Goal: Contribute content: Contribute content

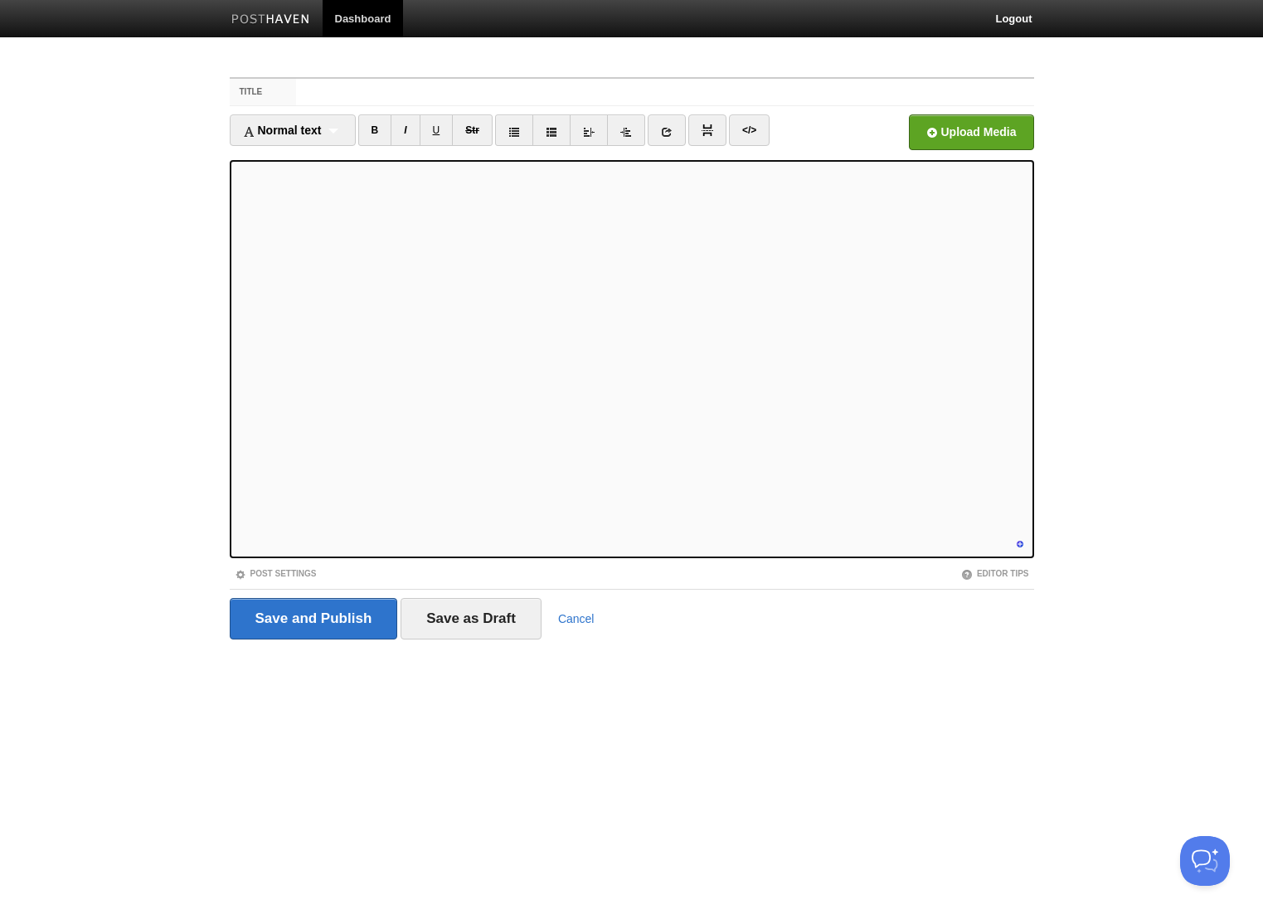
scroll to position [521, 0]
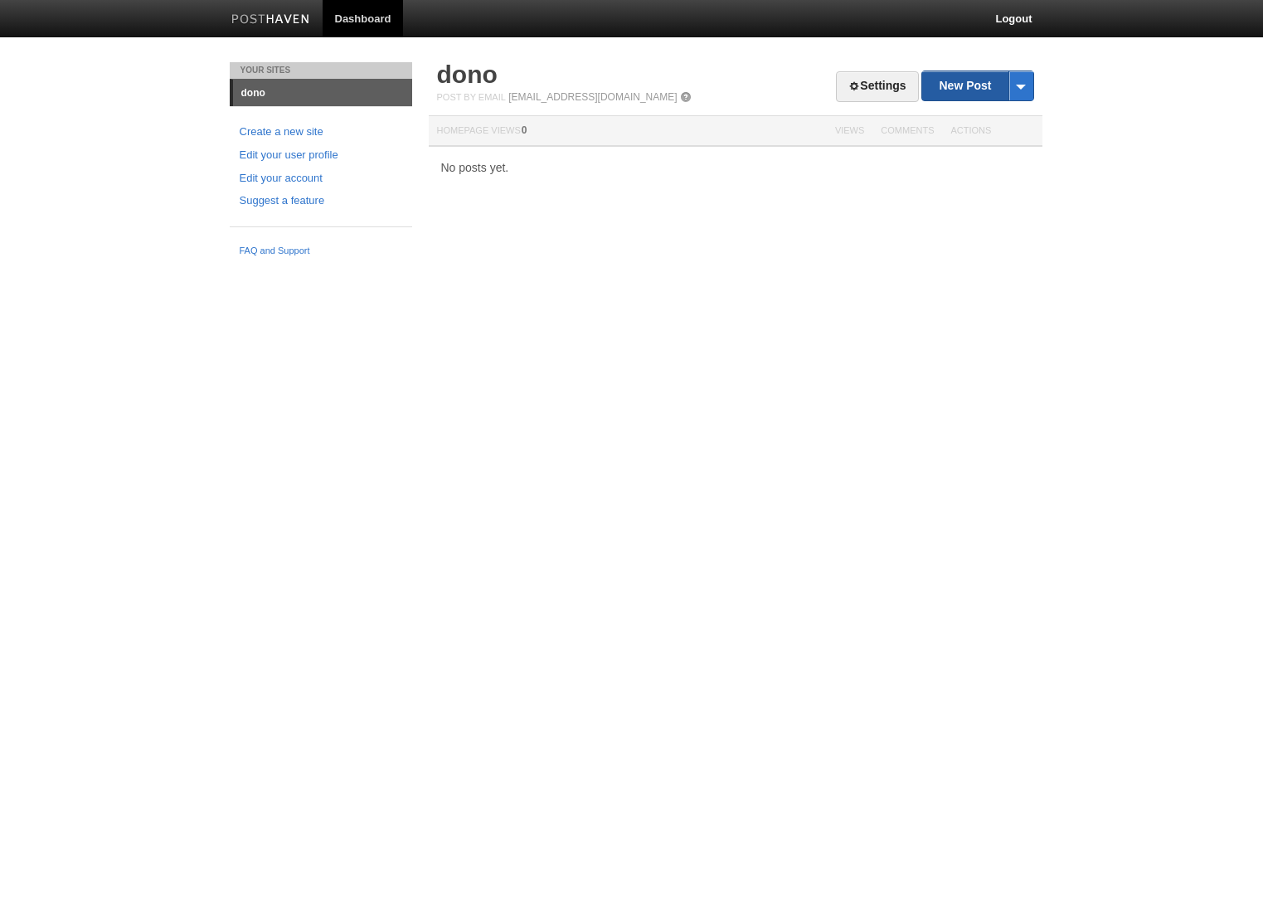
click at [955, 87] on link "New Post" at bounding box center [977, 85] width 110 height 29
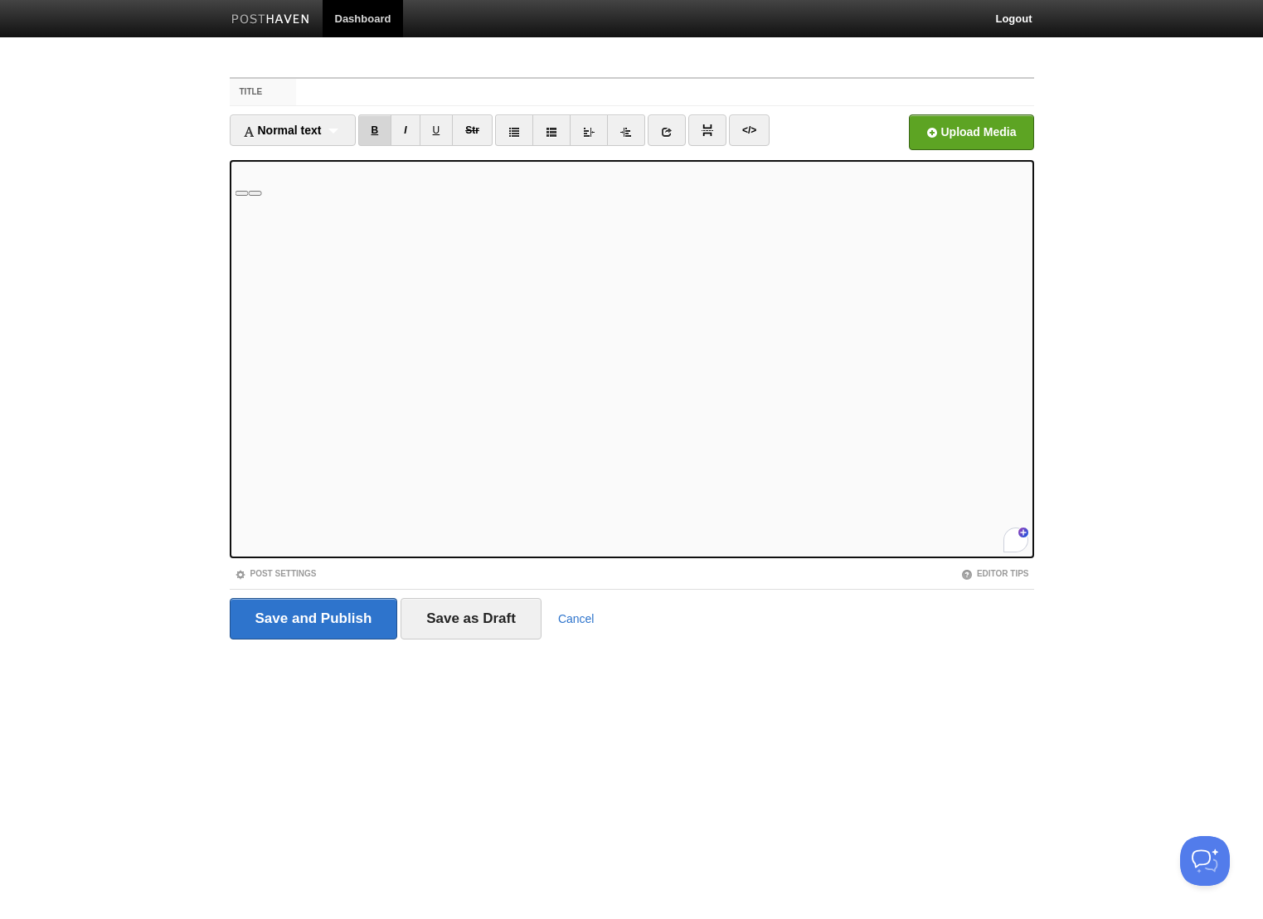
click at [380, 135] on link "B" at bounding box center [375, 130] width 34 height 32
click at [340, 129] on div "Normal text Normal text Heading 1 Heading 2 Heading 3" at bounding box center [293, 130] width 126 height 32
click at [343, 126] on div "Normal text Normal text Heading 1 Heading 2 Heading 3" at bounding box center [293, 130] width 126 height 32
click at [336, 124] on div "Normal text Normal text Heading 1 Heading 2 Heading 3" at bounding box center [293, 130] width 126 height 32
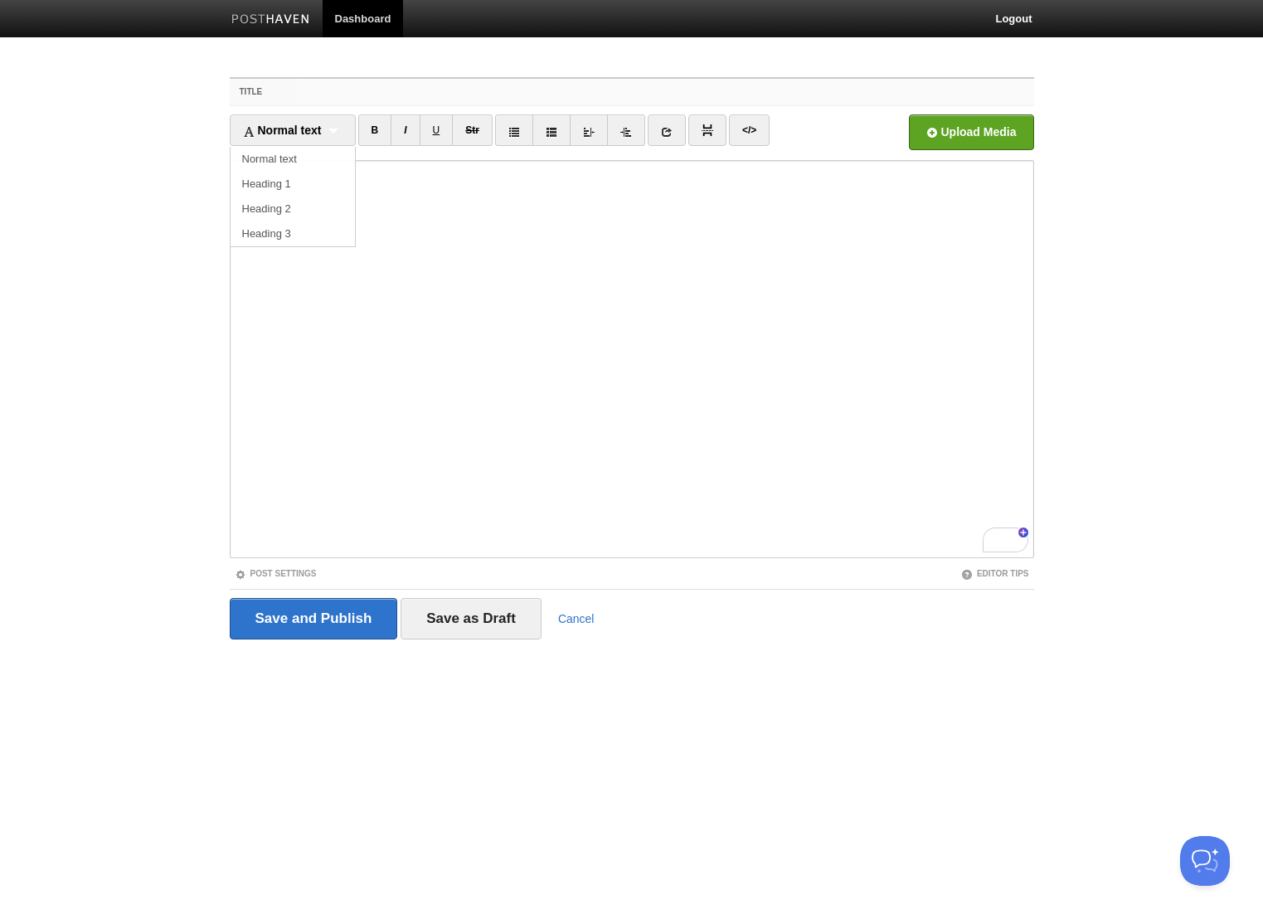
click at [333, 88] on input "Title" at bounding box center [664, 92] width 737 height 27
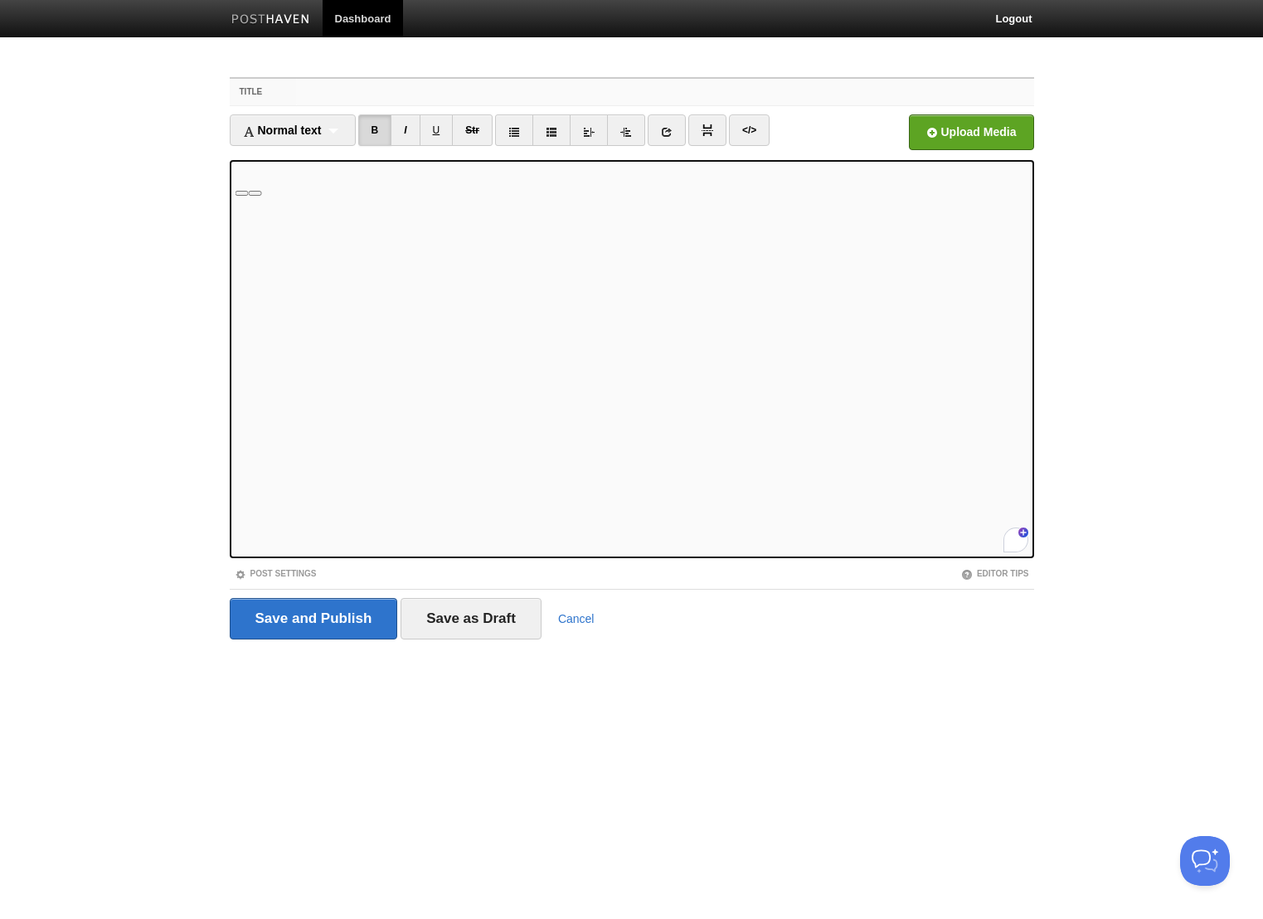
click at [331, 96] on input "Title" at bounding box center [664, 92] width 737 height 27
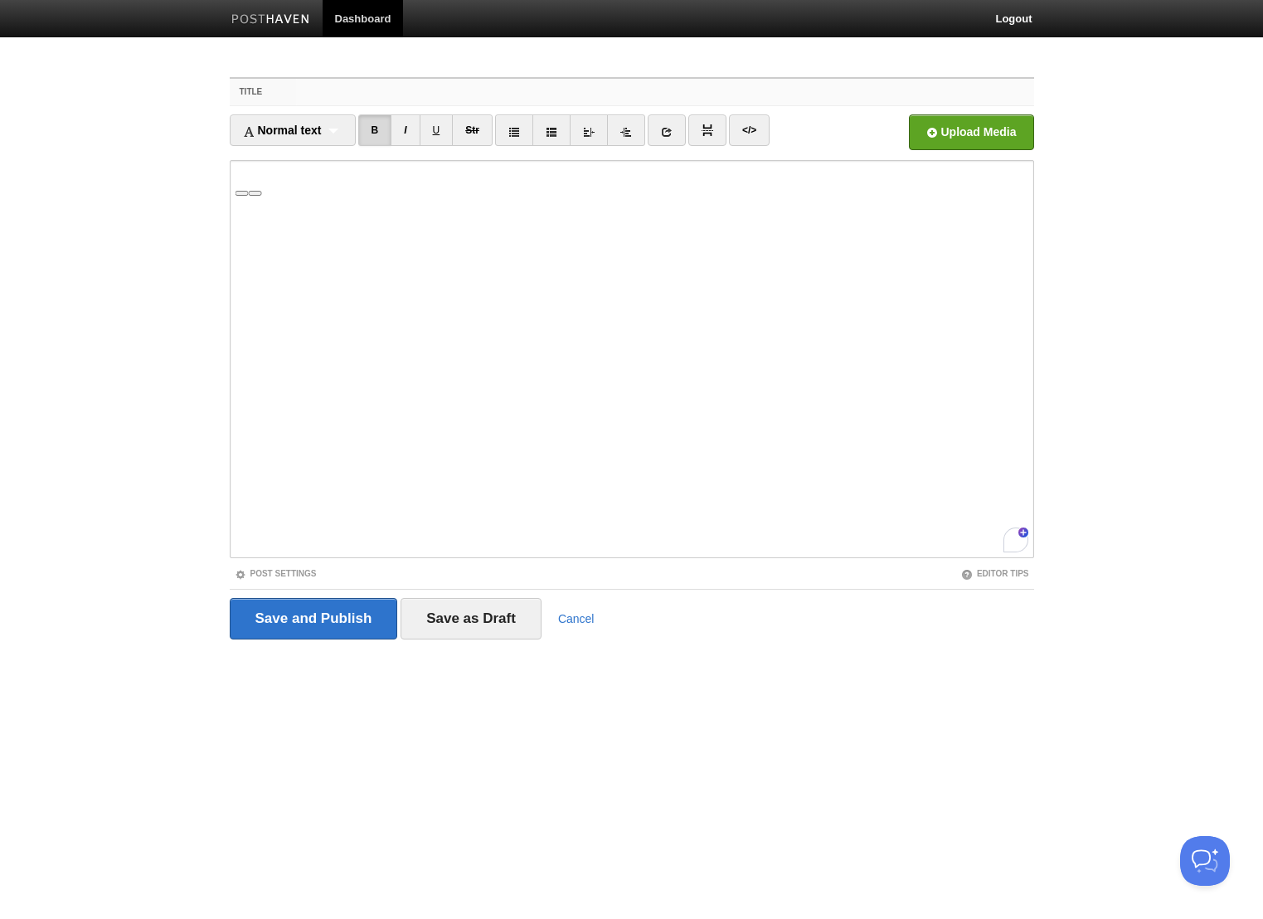
paste input "The Unseen Eyes: My Doughnut-Hole View on AI Privacy"
type input "The Unseen Eyes: My Doughnut-Hole View on AI Privacy"
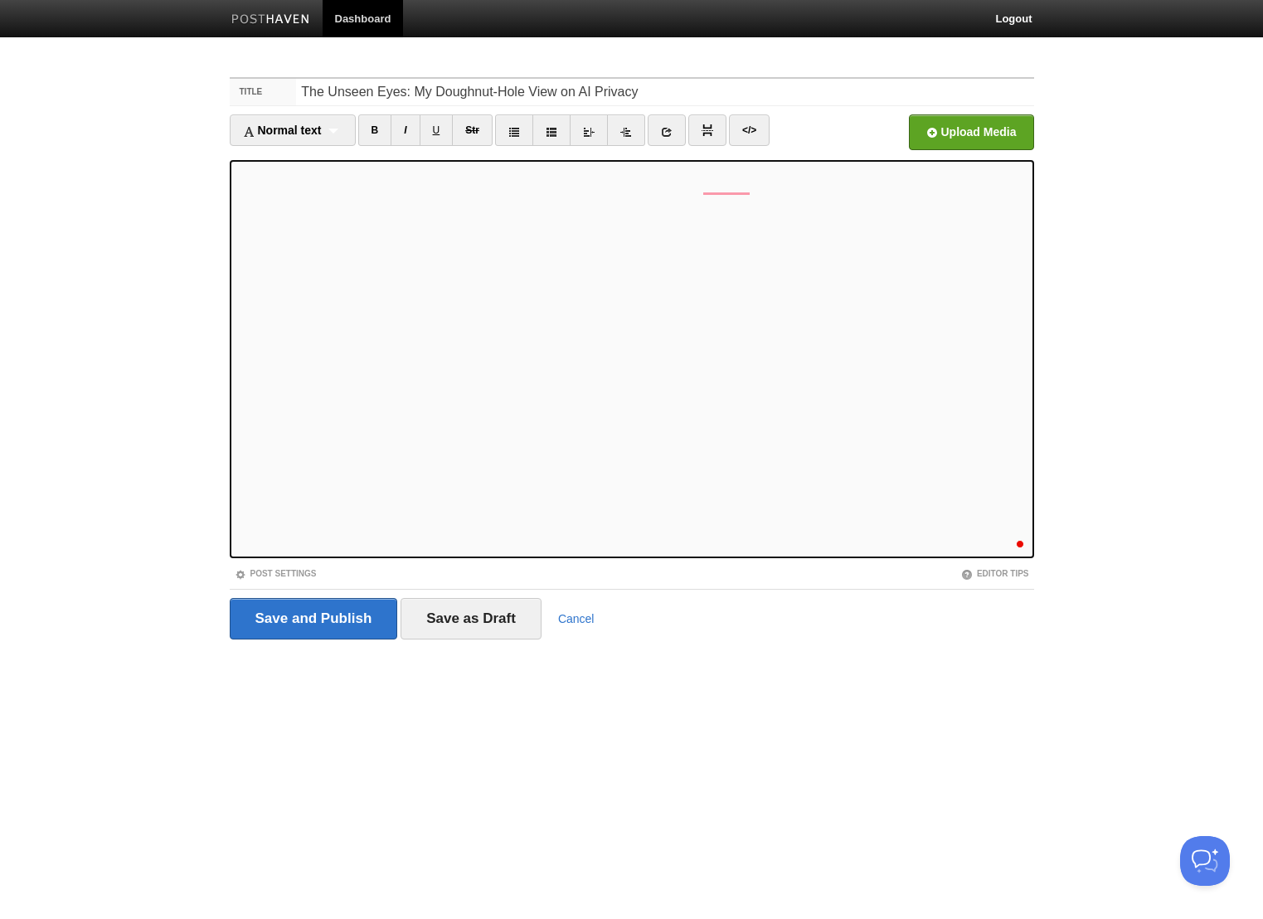
scroll to position [188, 0]
click at [231, 476] on iframe at bounding box center [632, 359] width 805 height 398
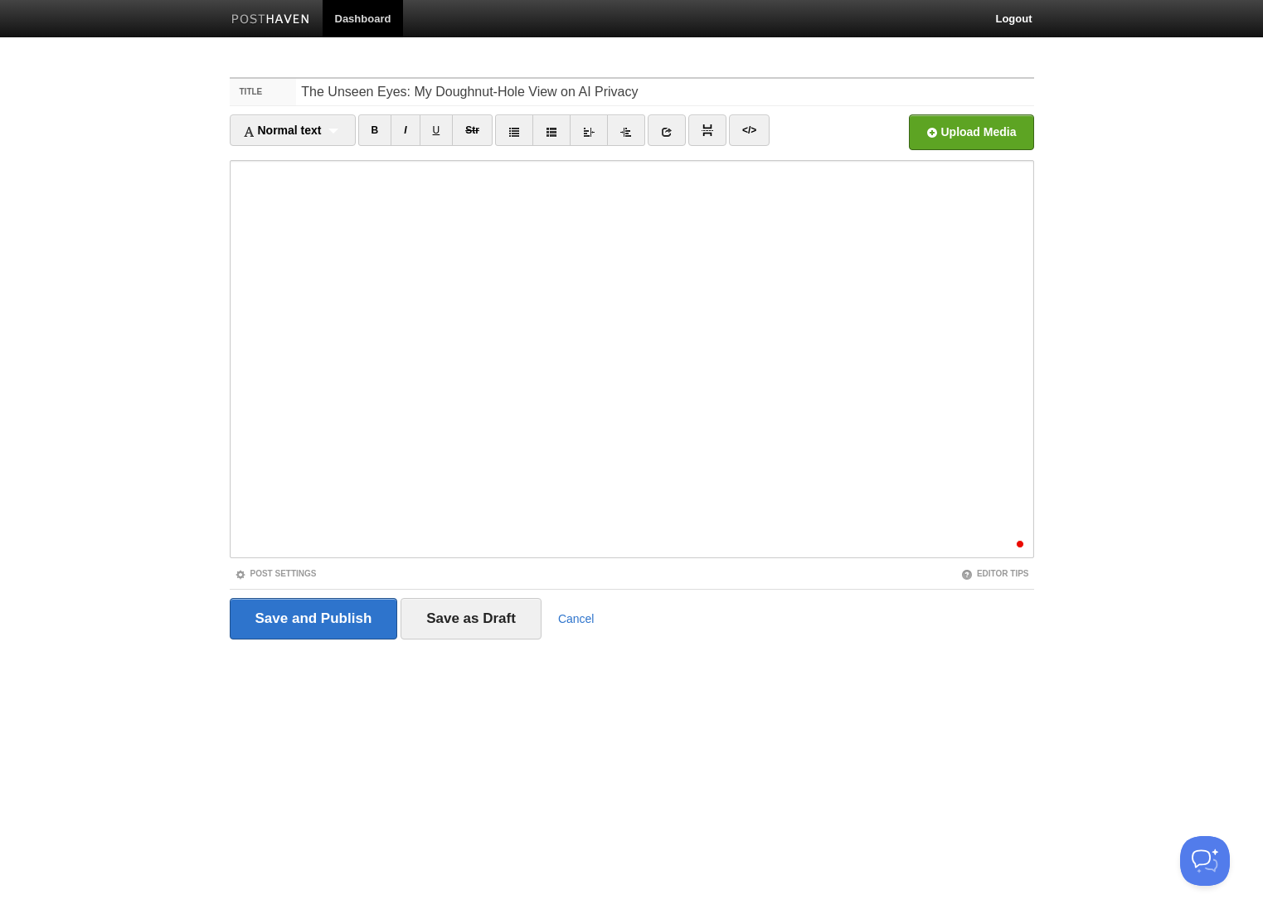
click at [233, 383] on iframe at bounding box center [632, 359] width 805 height 398
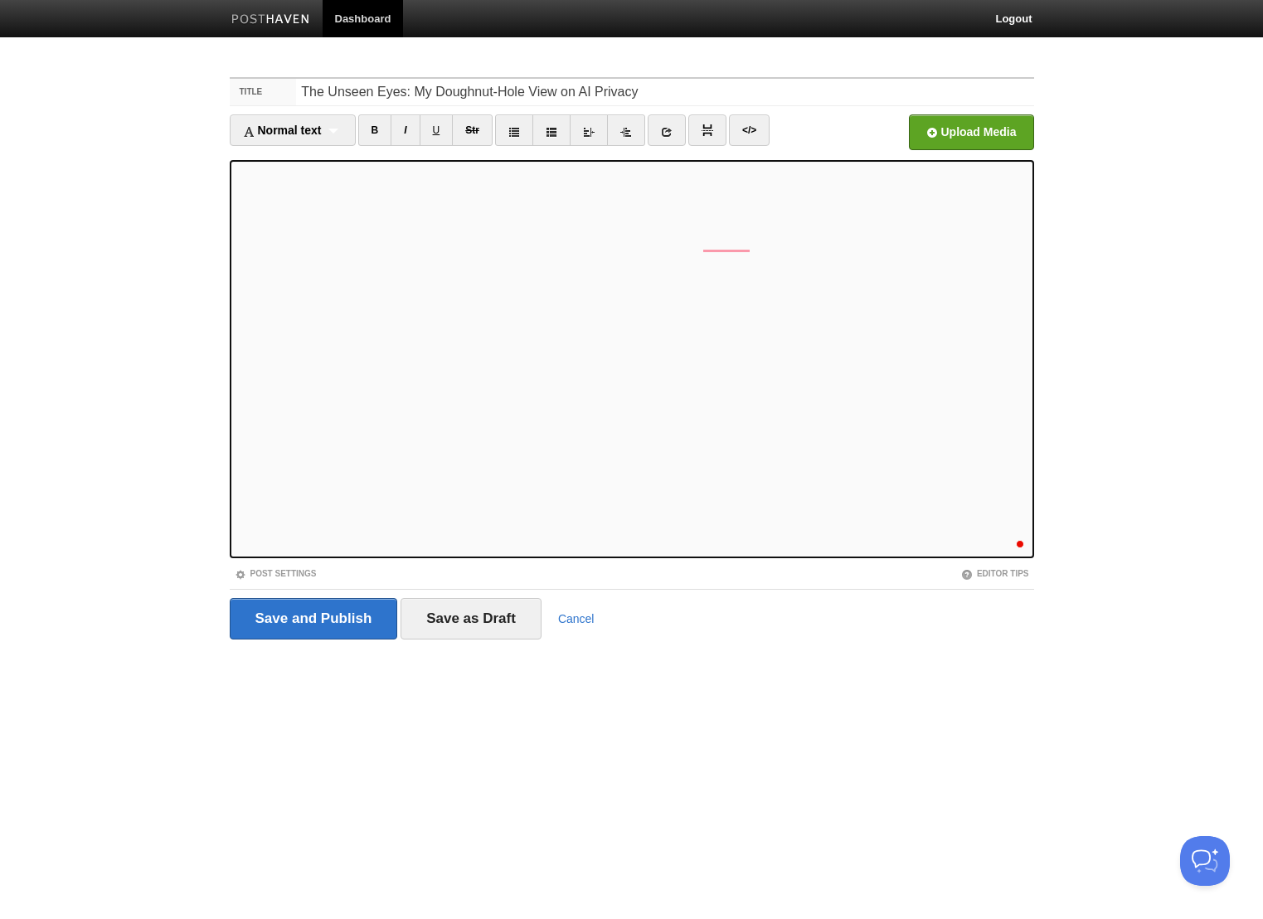
scroll to position [0, 0]
click at [461, 617] on input "Save as Draft" at bounding box center [471, 618] width 141 height 41
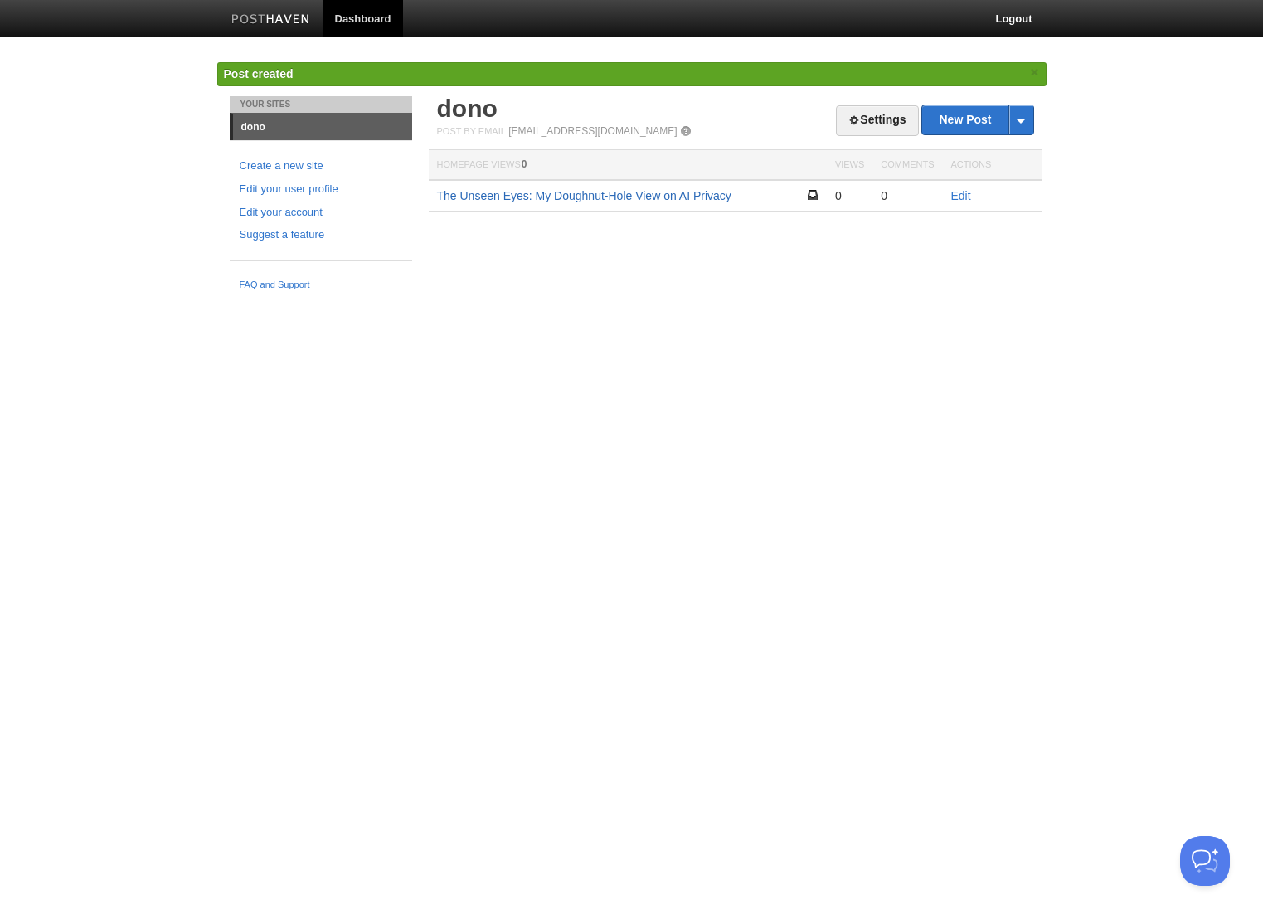
click at [653, 195] on link "The Unseen Eyes: My Doughnut-Hole View on AI Privacy" at bounding box center [584, 195] width 294 height 13
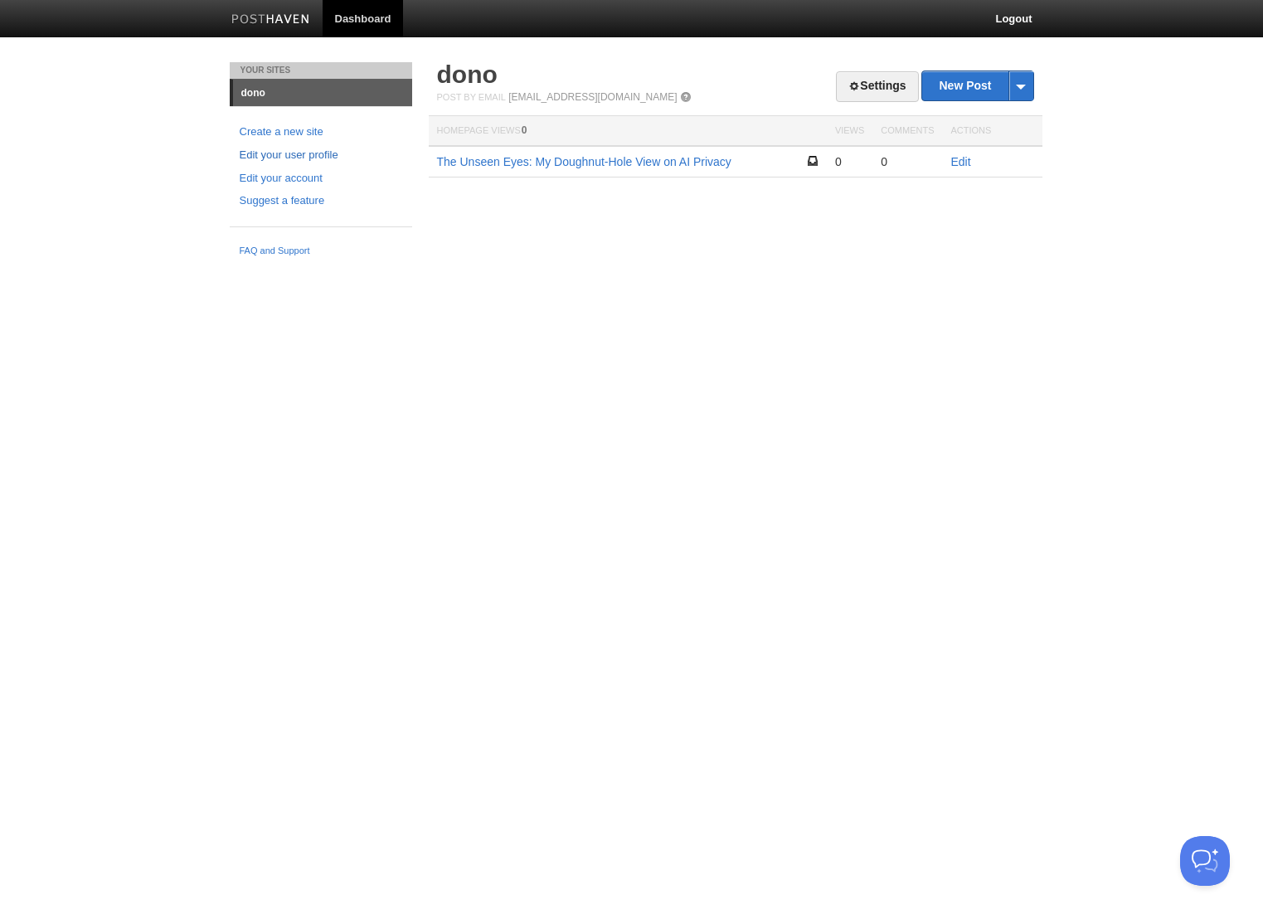
click at [276, 151] on link "Edit your user profile" at bounding box center [321, 155] width 163 height 17
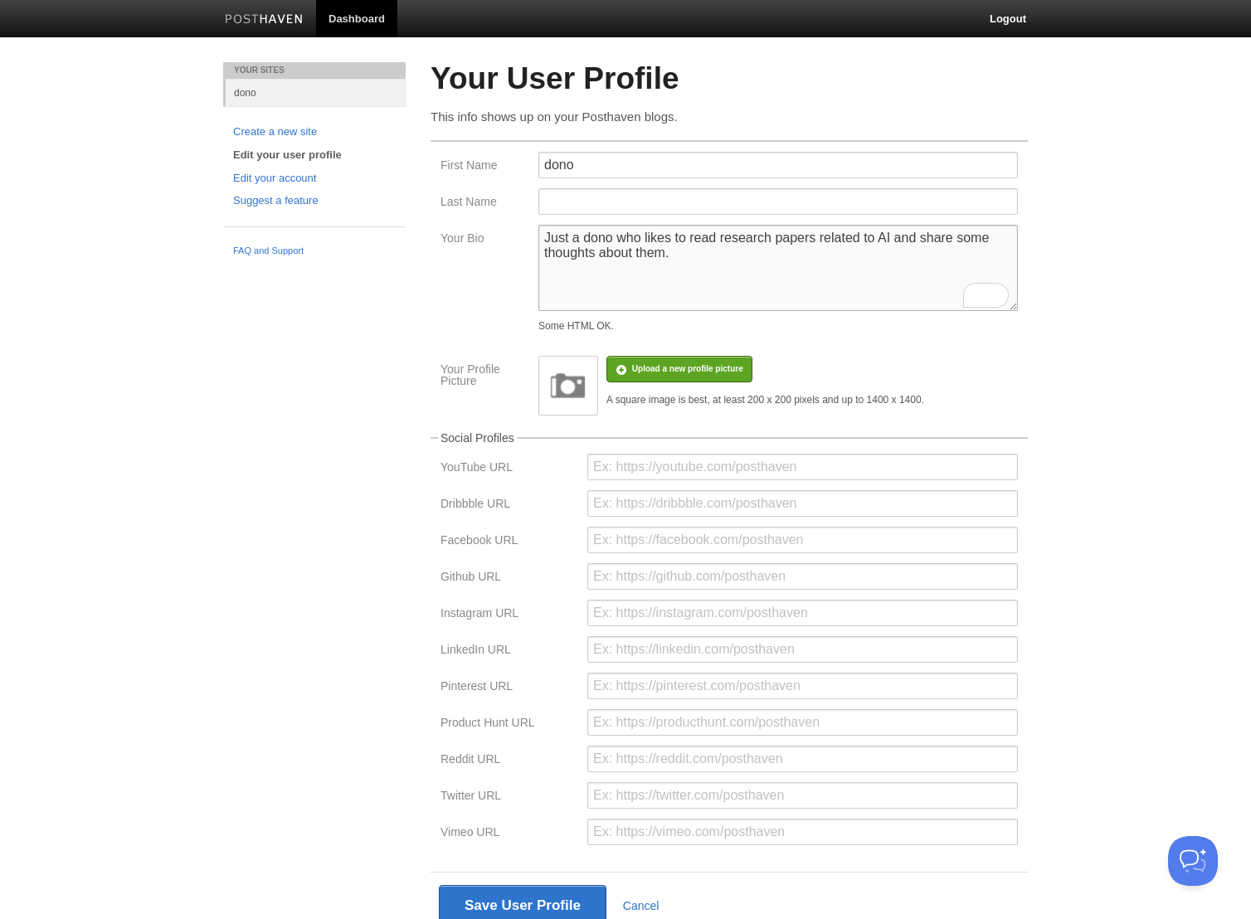
drag, startPoint x: 740, startPoint y: 259, endPoint x: 407, endPoint y: 233, distance: 333.6
click at [407, 233] on div "Your Sites dono Create a new site Edit your user profile Edit your account Sugg…" at bounding box center [625, 525] width 829 height 926
type textarea "dono"
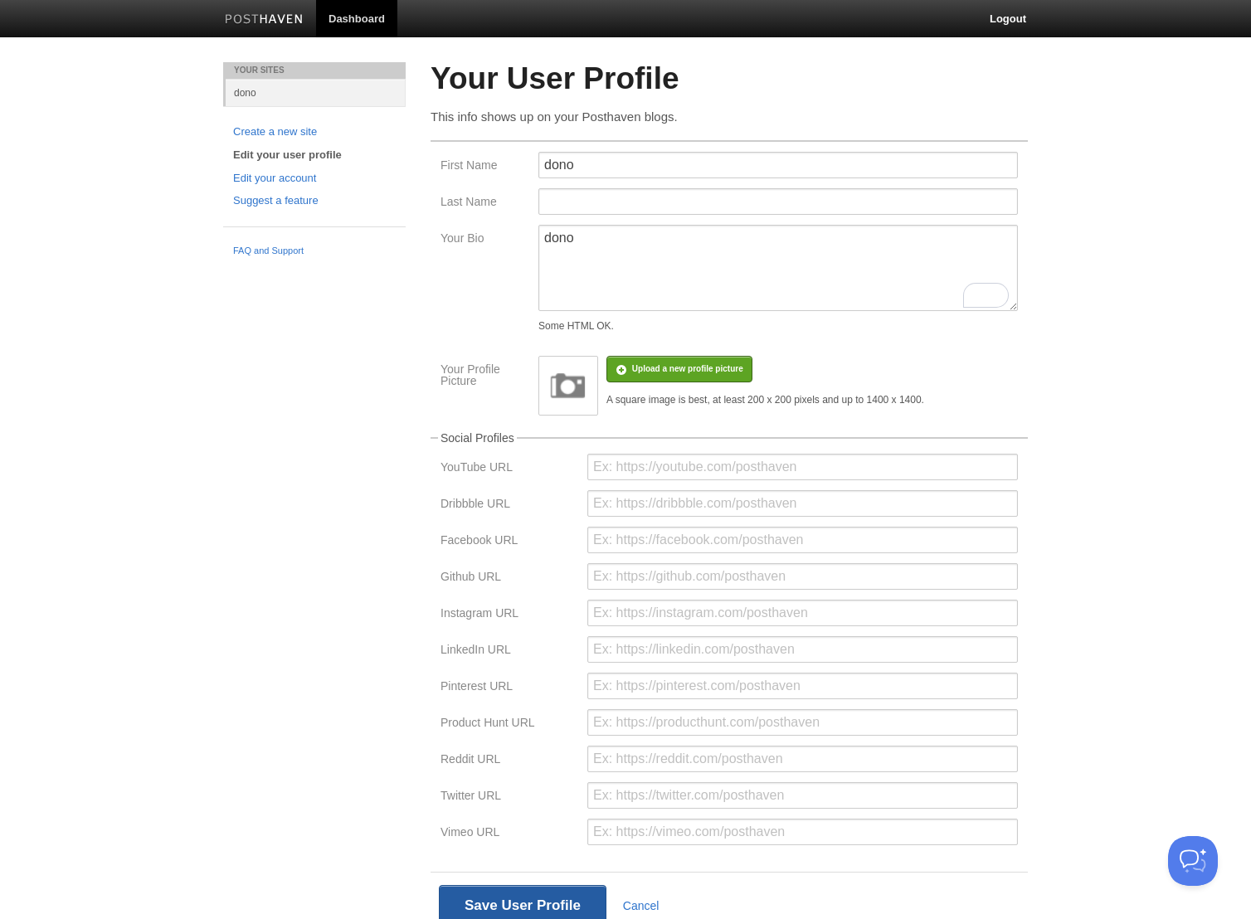
click at [513, 903] on button "Save User Profile" at bounding box center [523, 905] width 168 height 41
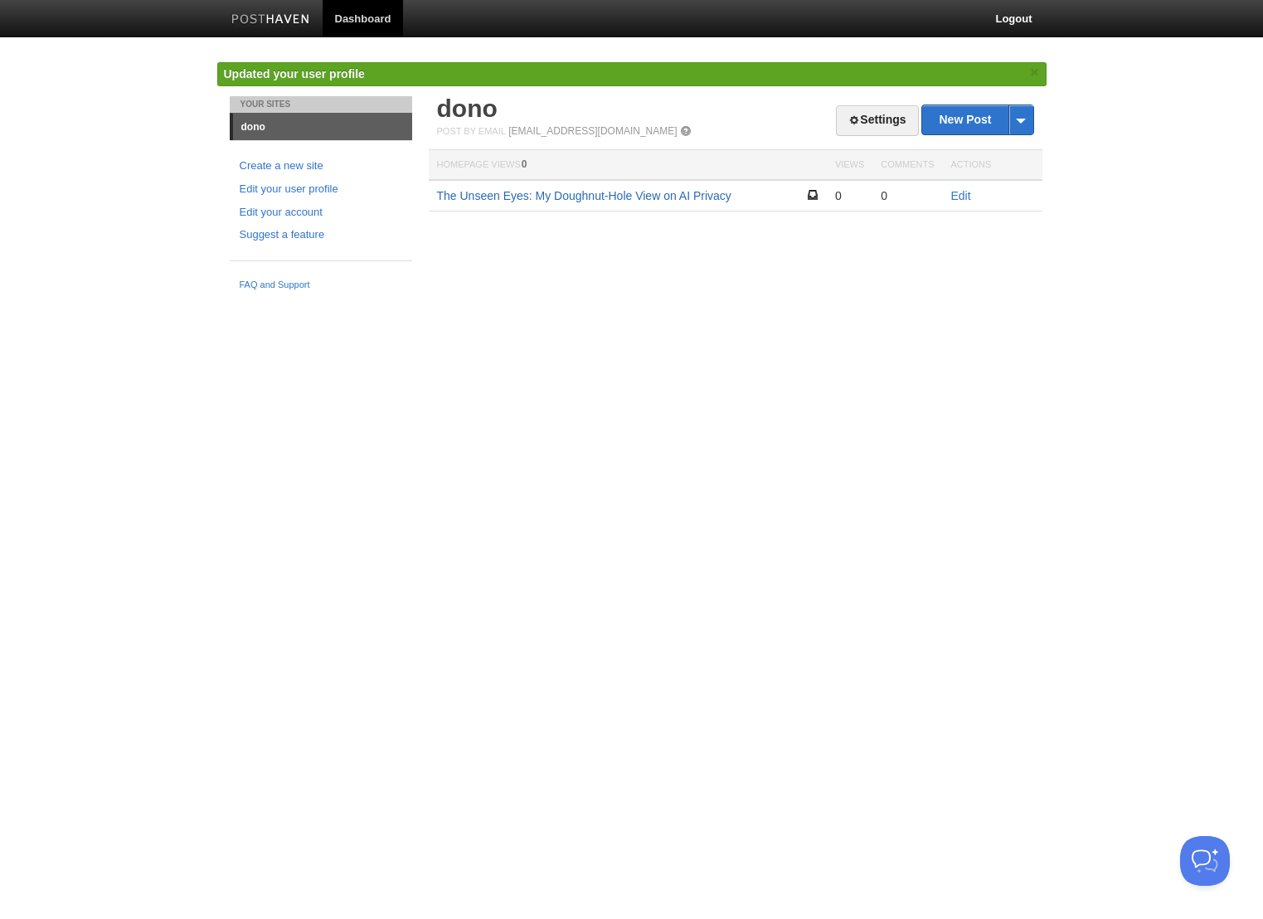
click at [595, 195] on link "The Unseen Eyes: My Doughnut-Hole View on AI Privacy" at bounding box center [584, 195] width 294 height 13
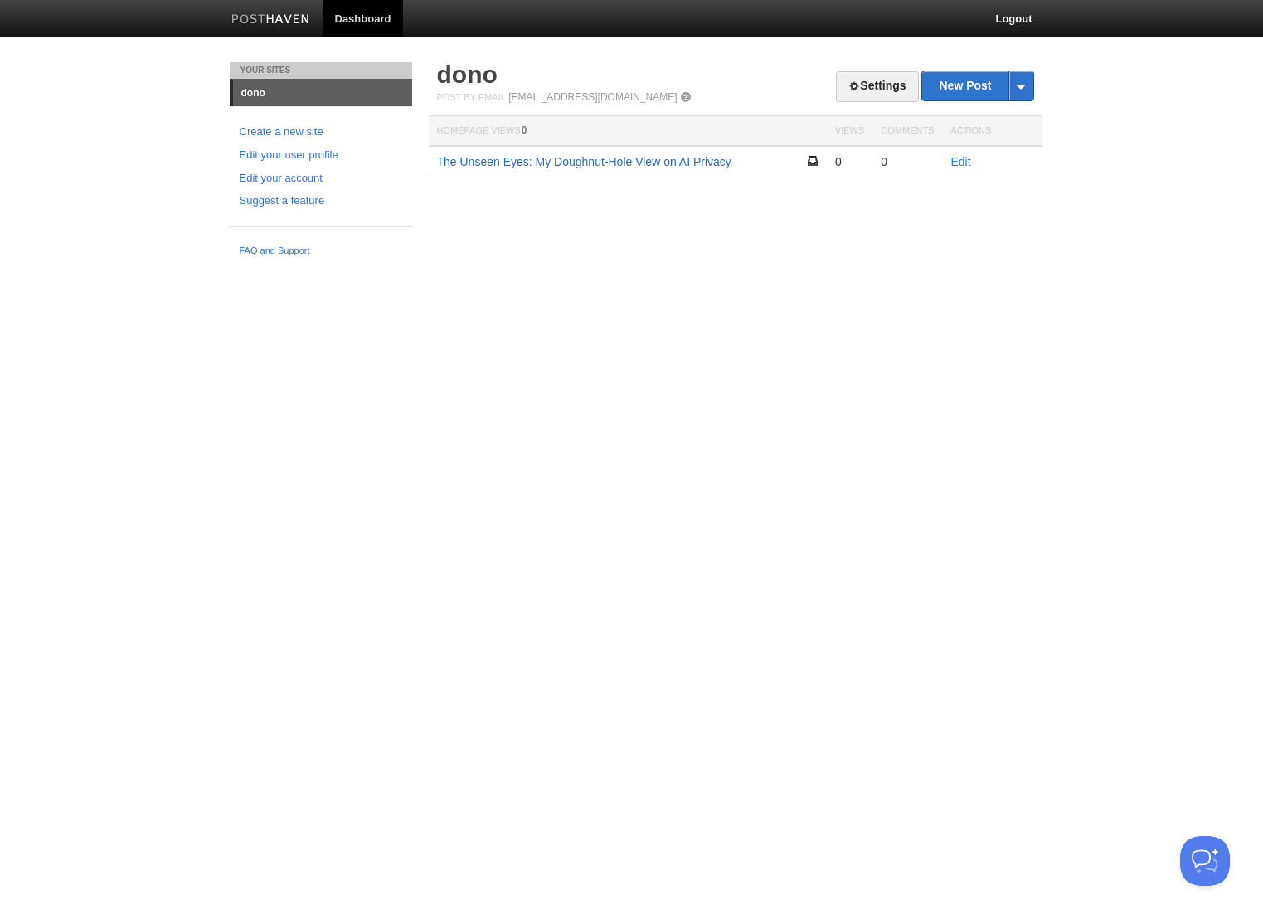
click at [654, 161] on link "The Unseen Eyes: My Doughnut-Hole View on AI Privacy" at bounding box center [584, 161] width 294 height 13
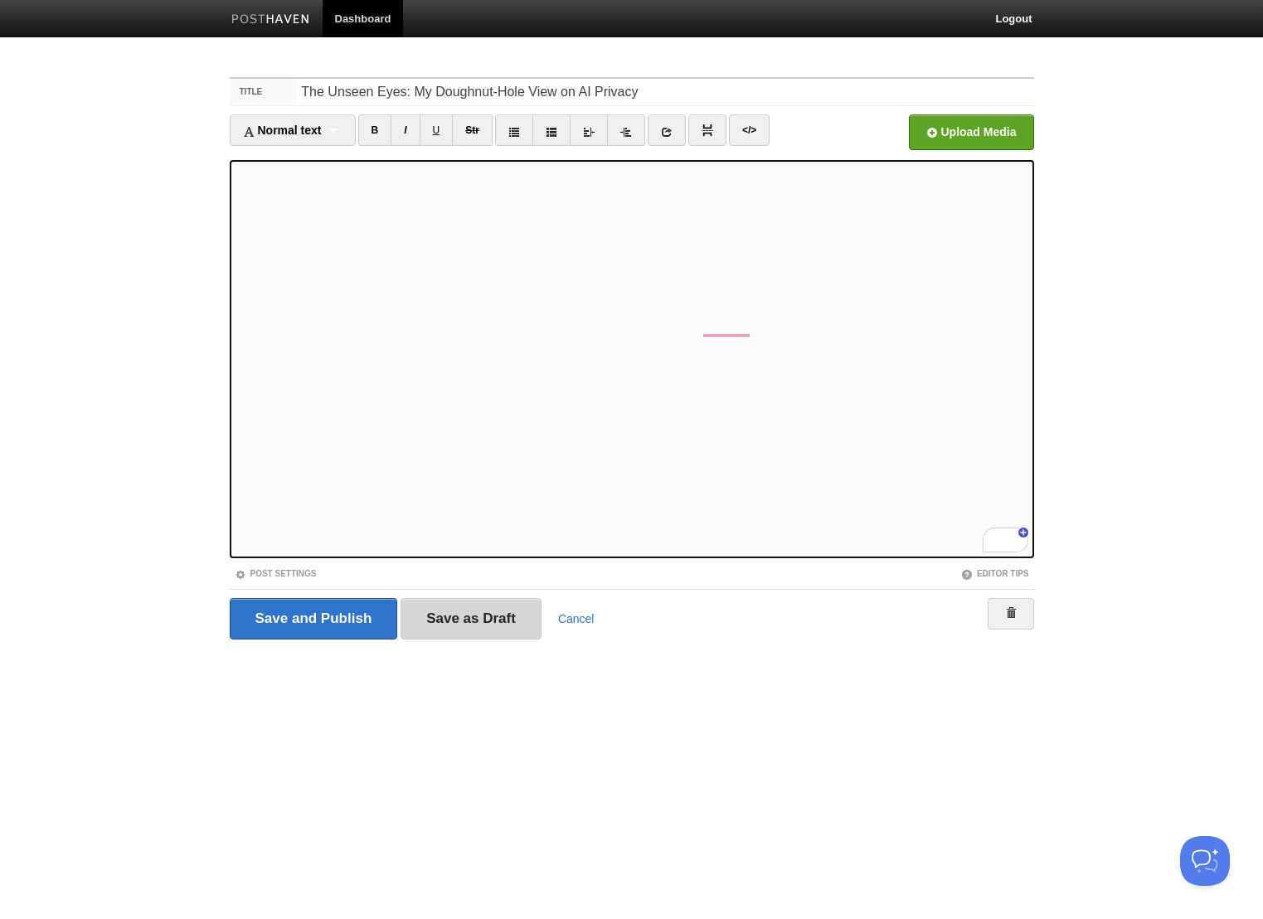
click at [447, 621] on input "Save as Draft" at bounding box center [471, 618] width 141 height 41
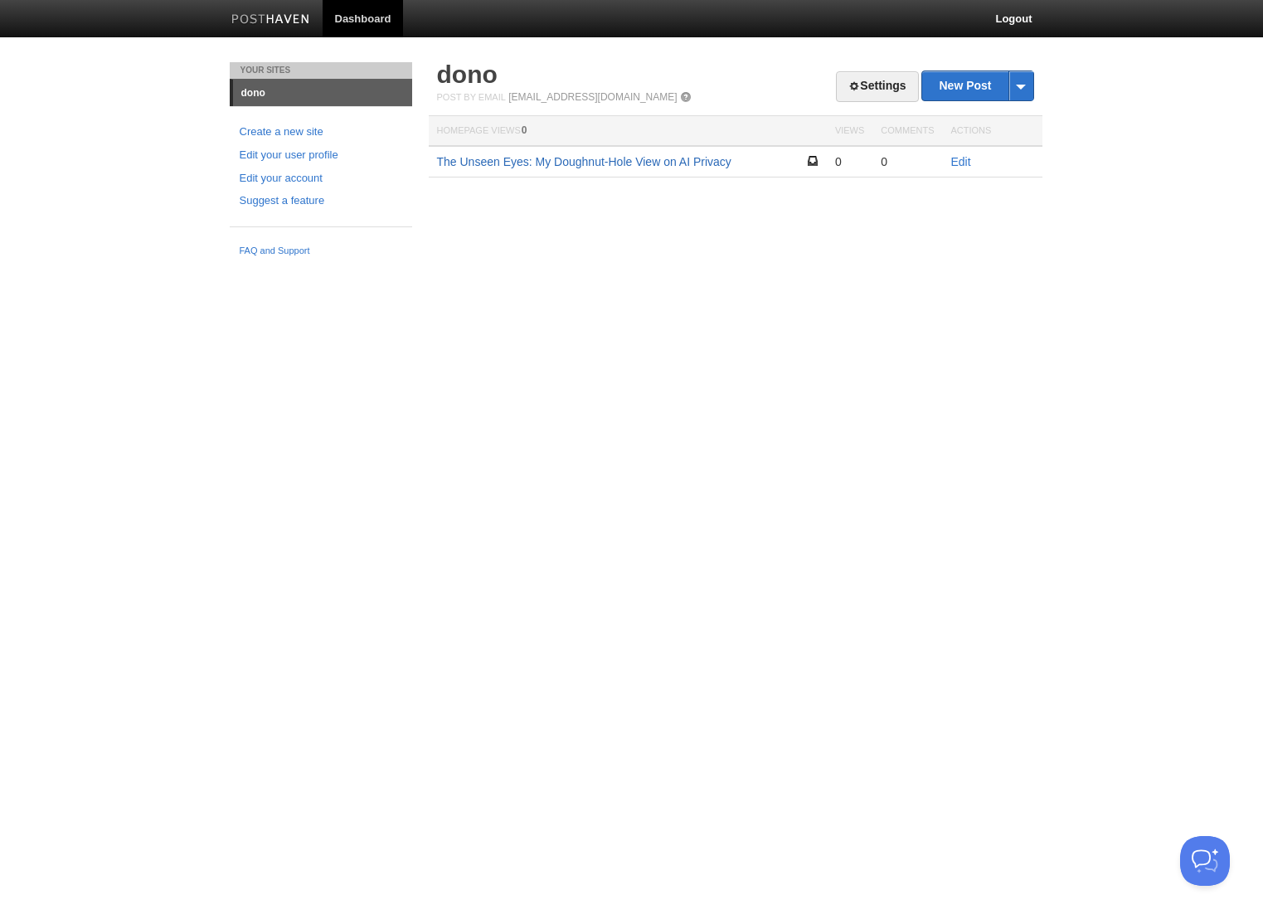
click at [547, 163] on link "The Unseen Eyes: My Doughnut-Hole View on AI Privacy" at bounding box center [584, 161] width 294 height 13
click at [944, 80] on link "New Post" at bounding box center [977, 85] width 110 height 29
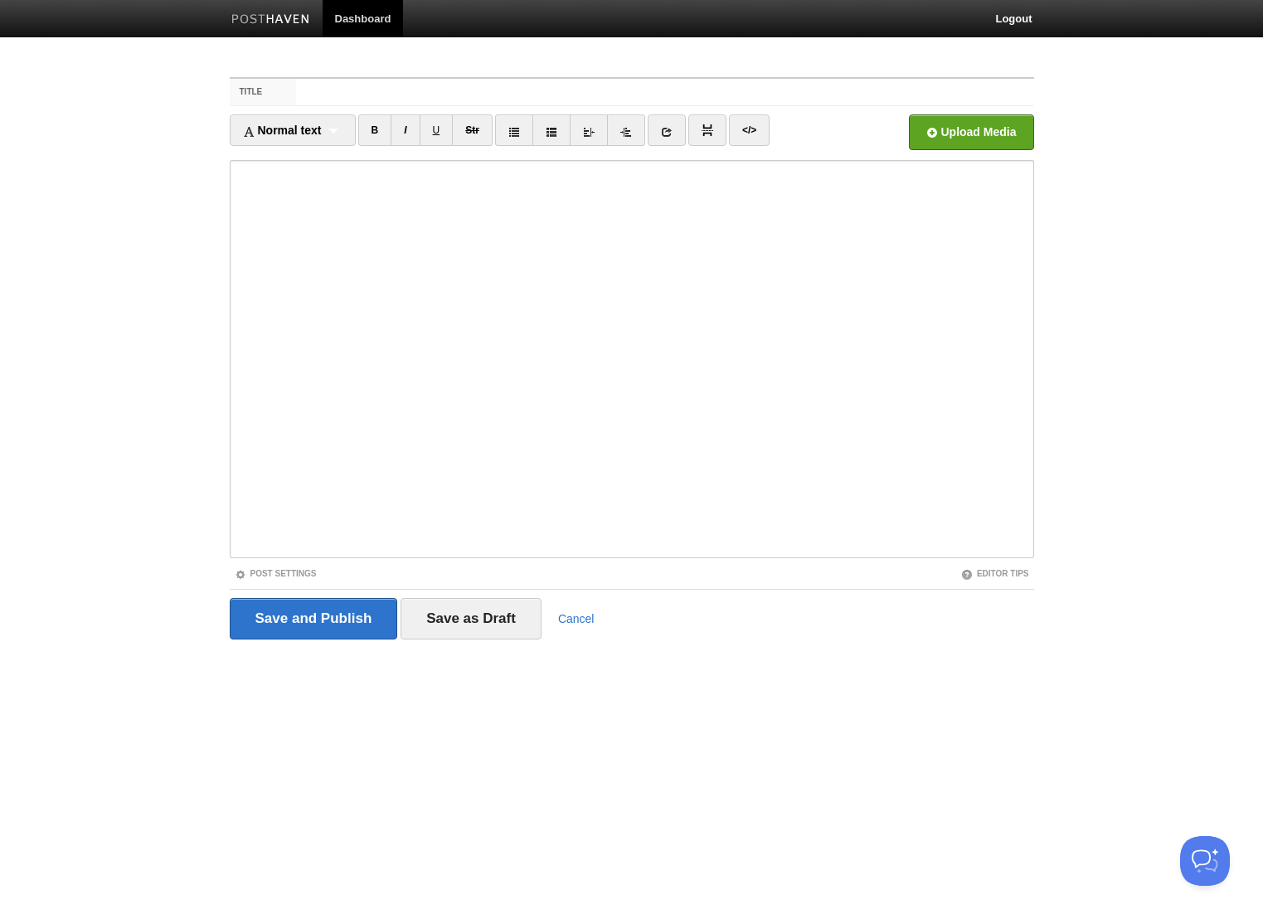
click at [342, 90] on input "Title" at bounding box center [664, 92] width 737 height 27
type input "Who's Really Pulling the Strings in the AI Puppet Show?"
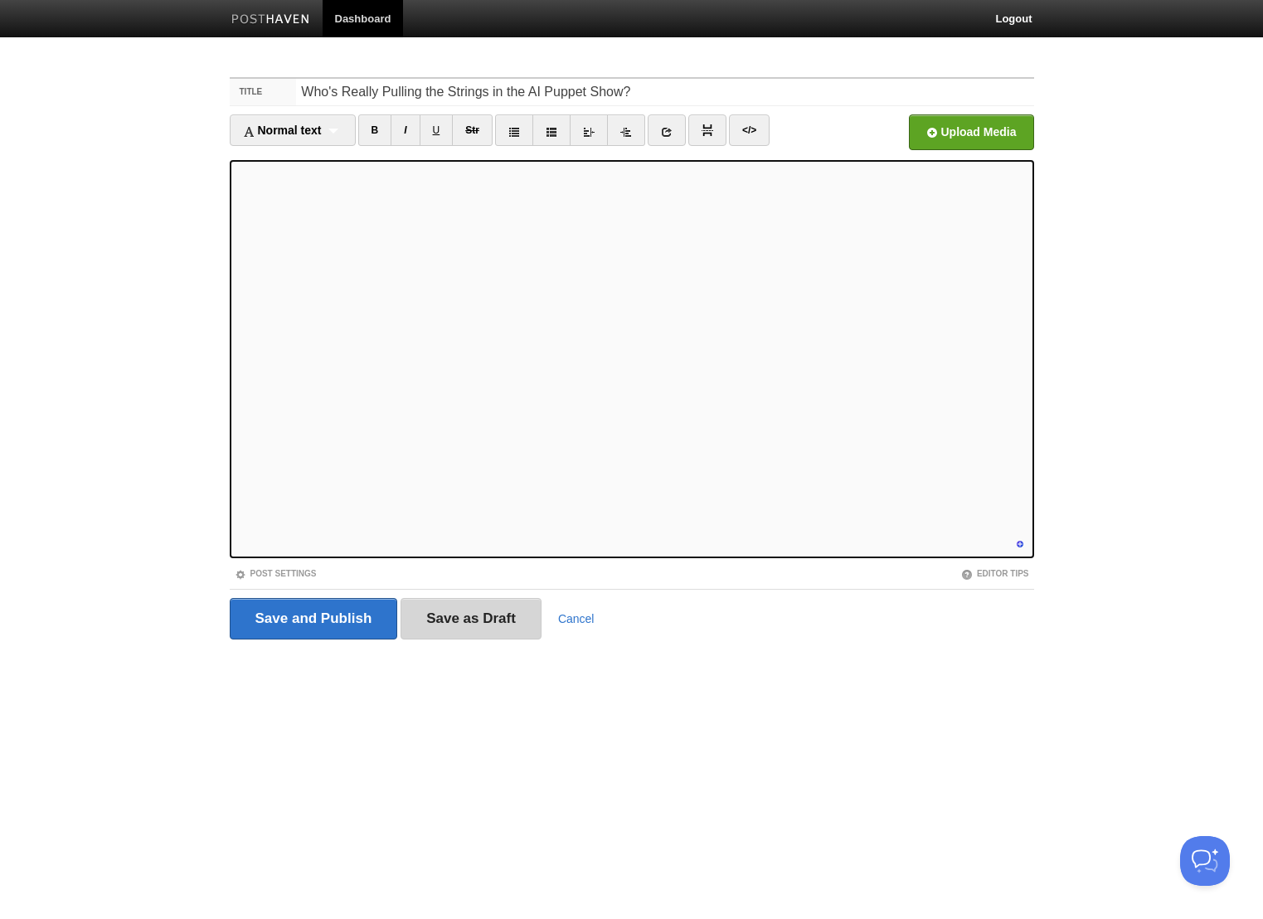
click at [477, 626] on input "Save as Draft" at bounding box center [471, 618] width 141 height 41
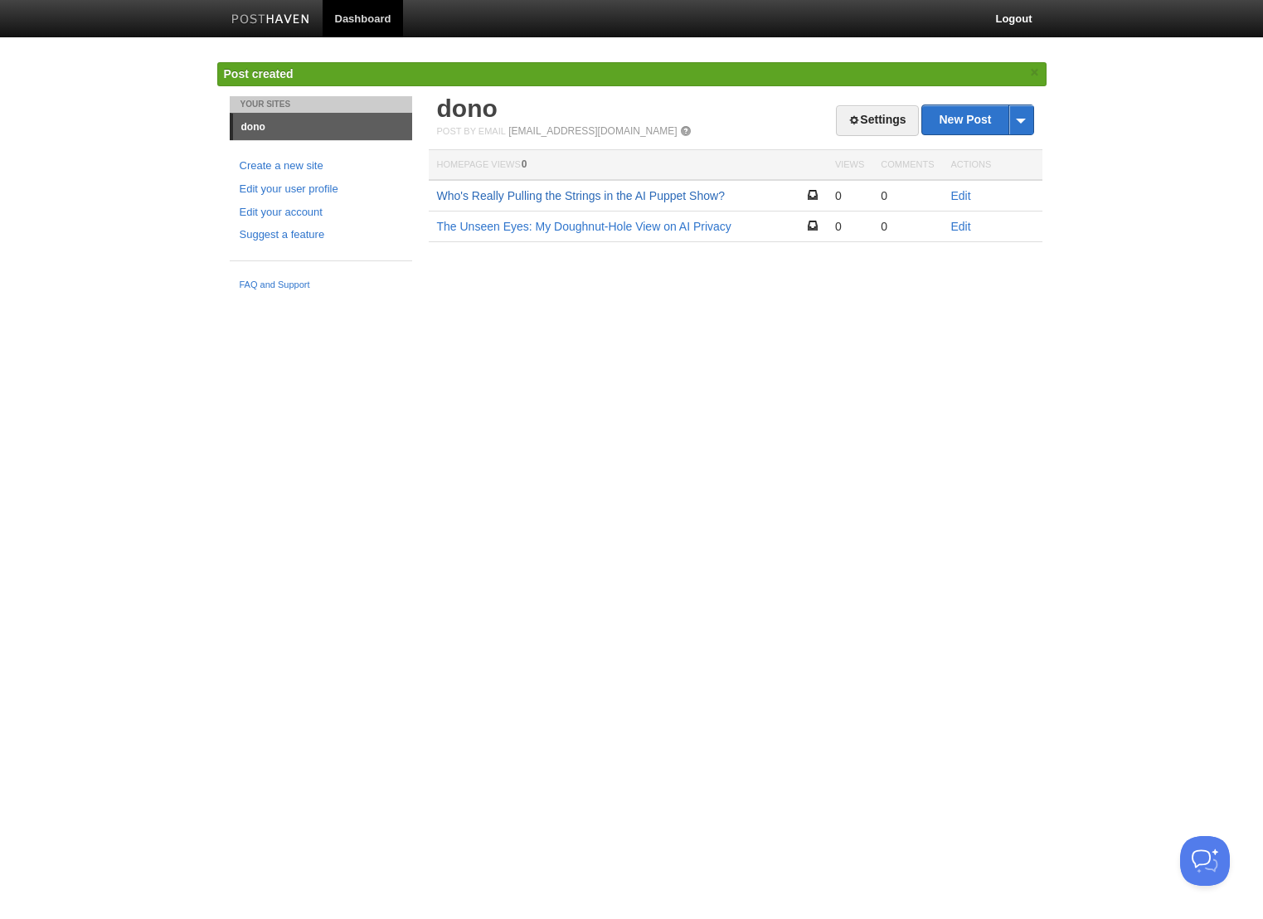
click at [635, 194] on link "Who's Really Pulling the Strings in the AI Puppet Show?" at bounding box center [581, 195] width 288 height 13
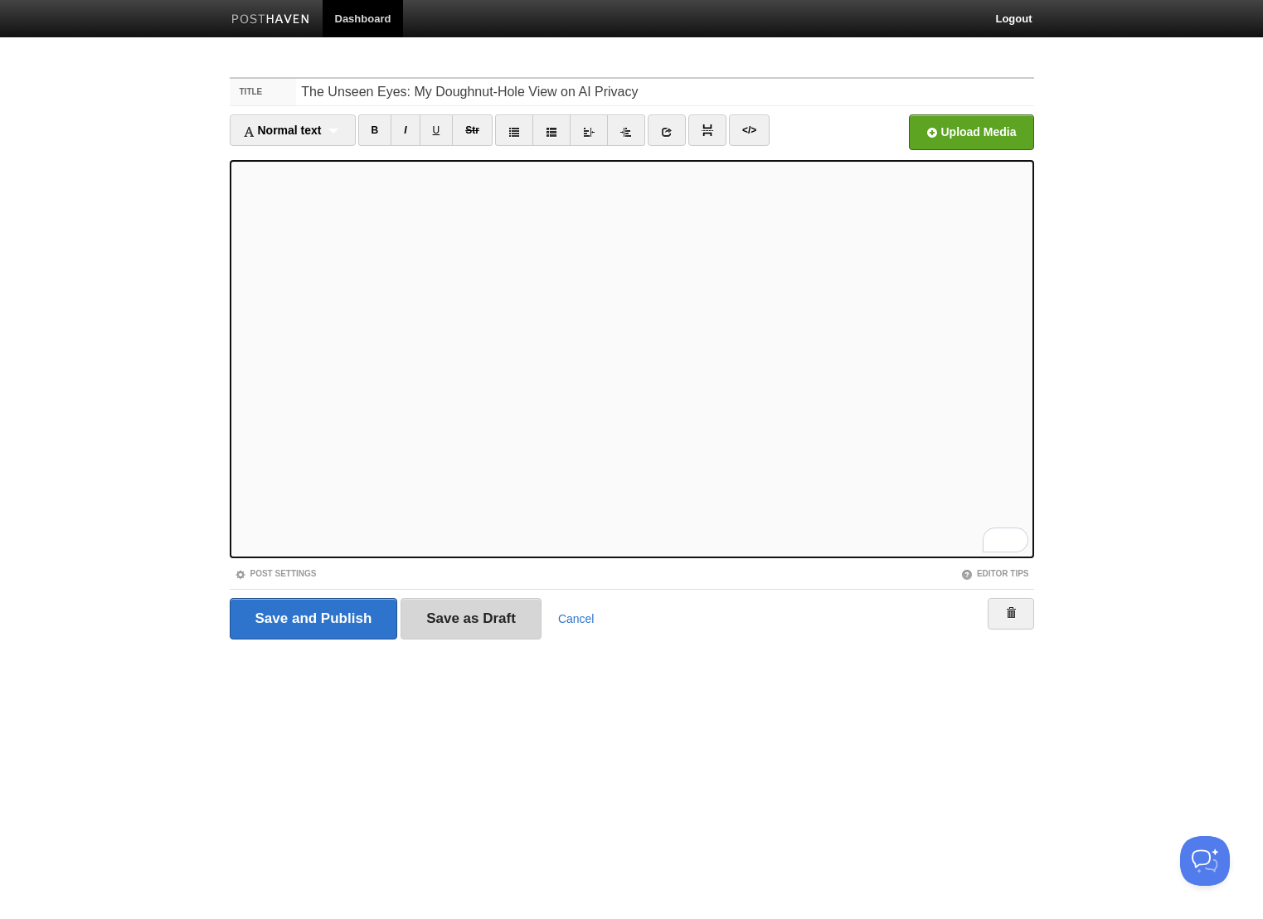
click at [474, 617] on input "Save as Draft" at bounding box center [471, 618] width 141 height 41
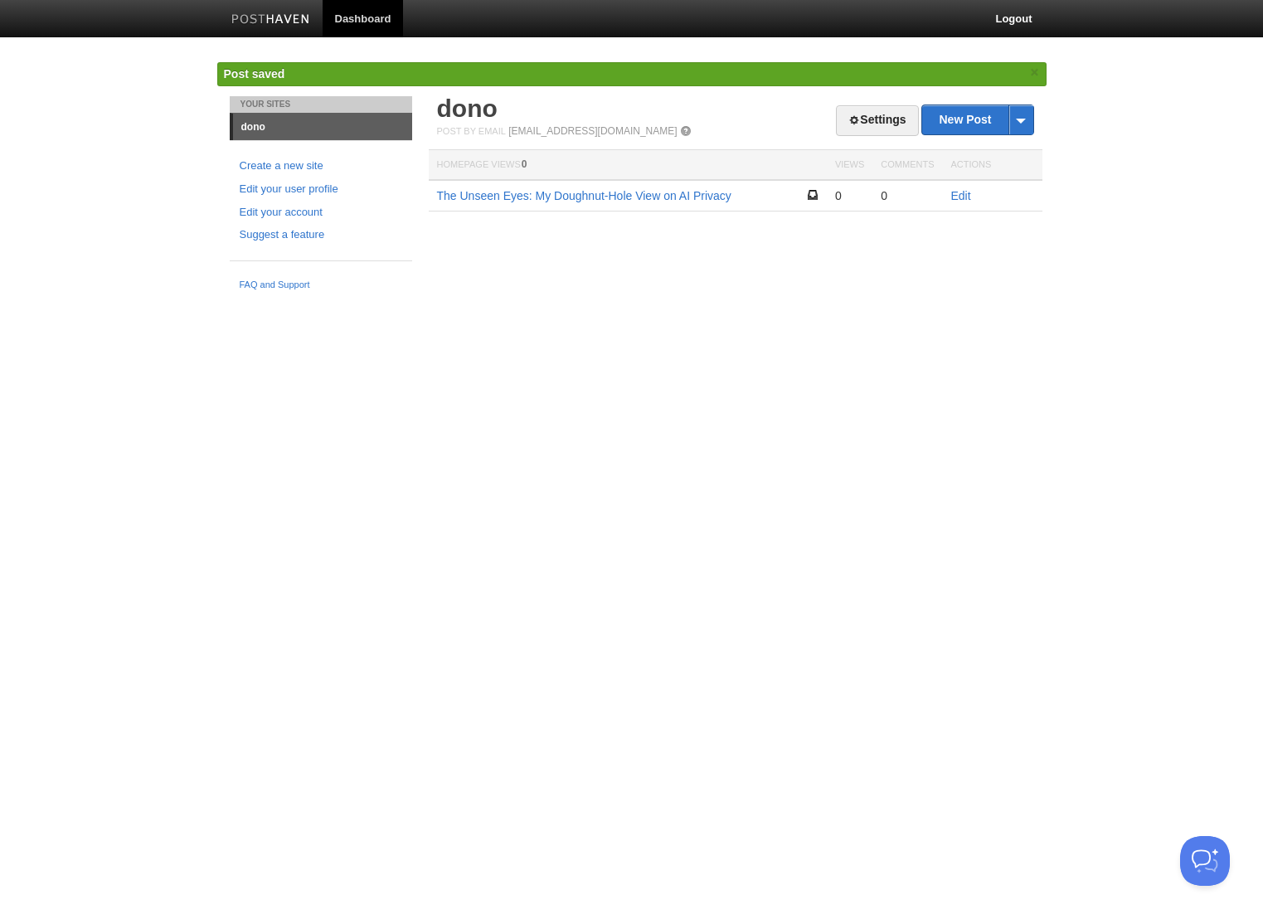
click at [970, 100] on h2 "dono" at bounding box center [735, 108] width 597 height 25
click at [962, 123] on link "New Post" at bounding box center [977, 119] width 110 height 29
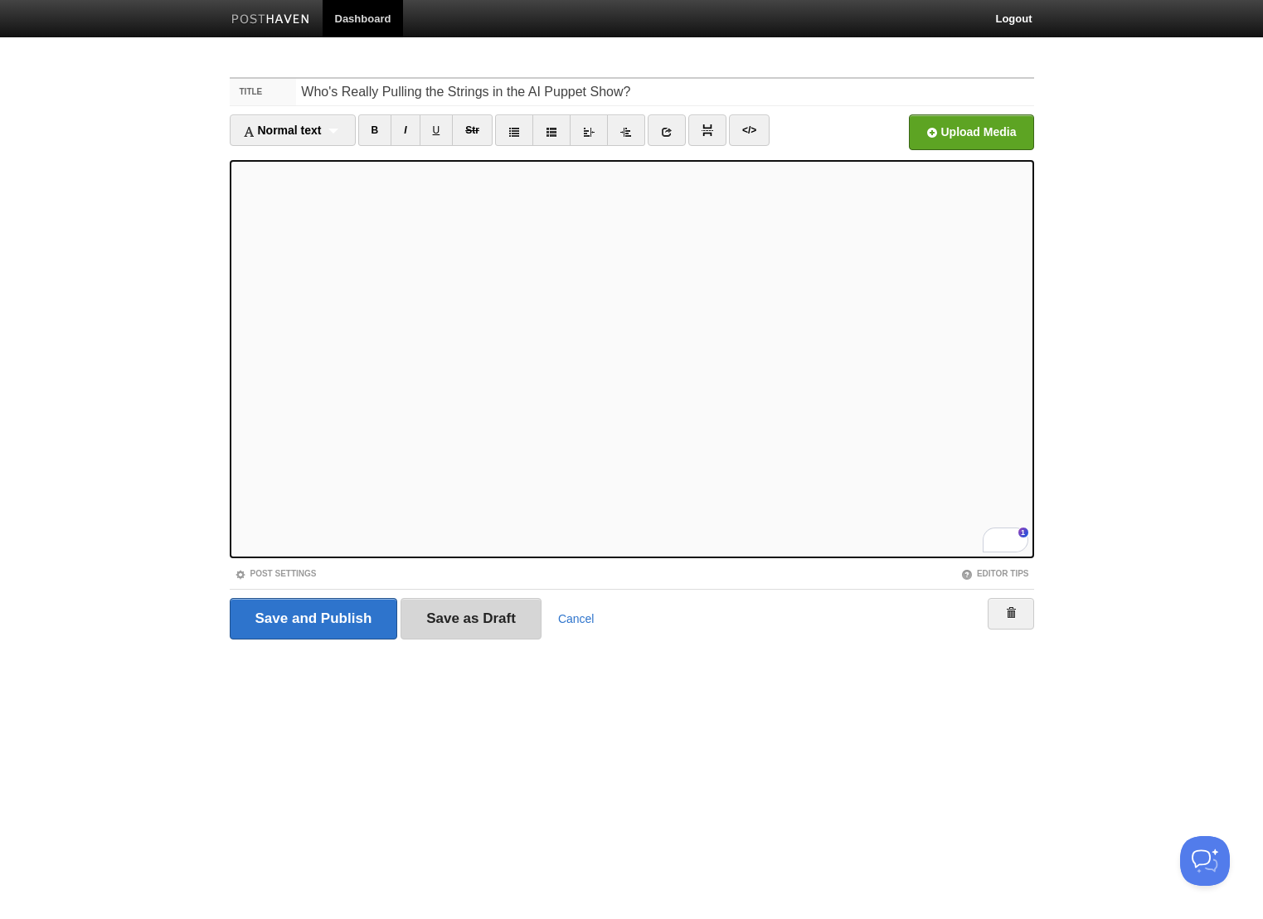
click at [435, 620] on input "Save as Draft" at bounding box center [471, 618] width 141 height 41
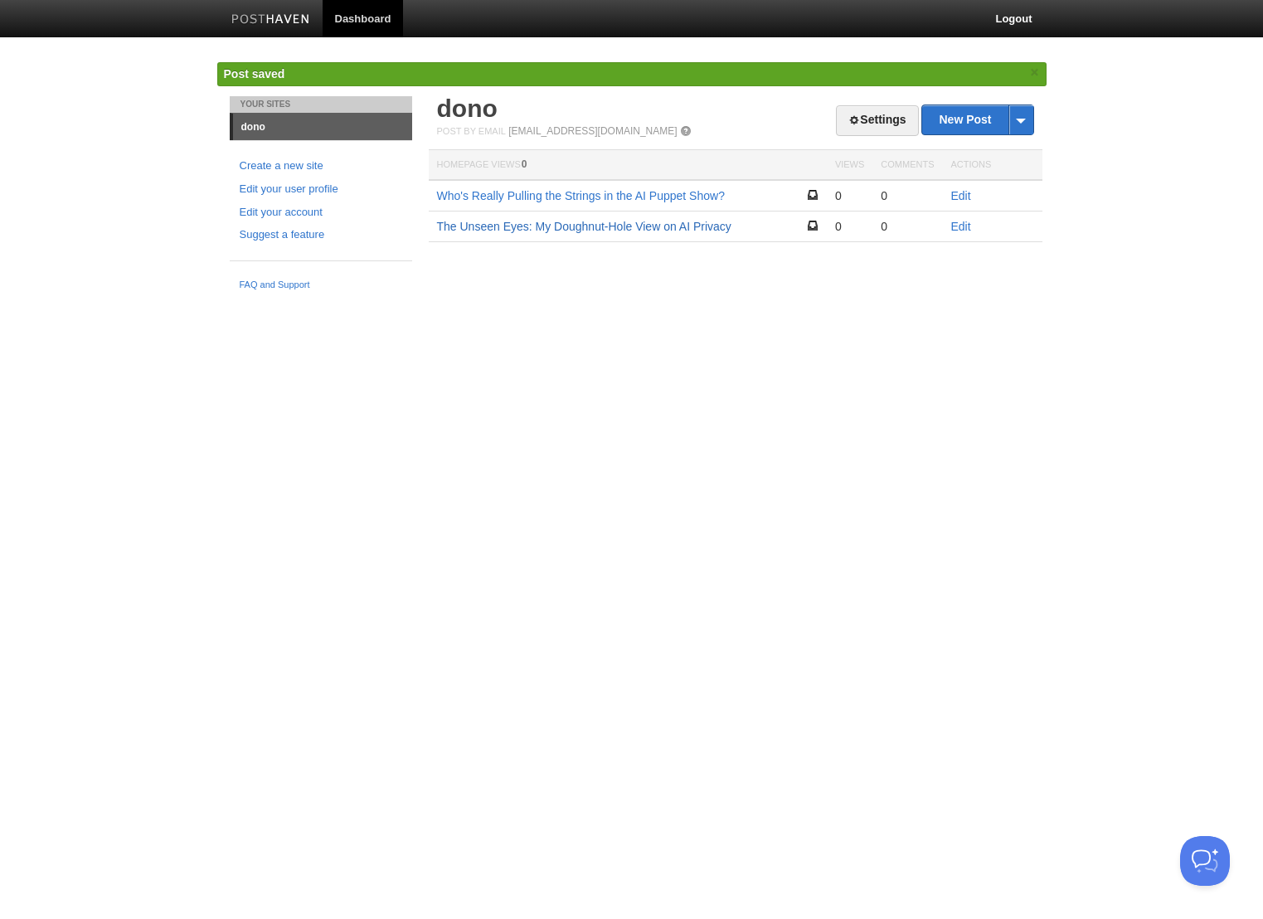
click at [542, 230] on link "The Unseen Eyes: My Doughnut-Hole View on AI Privacy" at bounding box center [584, 226] width 294 height 13
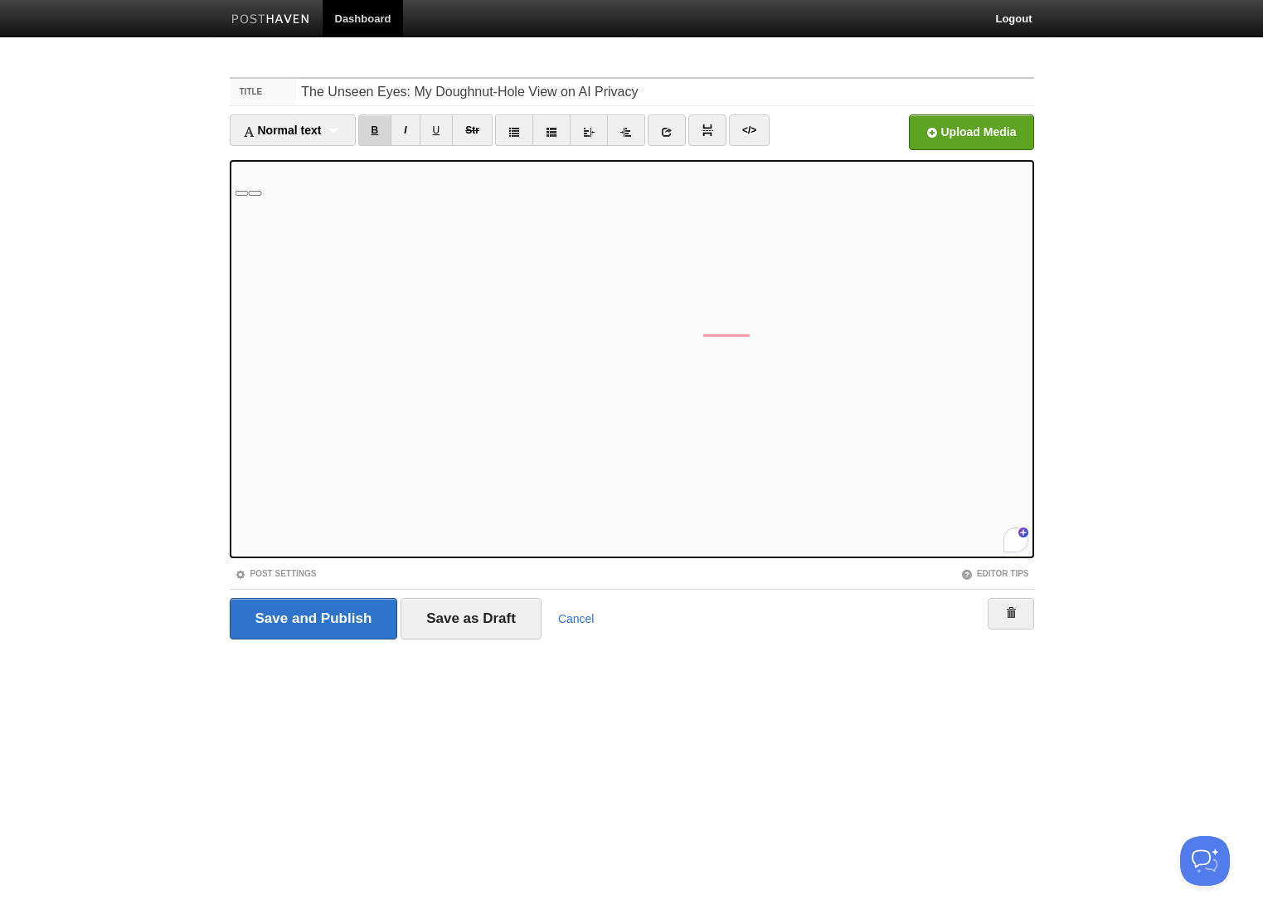
click at [387, 129] on link "B" at bounding box center [375, 130] width 34 height 32
click at [387, 126] on link "B" at bounding box center [375, 130] width 34 height 32
click at [383, 133] on link "B" at bounding box center [375, 130] width 34 height 32
click at [451, 621] on input "Save as Draft" at bounding box center [471, 618] width 141 height 41
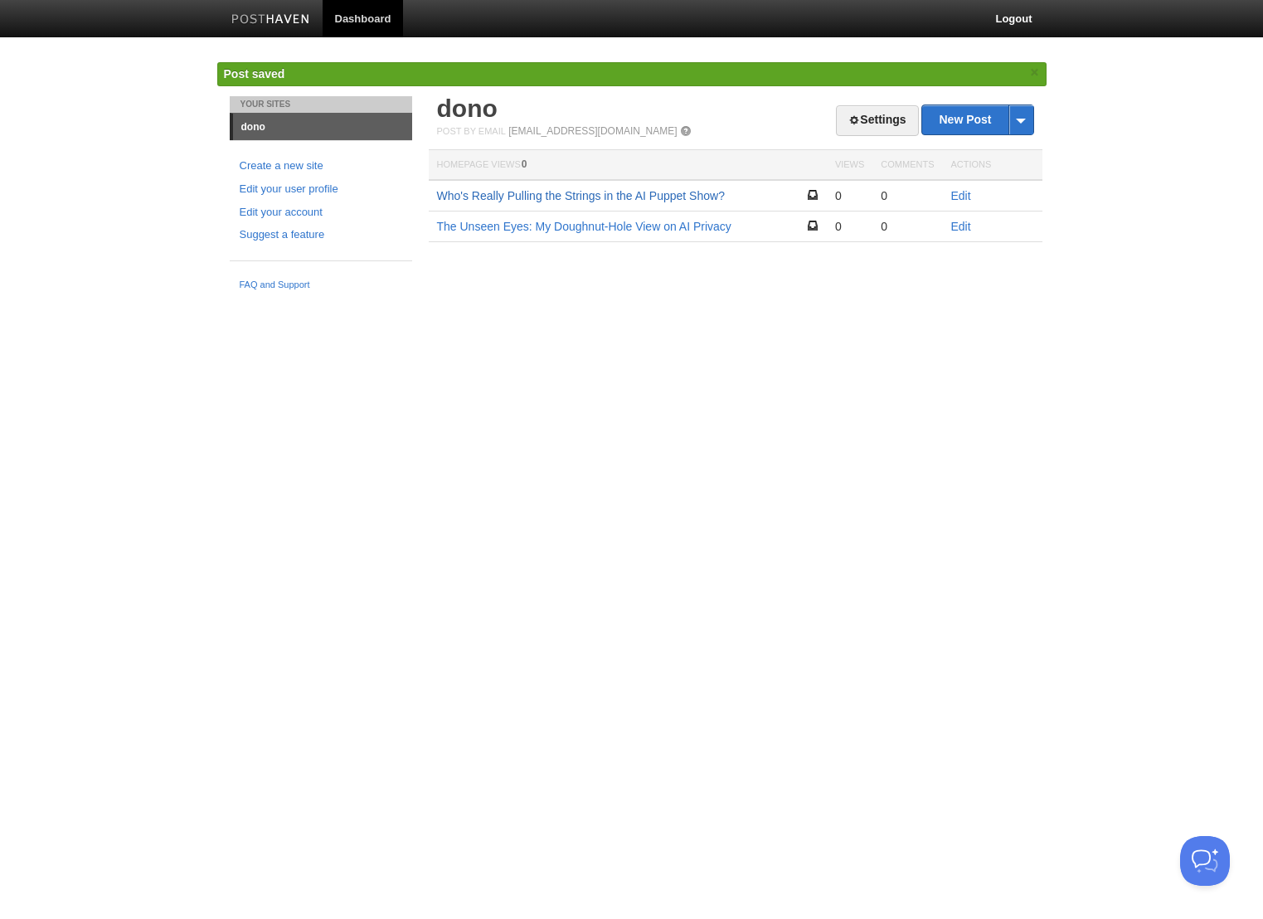
click at [649, 196] on link "Who's Really Pulling the Strings in the AI Puppet Show?" at bounding box center [581, 195] width 288 height 13
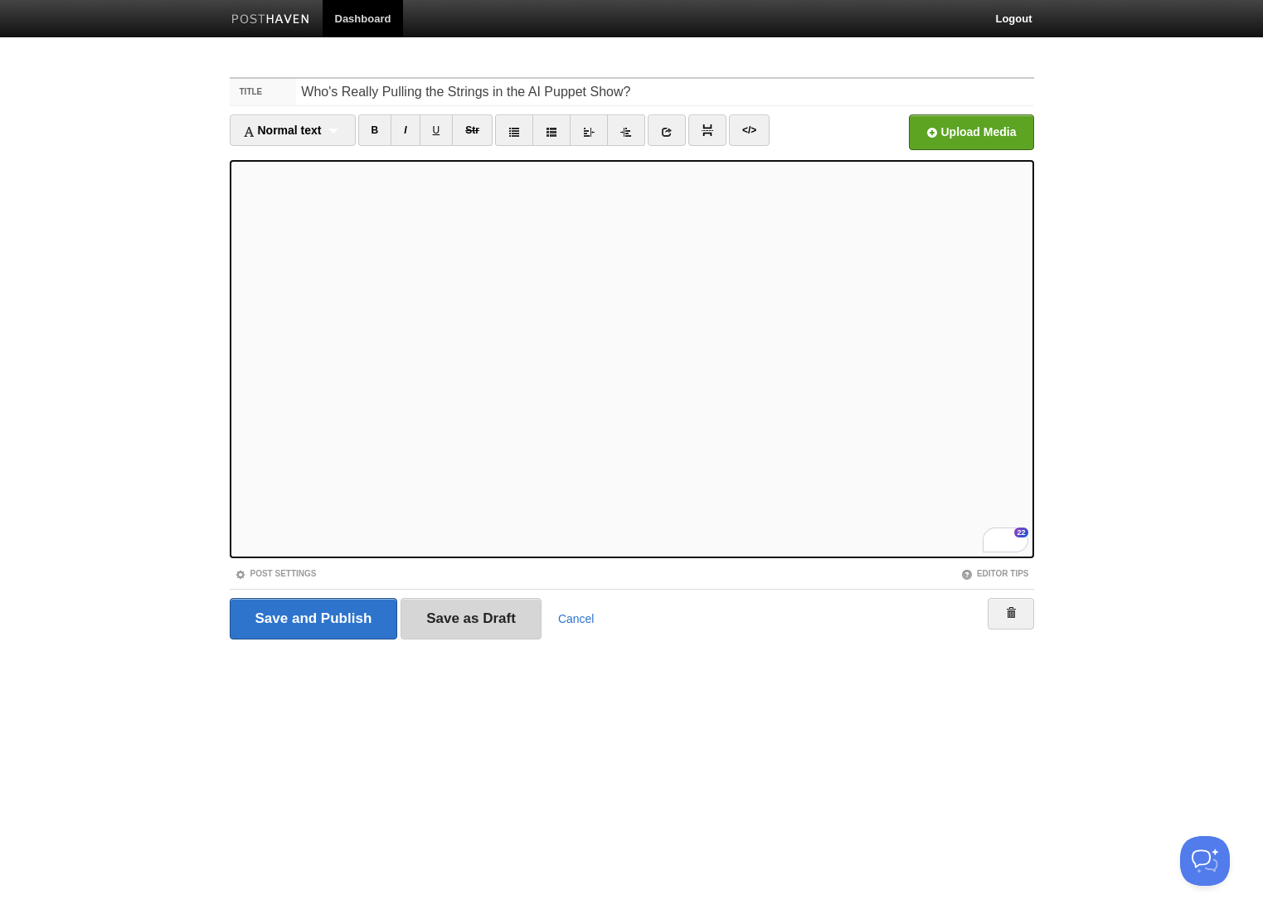
click at [450, 630] on input "Save as Draft" at bounding box center [471, 618] width 141 height 41
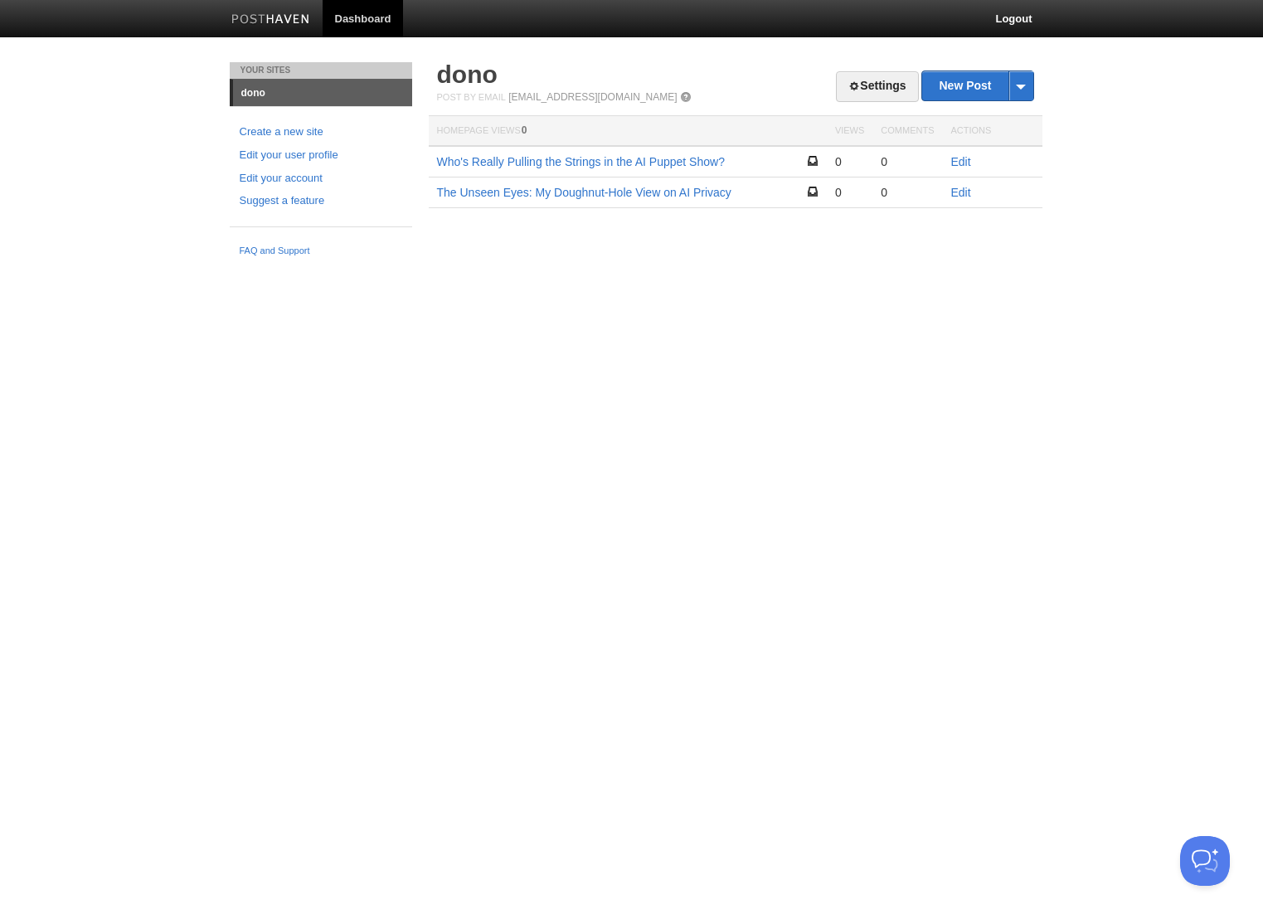
click at [957, 68] on h2 "dono" at bounding box center [735, 74] width 597 height 25
click at [956, 77] on link "New Post" at bounding box center [977, 85] width 110 height 29
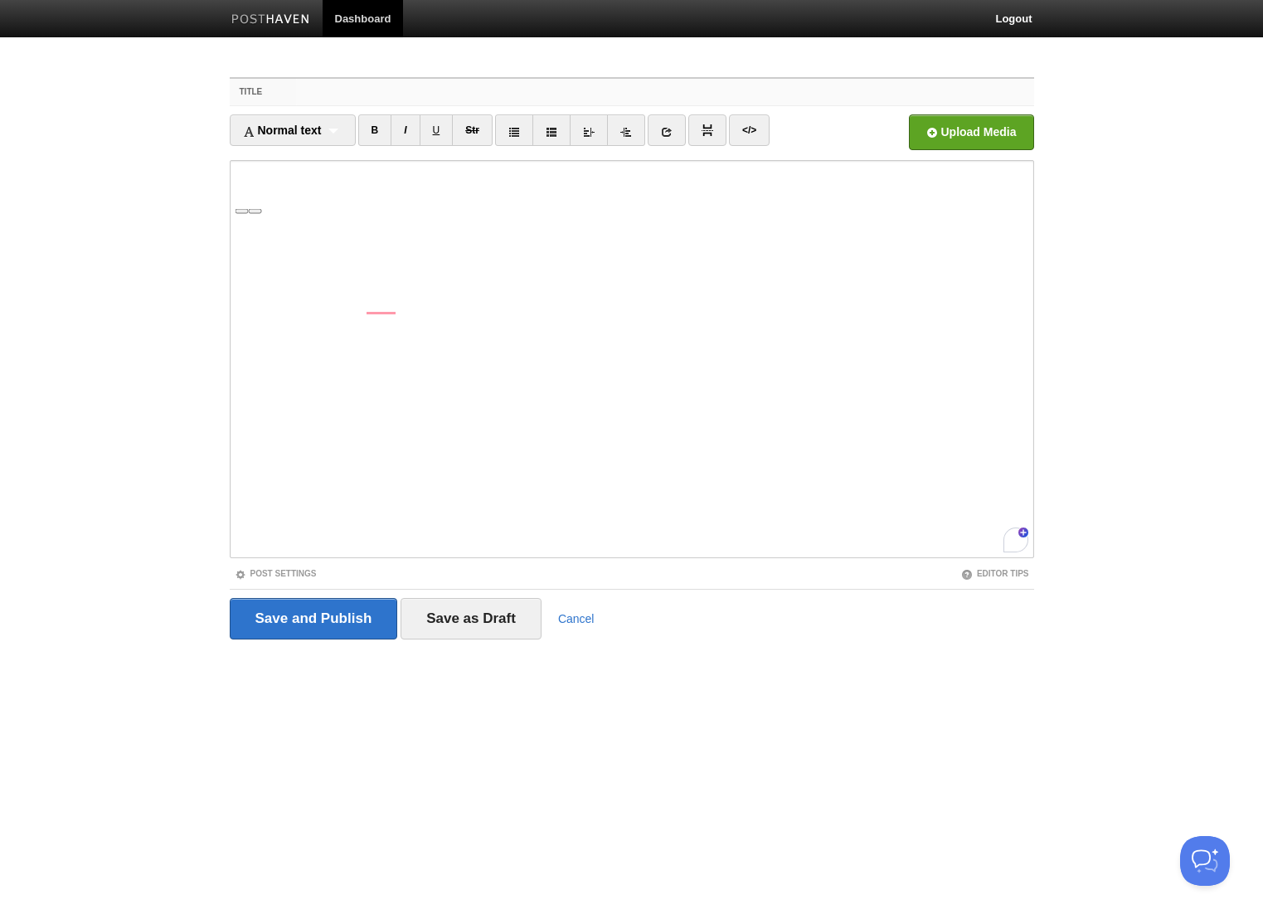
click at [335, 95] on input "Title" at bounding box center [664, 92] width 737 height 27
paste input "Who Watches the Watchers? My Late-Night Musings on AI Ethics"
type input "Who Watches the Watchers? My Late-Night Musings on AI Ethics"
click at [235, 233] on iframe at bounding box center [632, 359] width 805 height 398
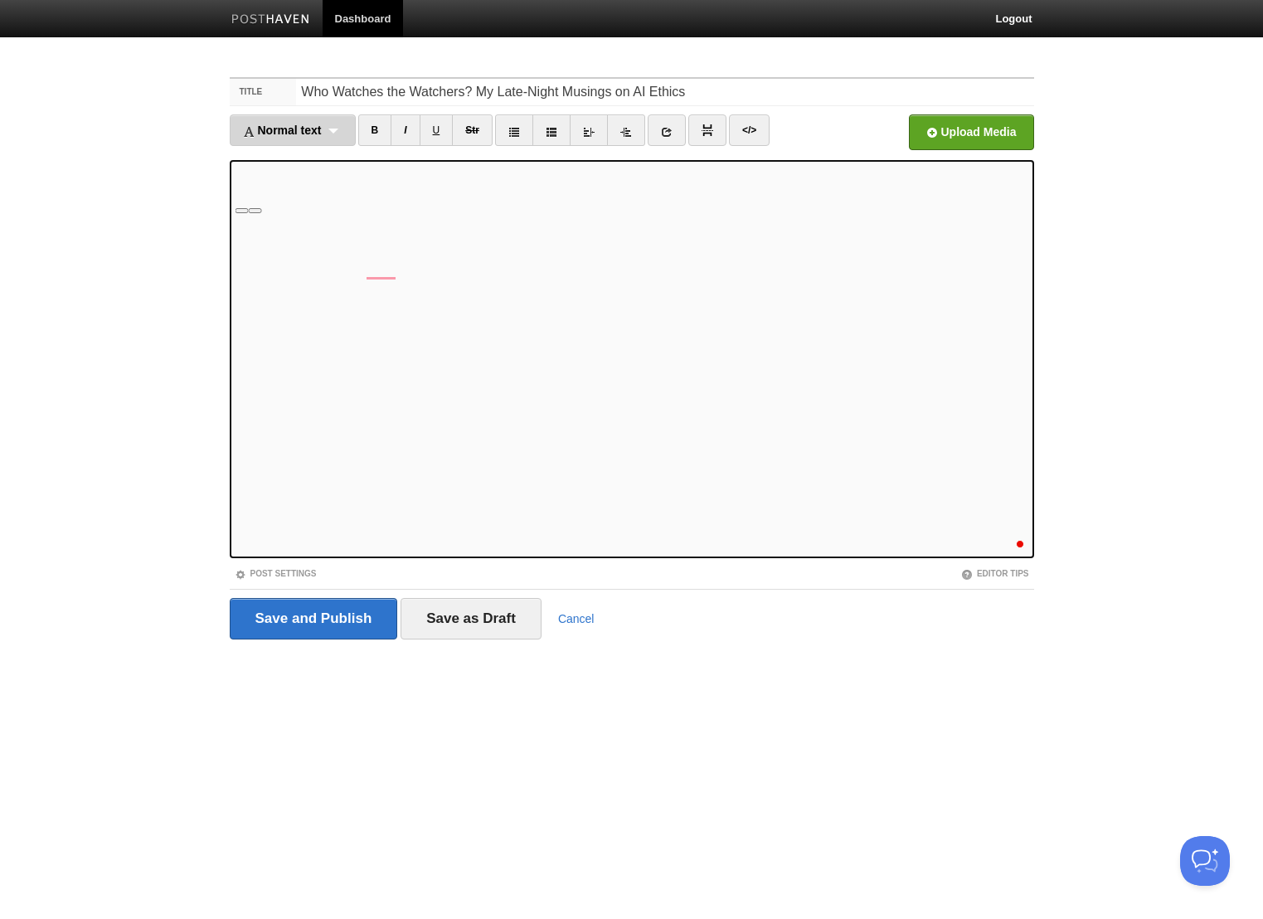
click at [311, 129] on span "Normal text" at bounding box center [282, 130] width 79 height 13
click at [375, 127] on link "B" at bounding box center [375, 130] width 34 height 32
click at [467, 611] on input "Save as Draft" at bounding box center [471, 618] width 141 height 41
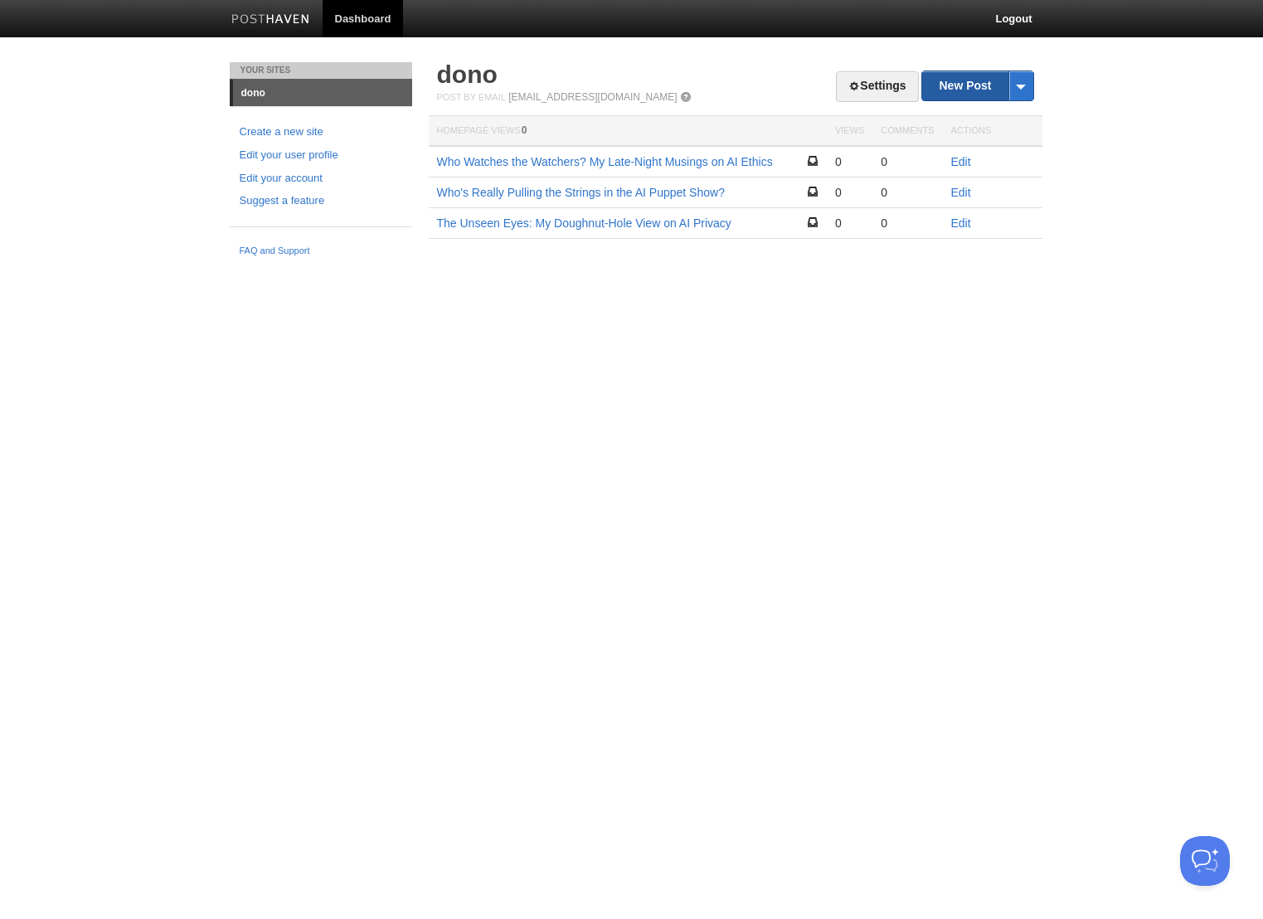
click at [958, 87] on link "New Post" at bounding box center [977, 85] width 110 height 29
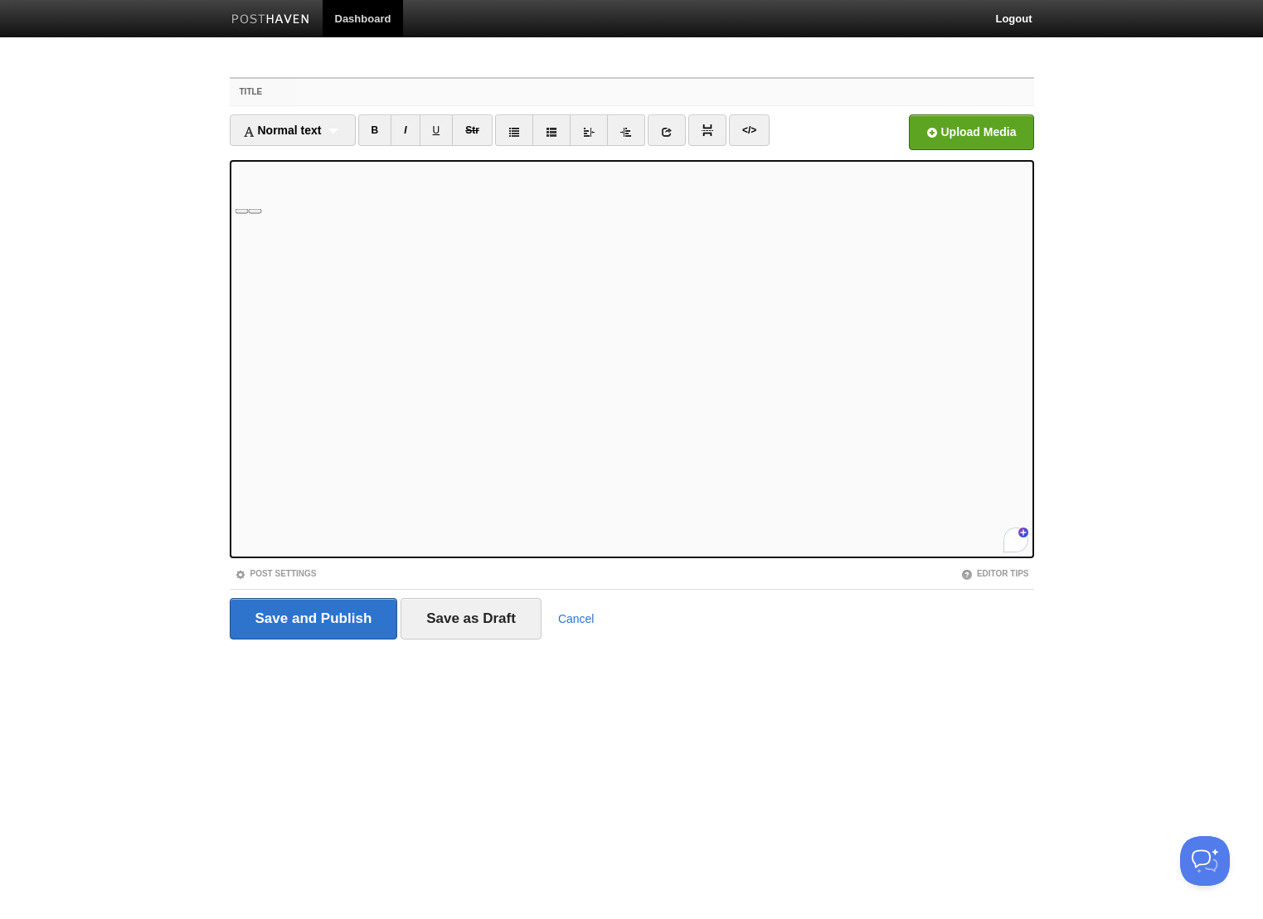
click at [315, 102] on input "Title" at bounding box center [664, 92] width 737 height 27
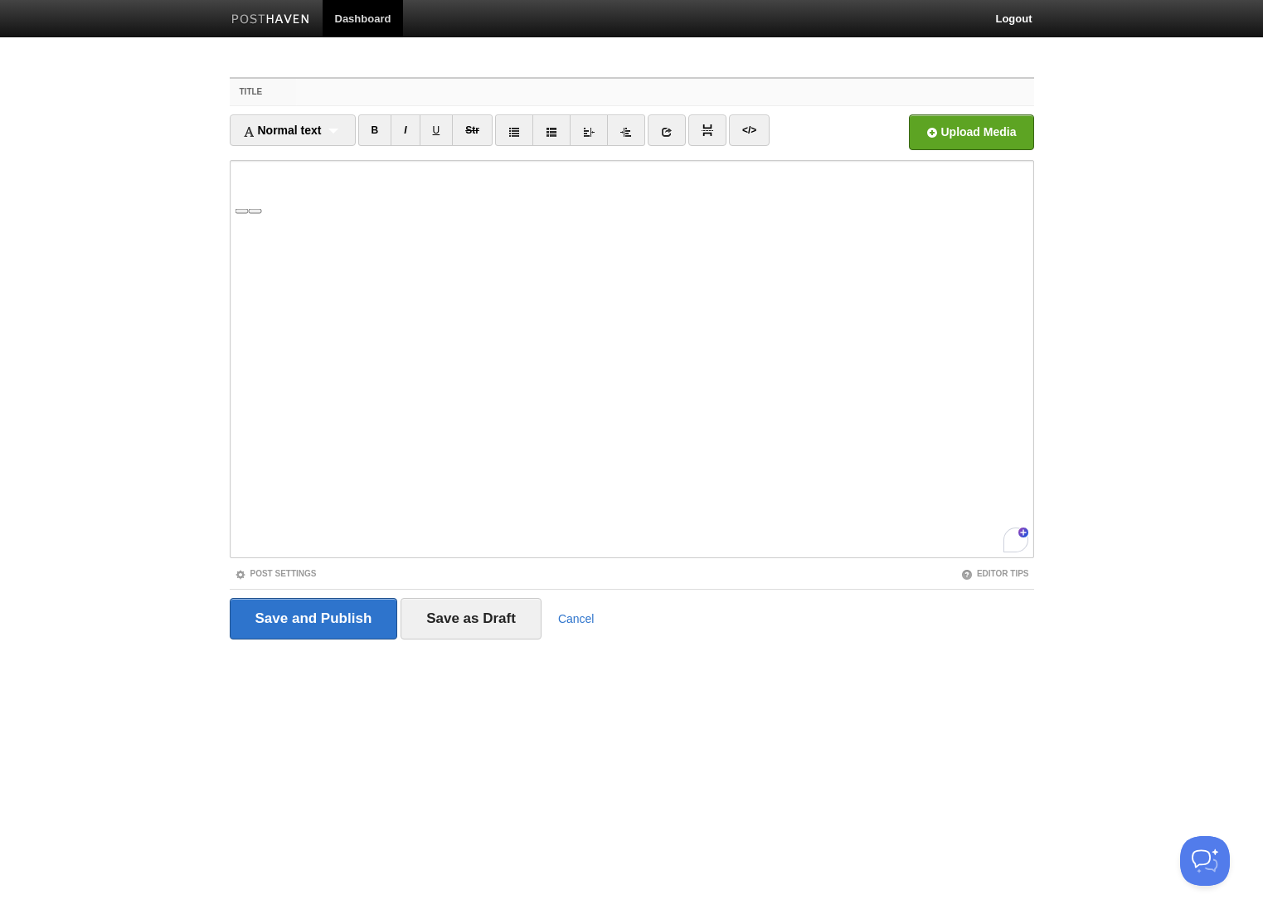
paste input "The Great Unmasking: Or, Why I Don't Trust a Black Box, Even a Well-Meaning One"
type input "The Great Unmasking: Or, Why I Don't Trust a Black Box, Even a Well-Meaning One"
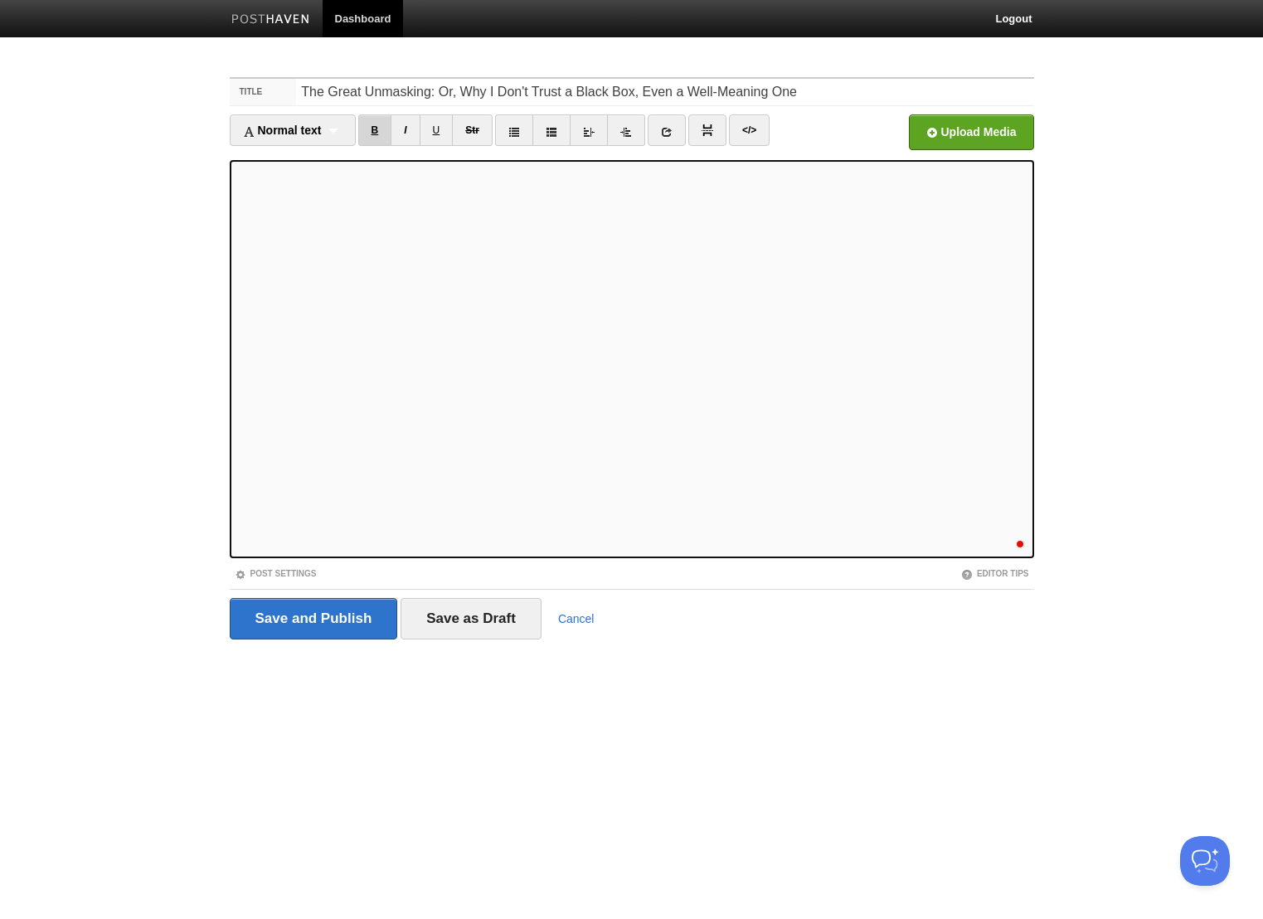
click at [377, 129] on link "B" at bounding box center [375, 130] width 34 height 32
click at [418, 626] on input "Save as Draft" at bounding box center [471, 618] width 141 height 41
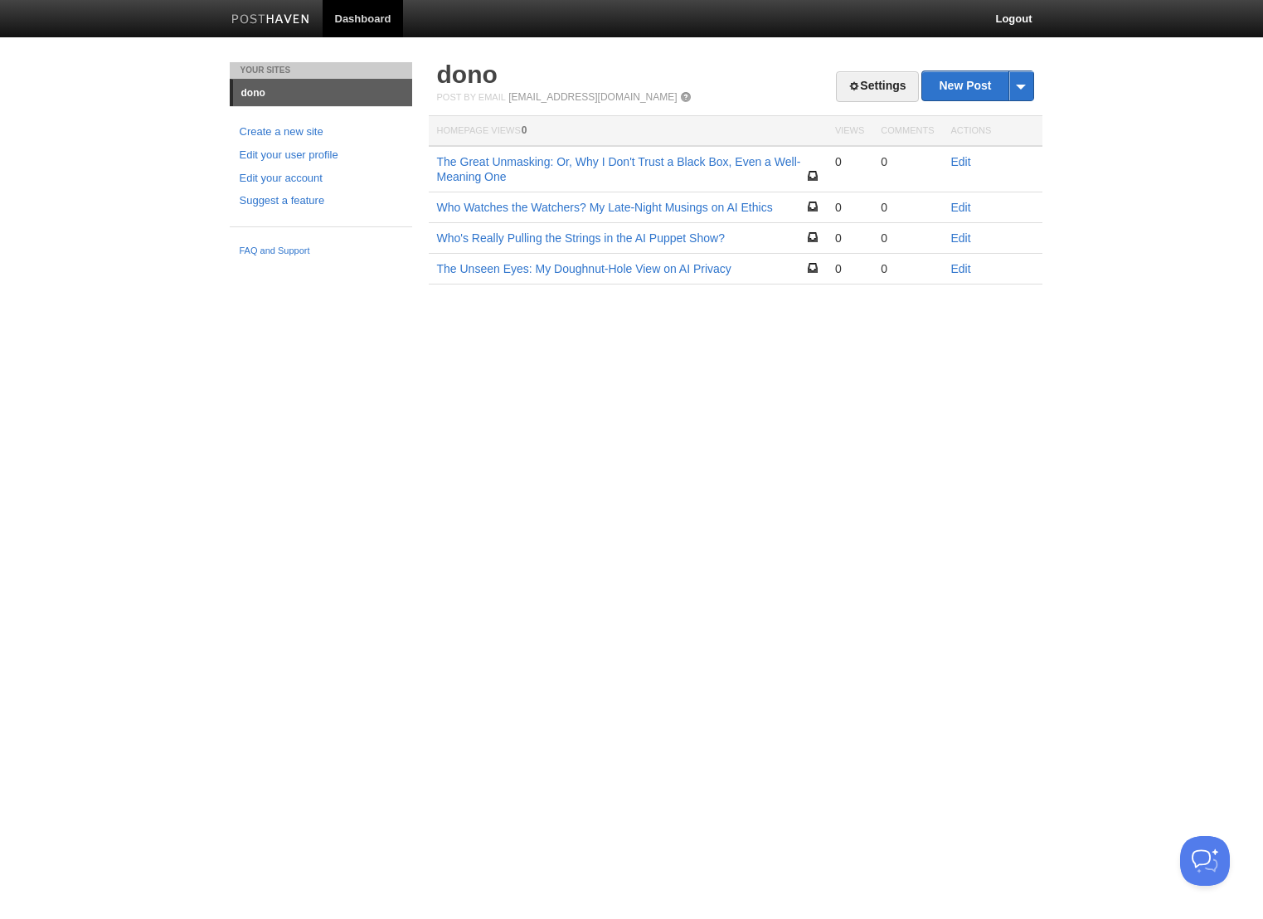
click at [255, 94] on link "dono" at bounding box center [322, 93] width 179 height 27
click at [863, 77] on link "Settings" at bounding box center [877, 86] width 82 height 31
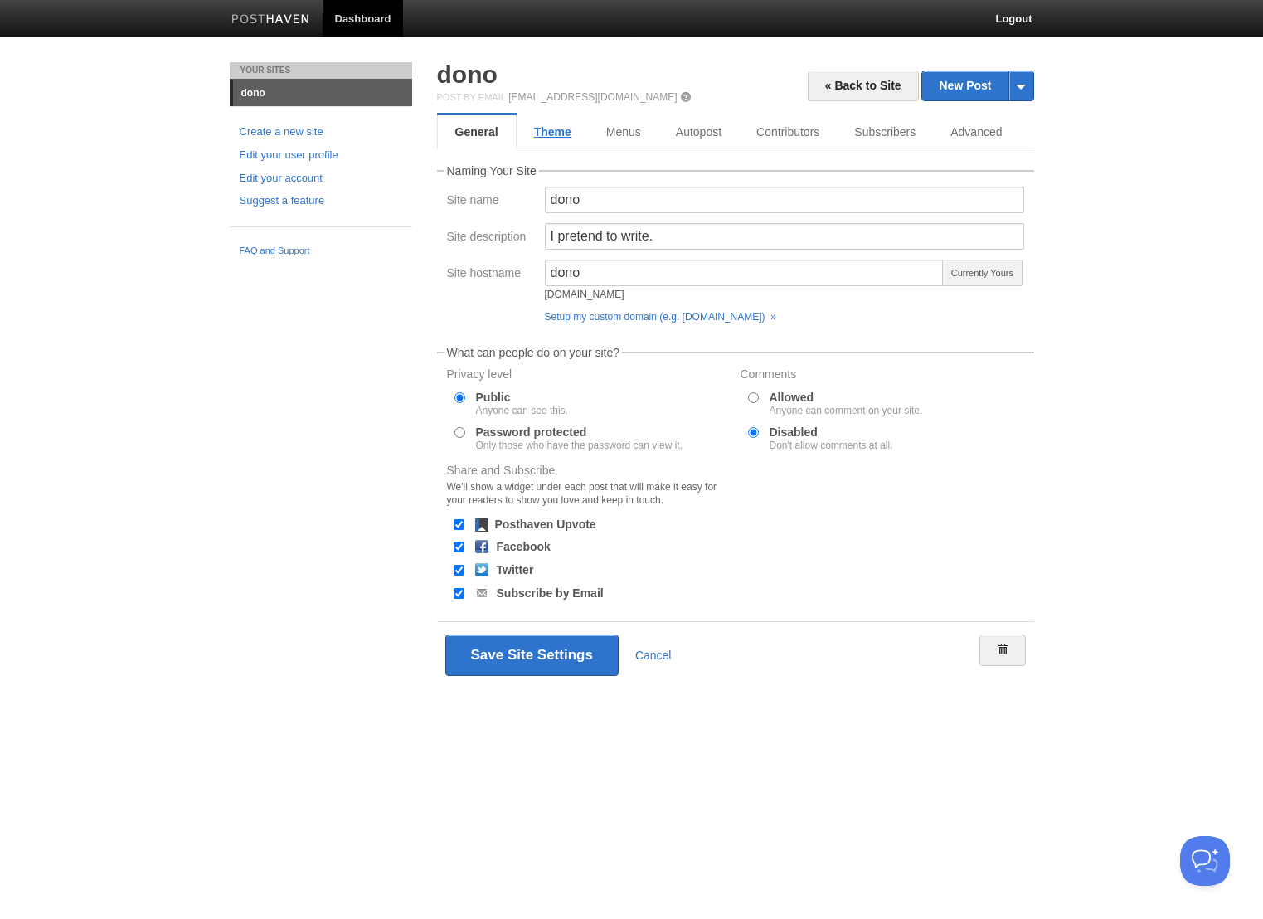
click at [562, 147] on link "Theme" at bounding box center [553, 131] width 72 height 33
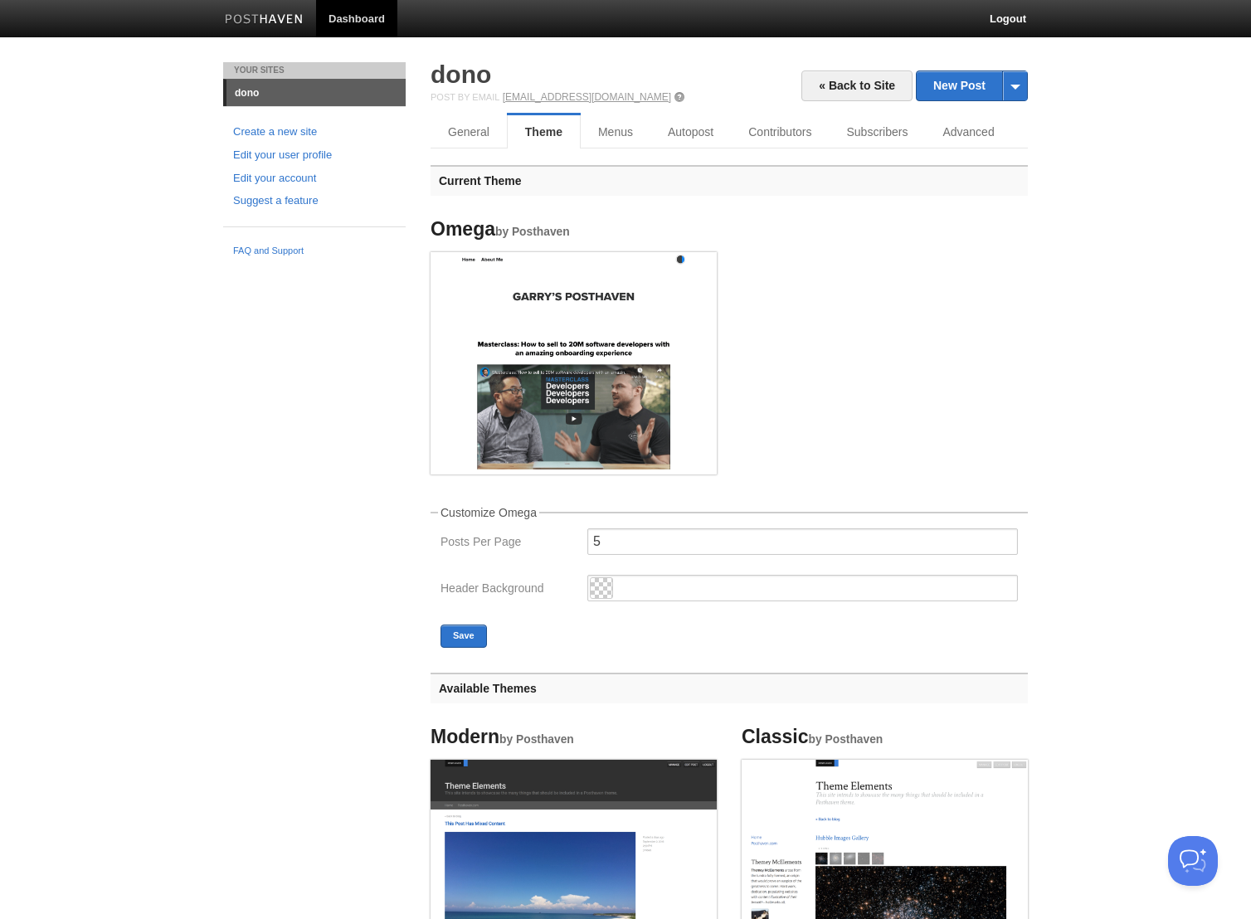
drag, startPoint x: 504, startPoint y: 97, endPoint x: 628, endPoint y: 96, distance: 123.6
click at [628, 96] on div "Post by Email post@dono.posthaven.com" at bounding box center [728, 97] width 597 height 12
click at [622, 134] on link "Menus" at bounding box center [616, 131] width 71 height 33
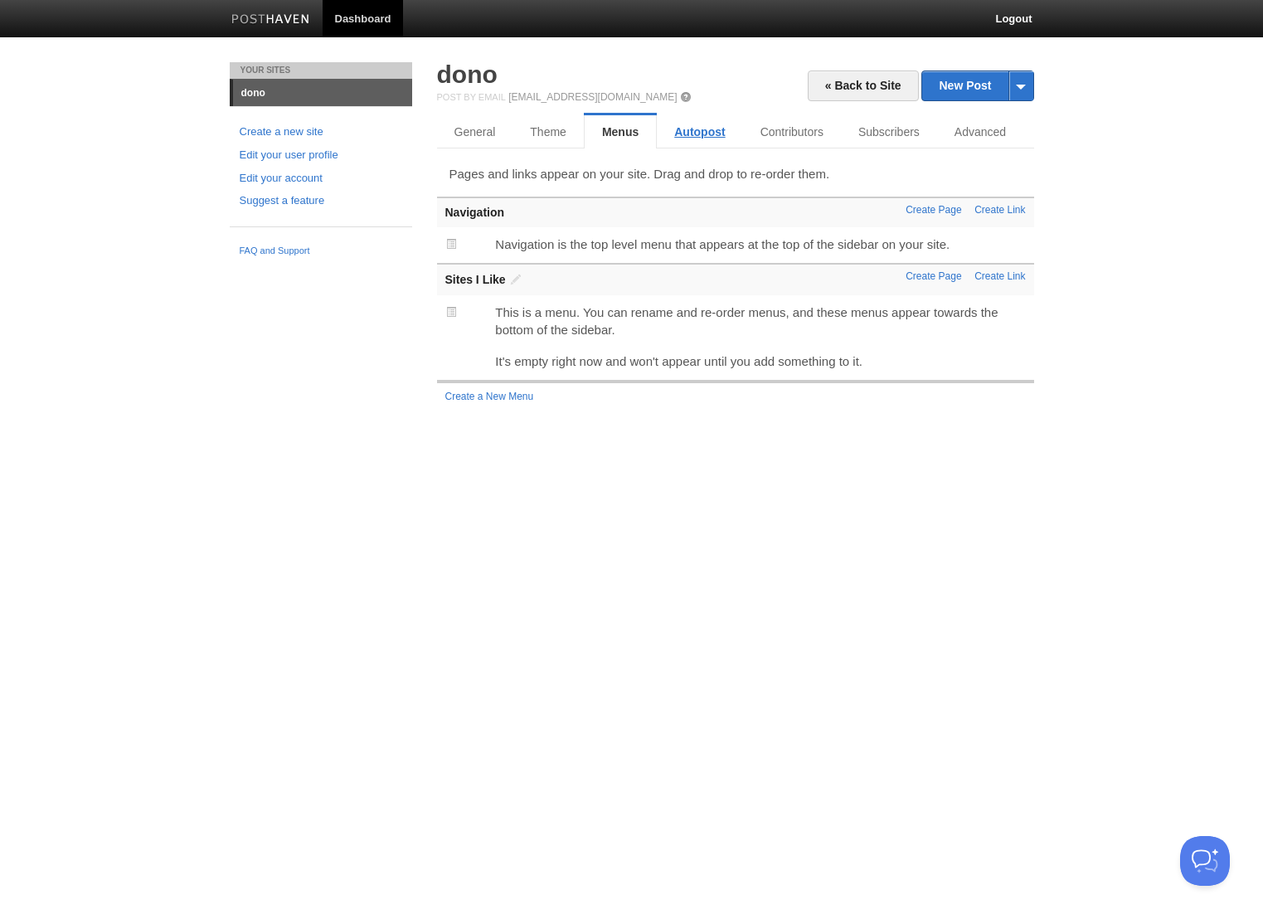
click at [700, 135] on link "Autopost" at bounding box center [699, 131] width 85 height 33
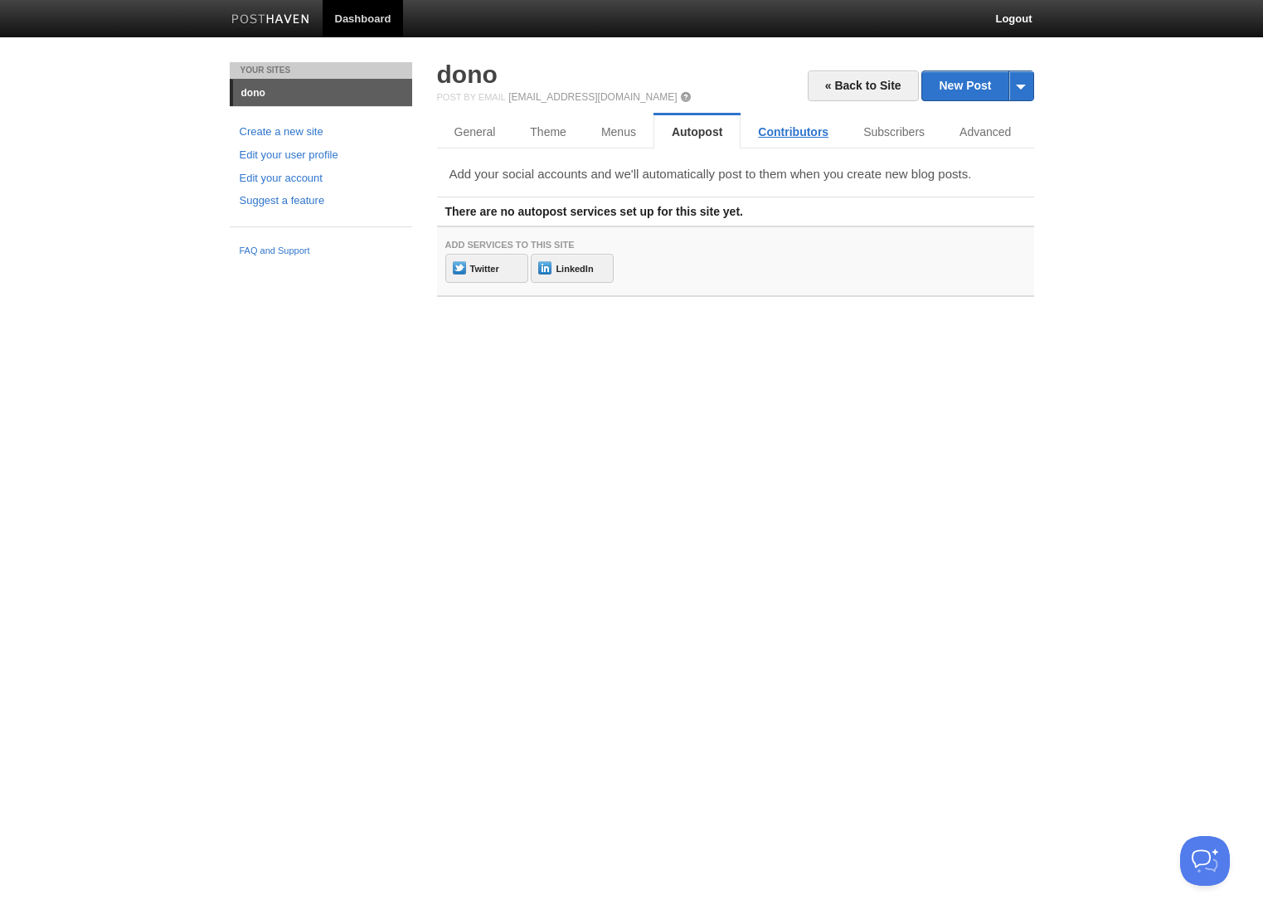
click at [775, 137] on link "Contributors" at bounding box center [793, 131] width 105 height 33
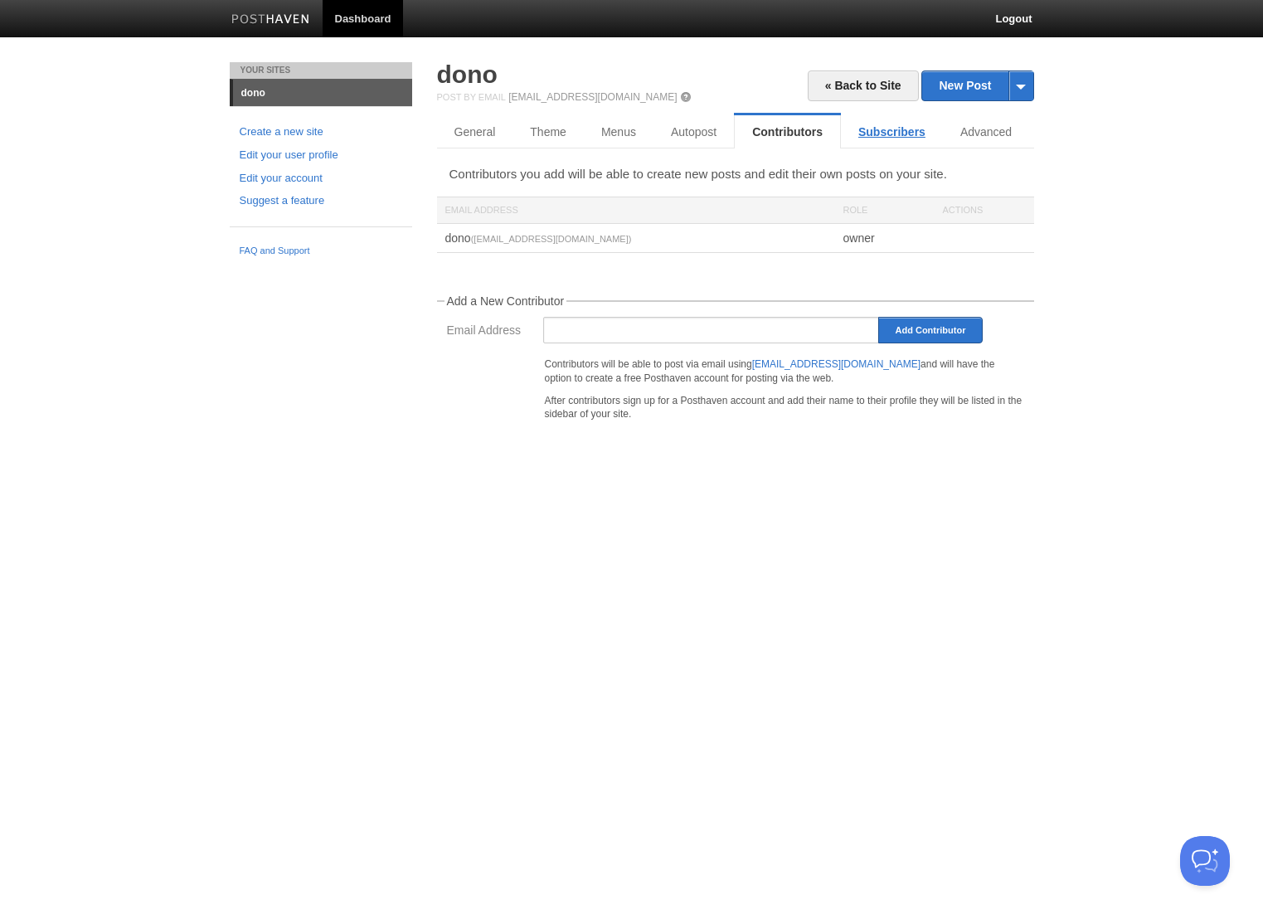
click at [911, 129] on link "Subscribers" at bounding box center [892, 131] width 102 height 33
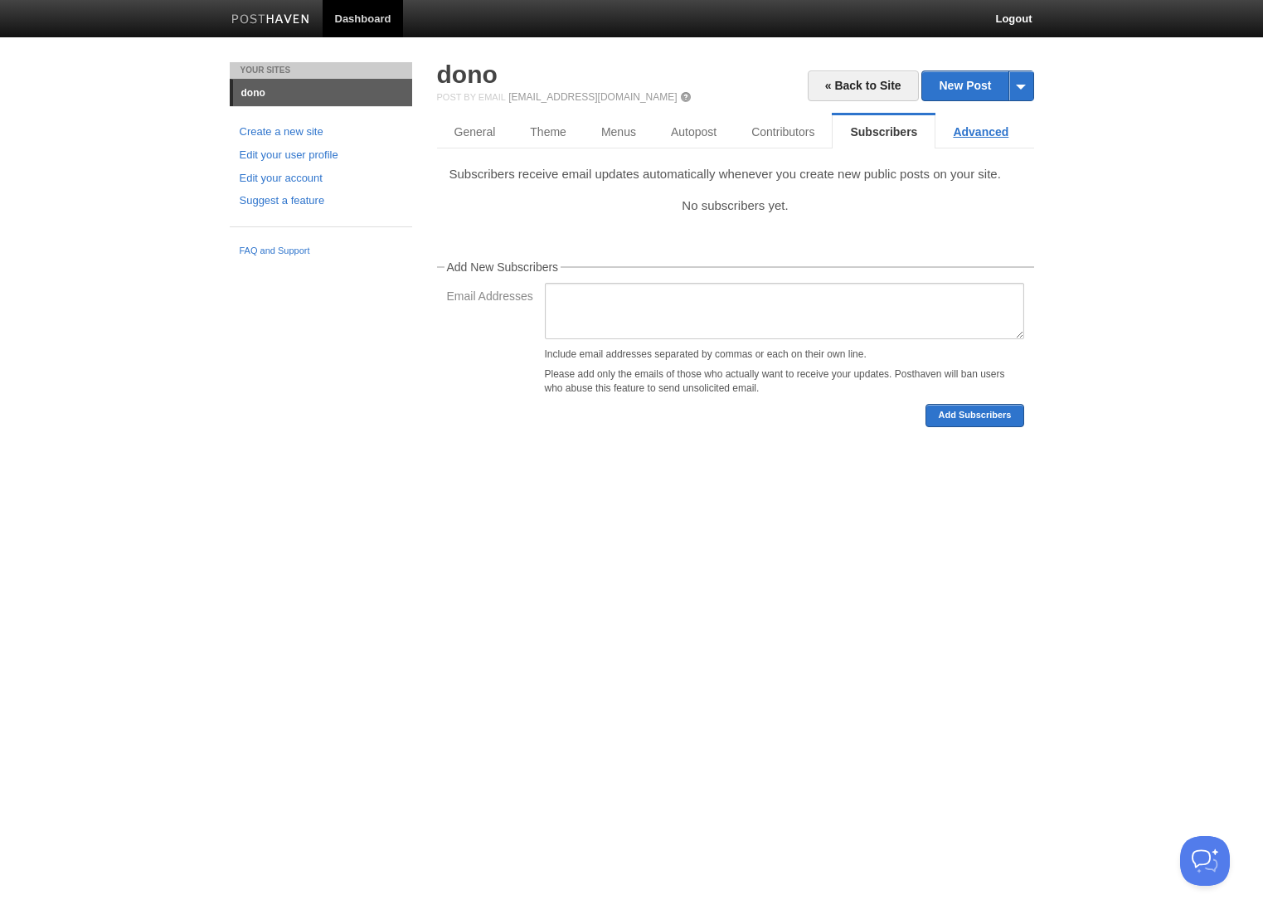
click at [980, 128] on link "Advanced" at bounding box center [981, 131] width 90 height 33
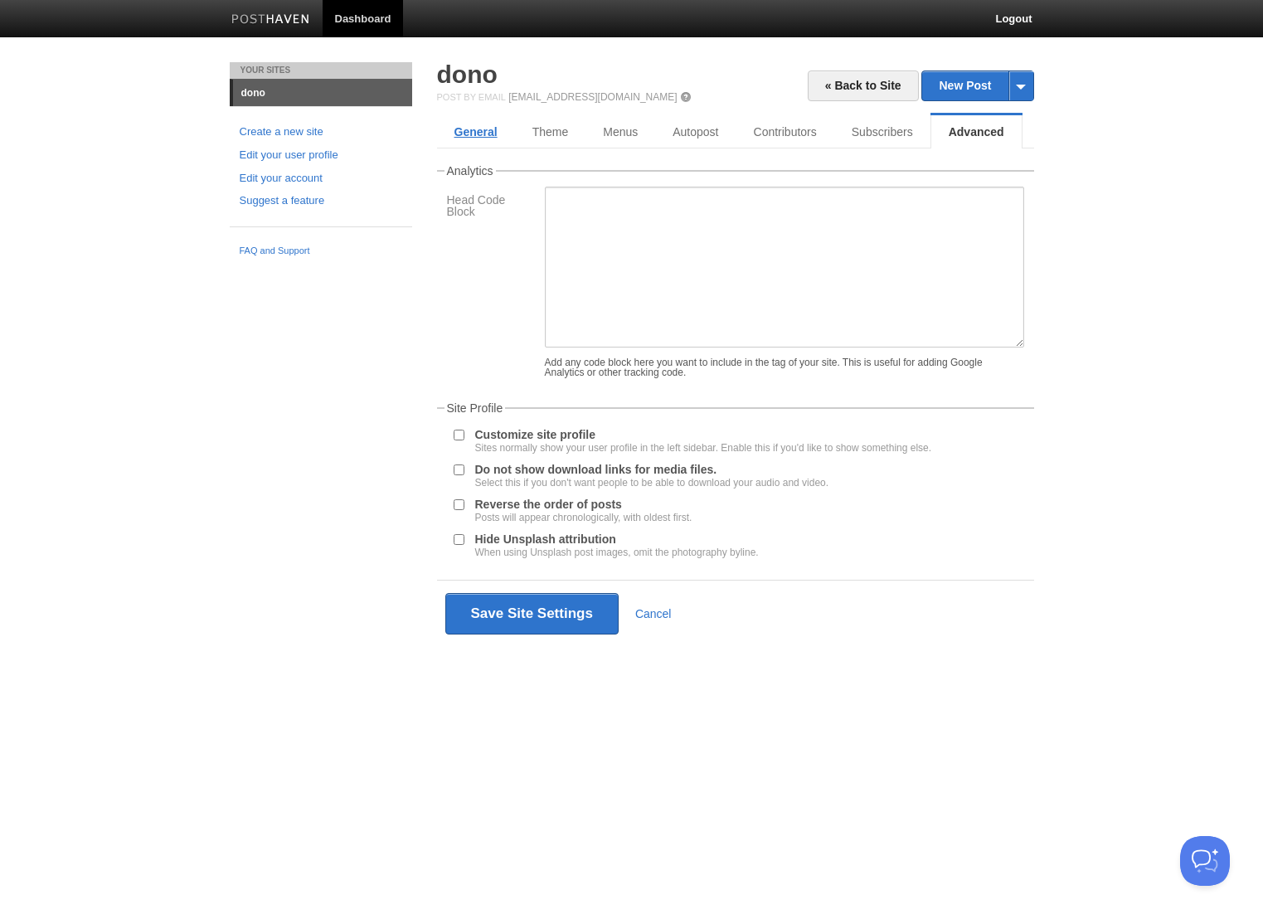
click at [478, 145] on link "General" at bounding box center [476, 131] width 78 height 33
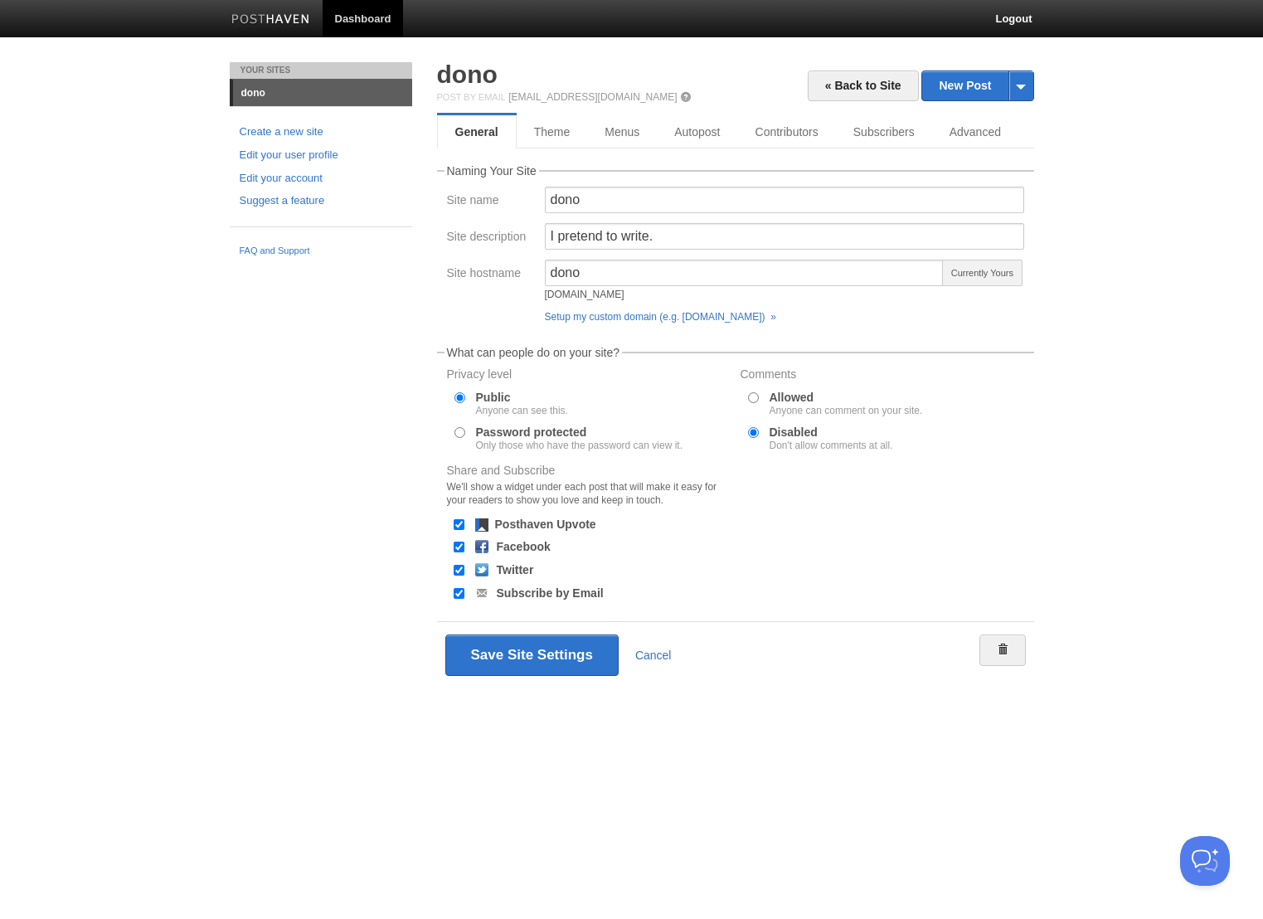
drag, startPoint x: 544, startPoint y: 296, endPoint x: 658, endPoint y: 299, distance: 113.7
click at [658, 299] on div "dono dono.posthaven.com" at bounding box center [745, 284] width 400 height 48
click at [270, 90] on link "dono" at bounding box center [322, 93] width 179 height 27
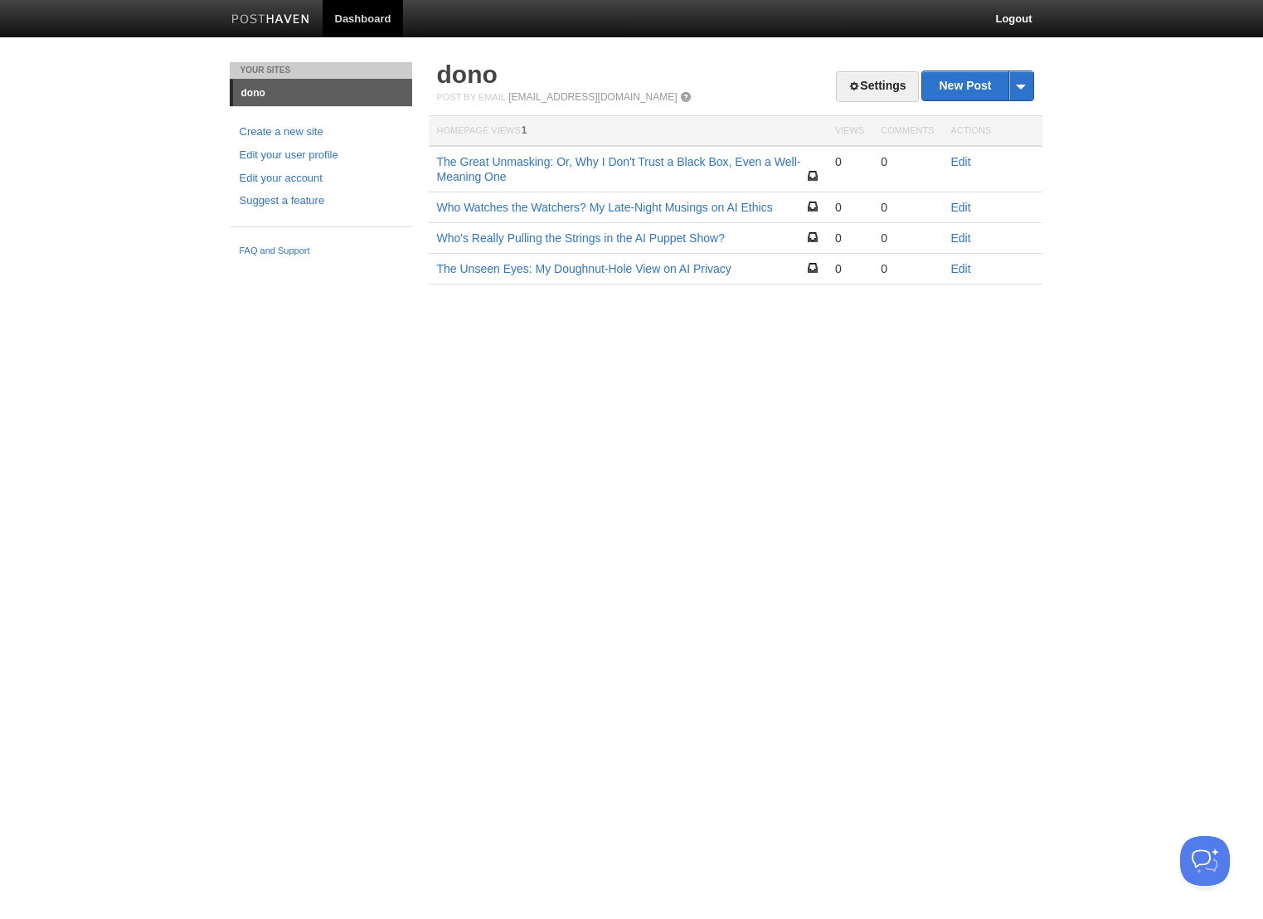
click at [254, 93] on link "dono" at bounding box center [322, 93] width 179 height 27
click at [295, 157] on link "Edit your user profile" at bounding box center [321, 155] width 163 height 17
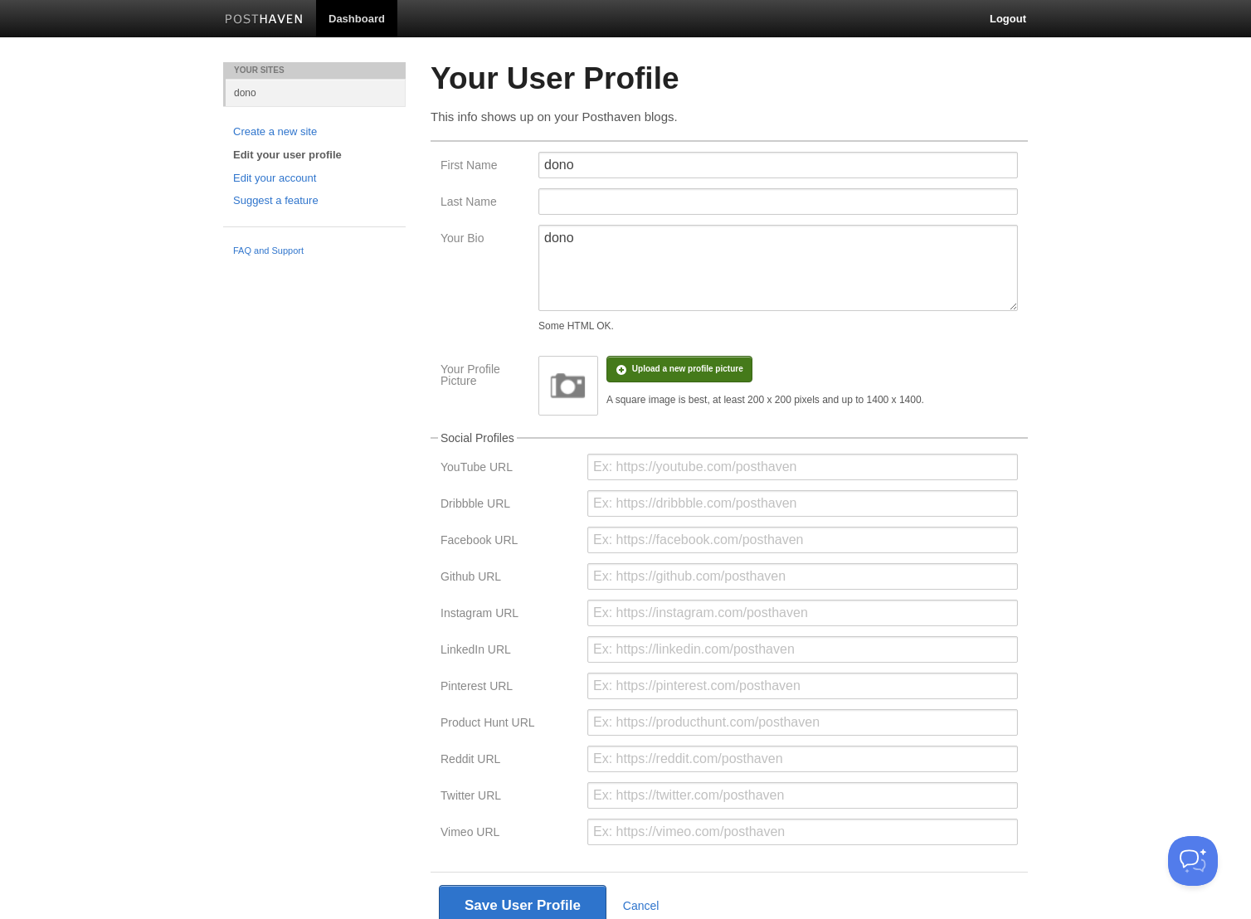
click at [651, 374] on input "file" at bounding box center [188, 377] width 1256 height 85
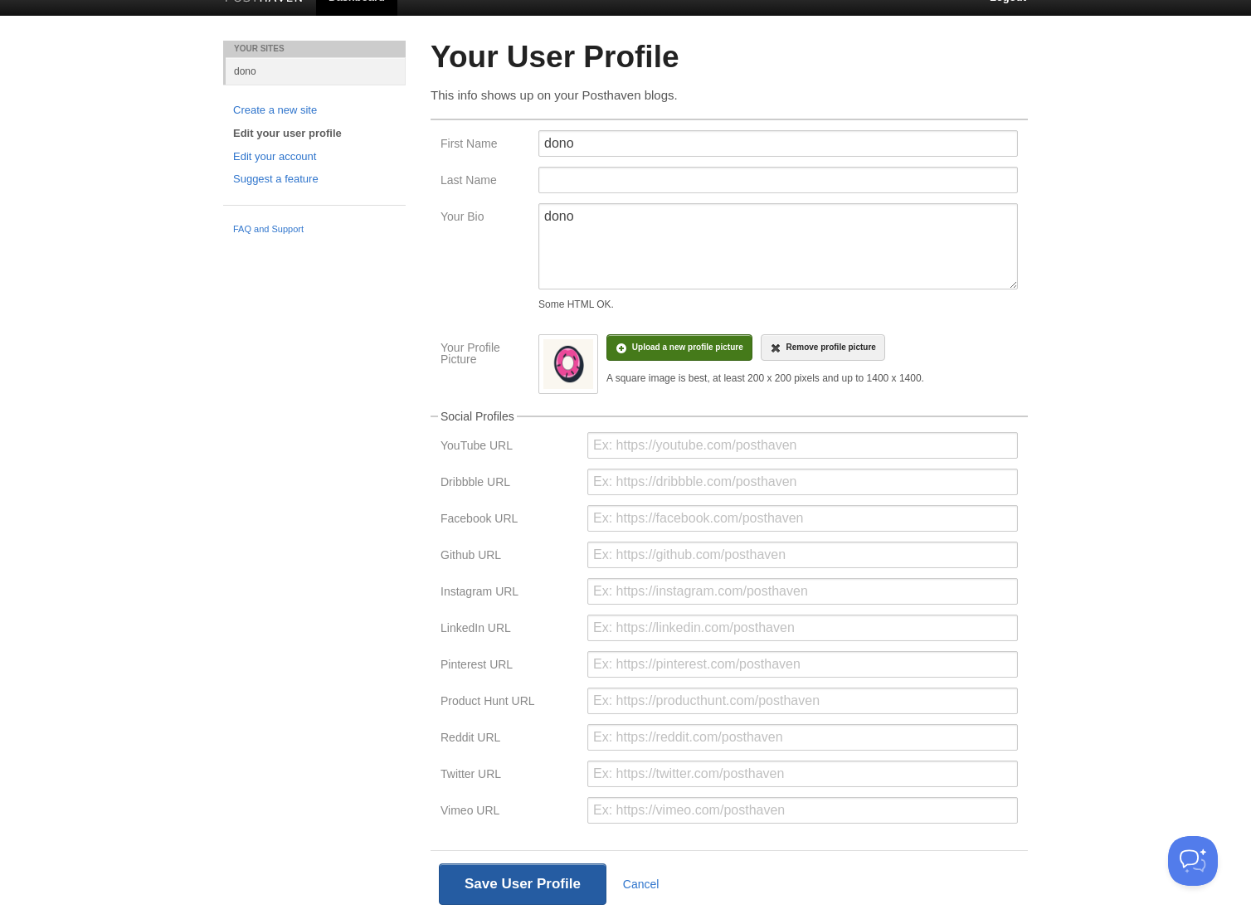
scroll to position [32, 0]
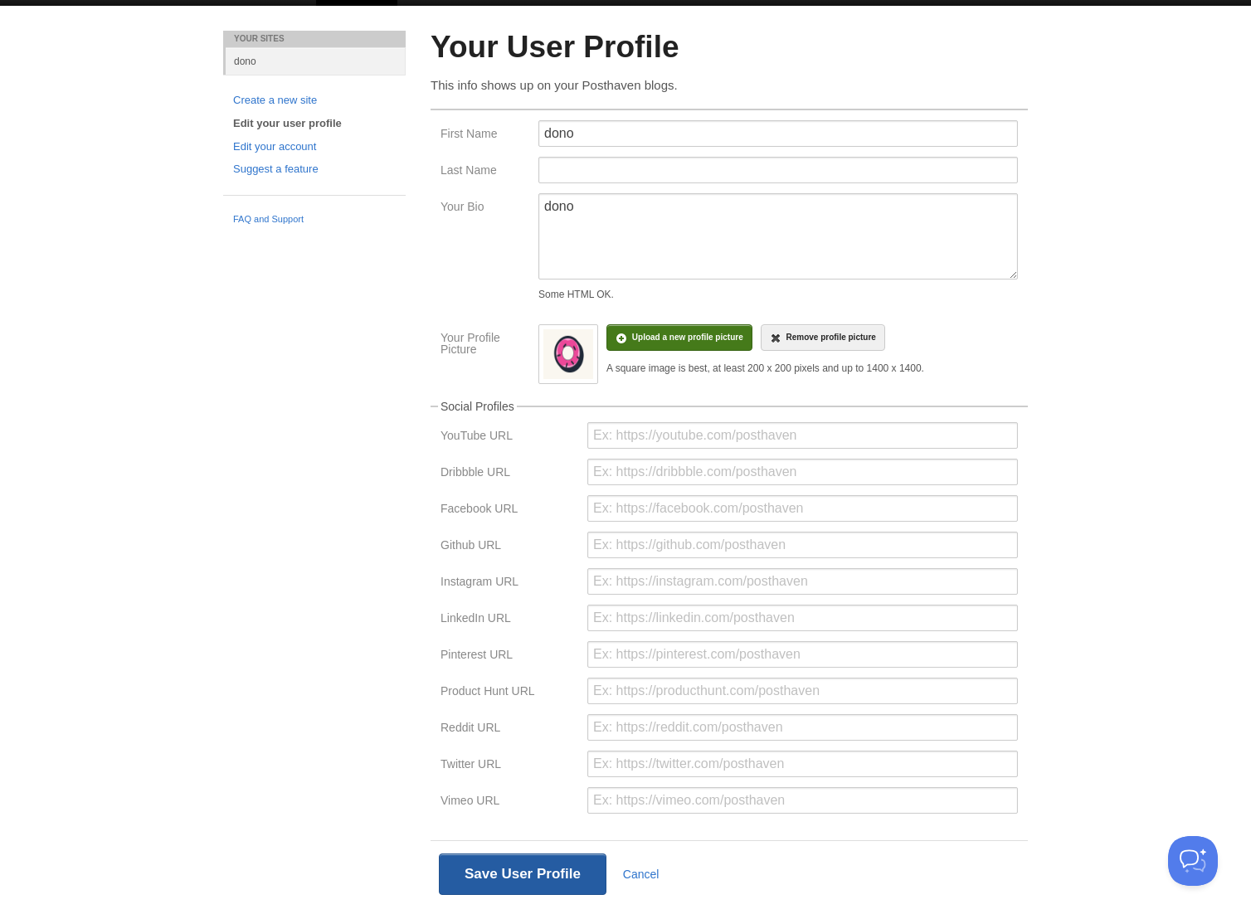
click at [526, 879] on button "Save User Profile" at bounding box center [523, 874] width 168 height 41
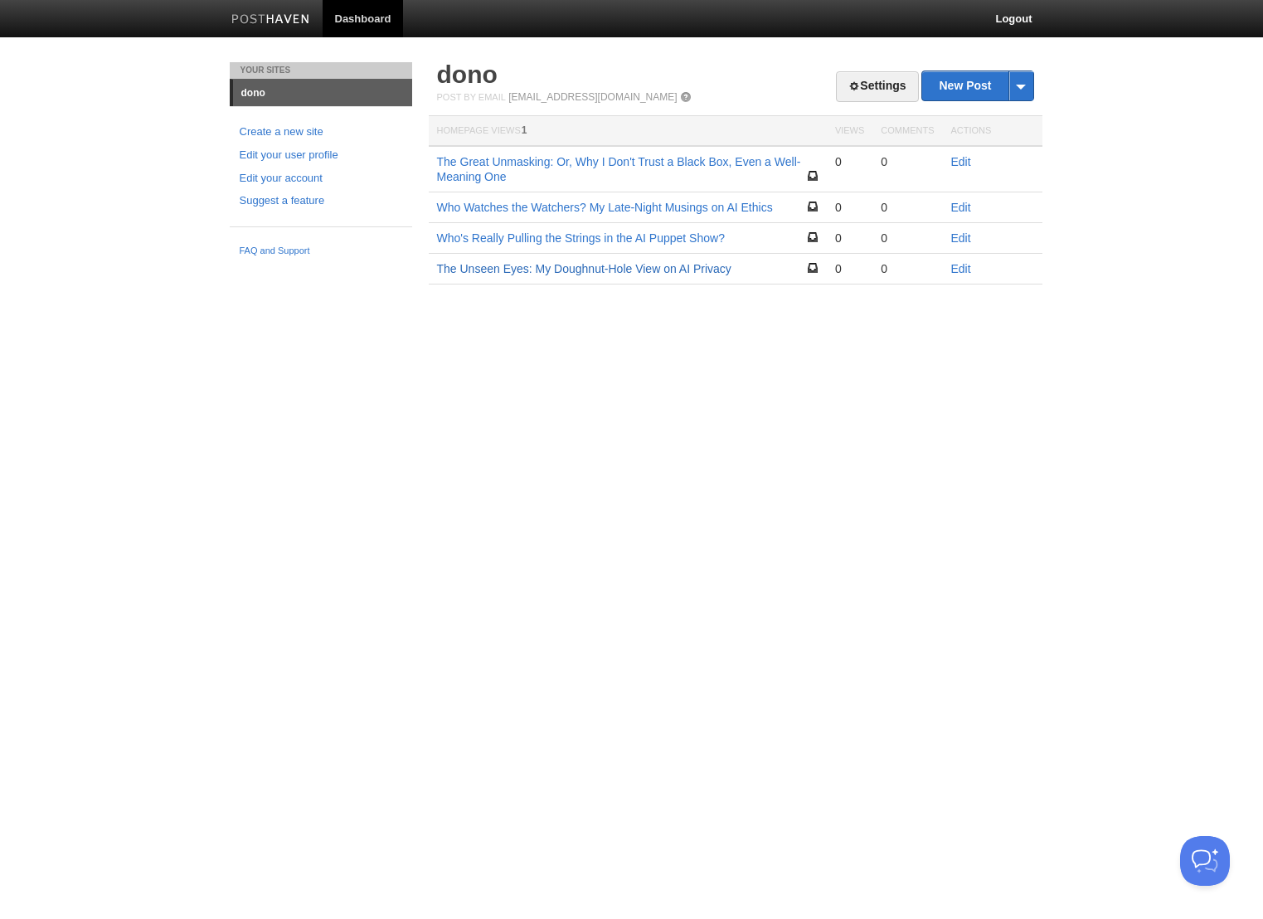
click at [538, 273] on link "The Unseen Eyes: My Doughnut-Hole View on AI Privacy" at bounding box center [584, 268] width 294 height 13
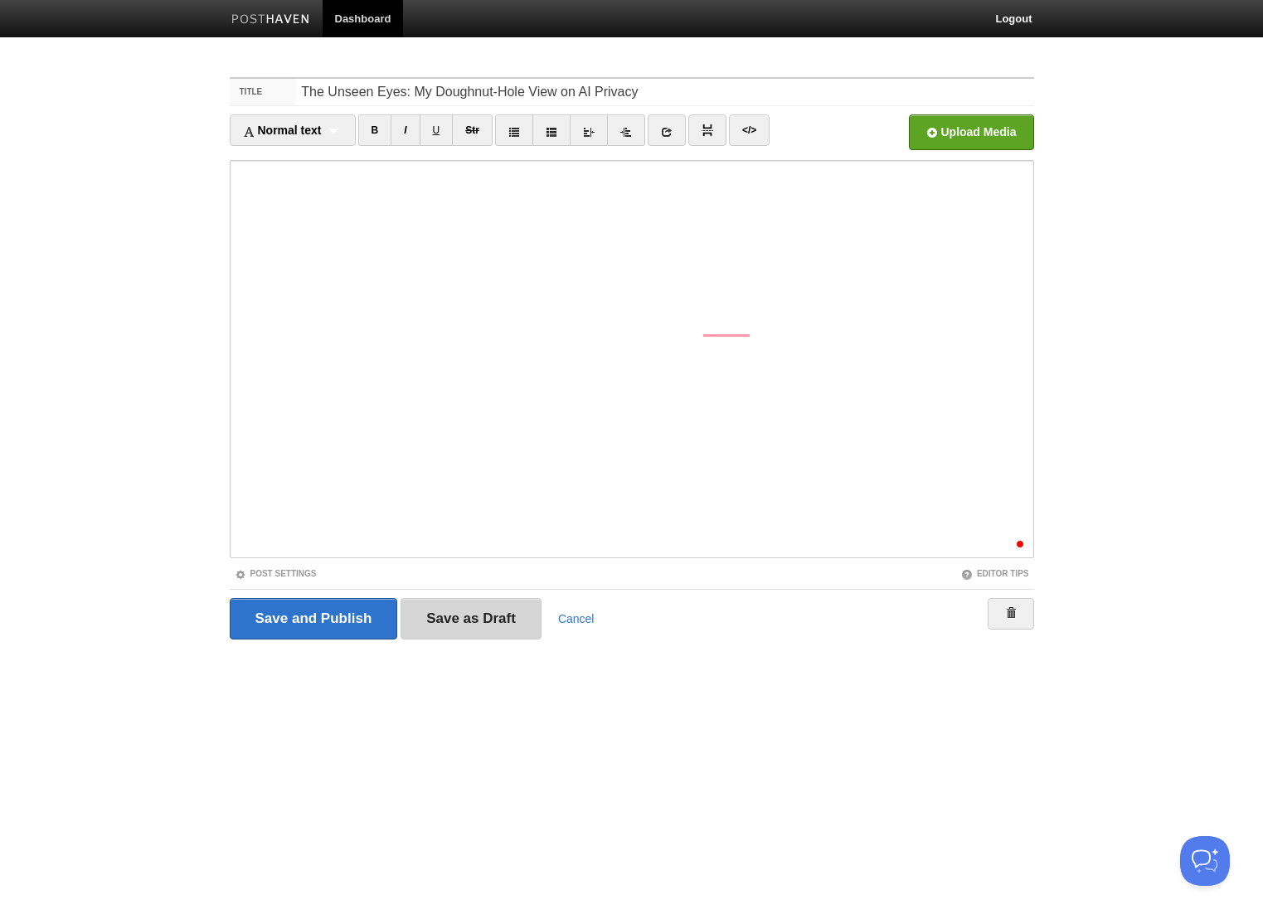
click at [489, 612] on input "Save as Draft" at bounding box center [471, 618] width 141 height 41
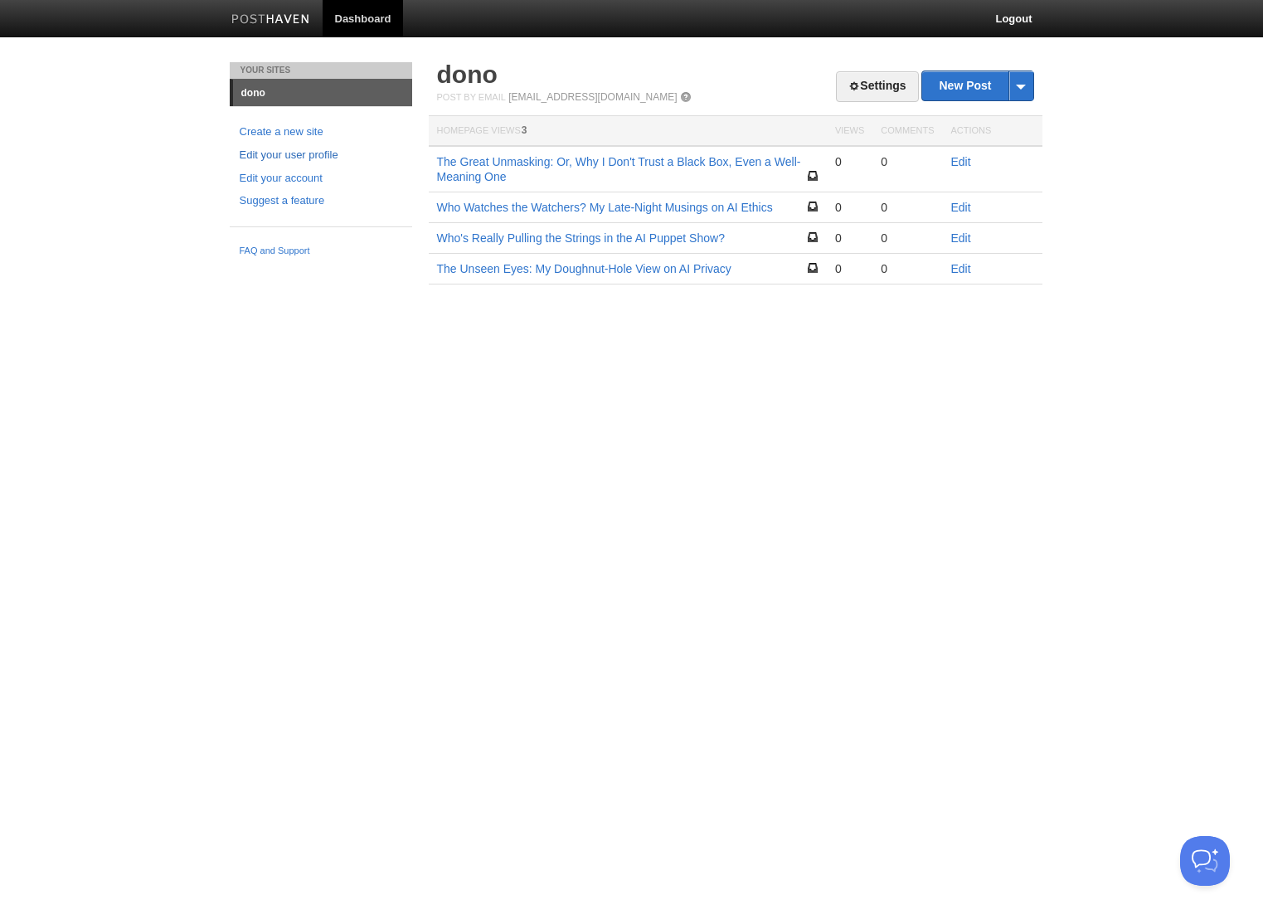
click at [295, 158] on link "Edit your user profile" at bounding box center [321, 155] width 163 height 17
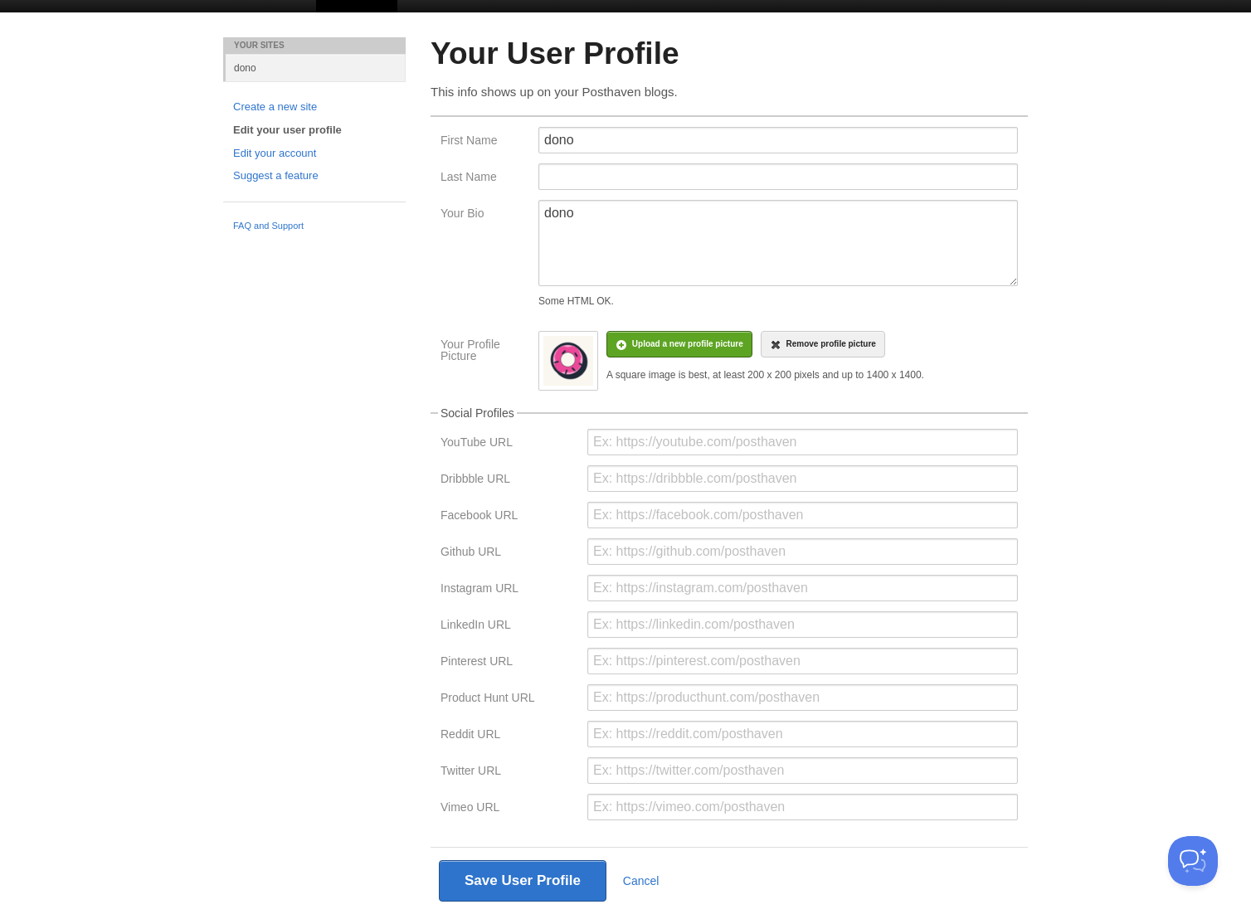
scroll to position [25, 0]
click at [503, 891] on button "Save User Profile" at bounding box center [523, 880] width 168 height 41
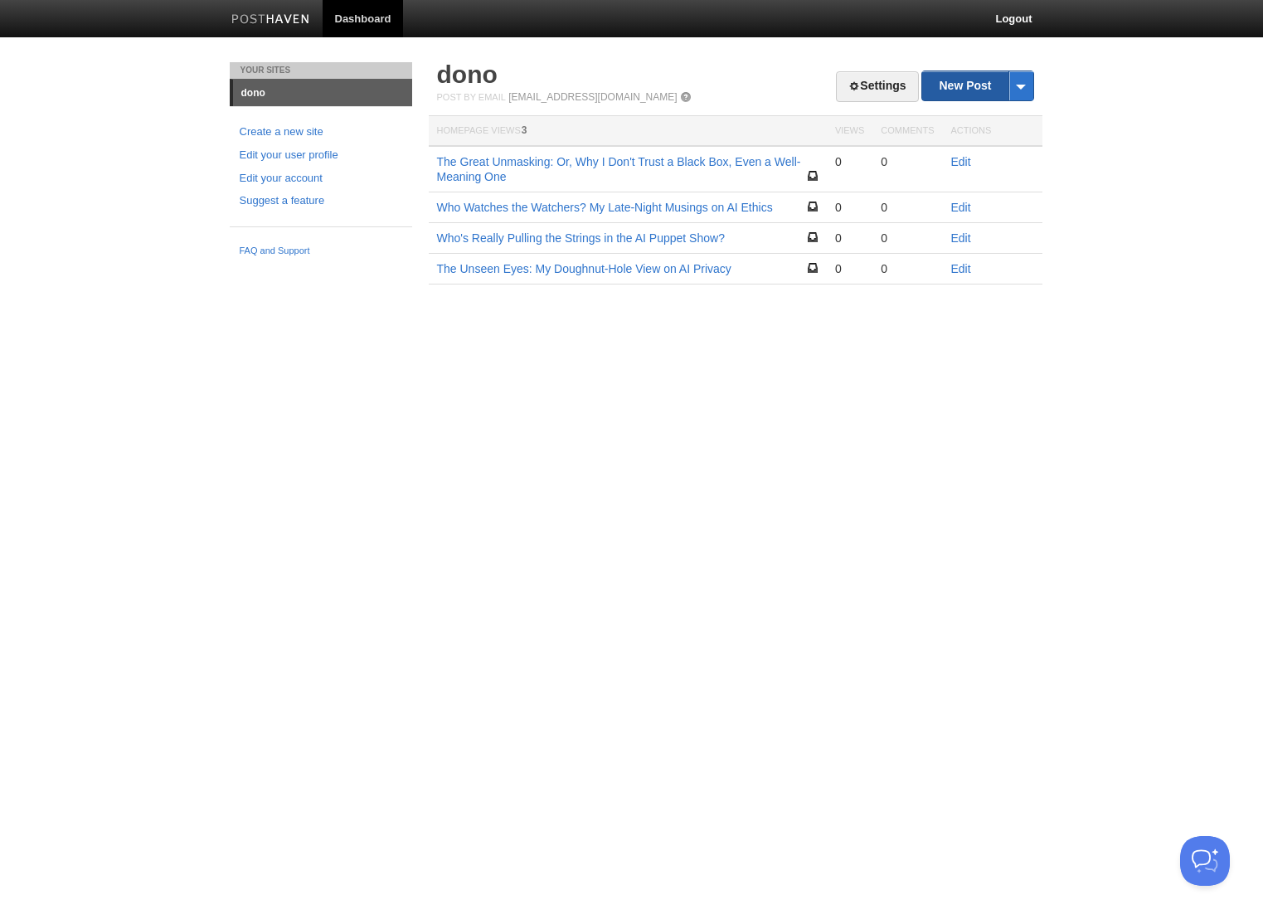
click at [961, 81] on link "New Post" at bounding box center [977, 85] width 110 height 29
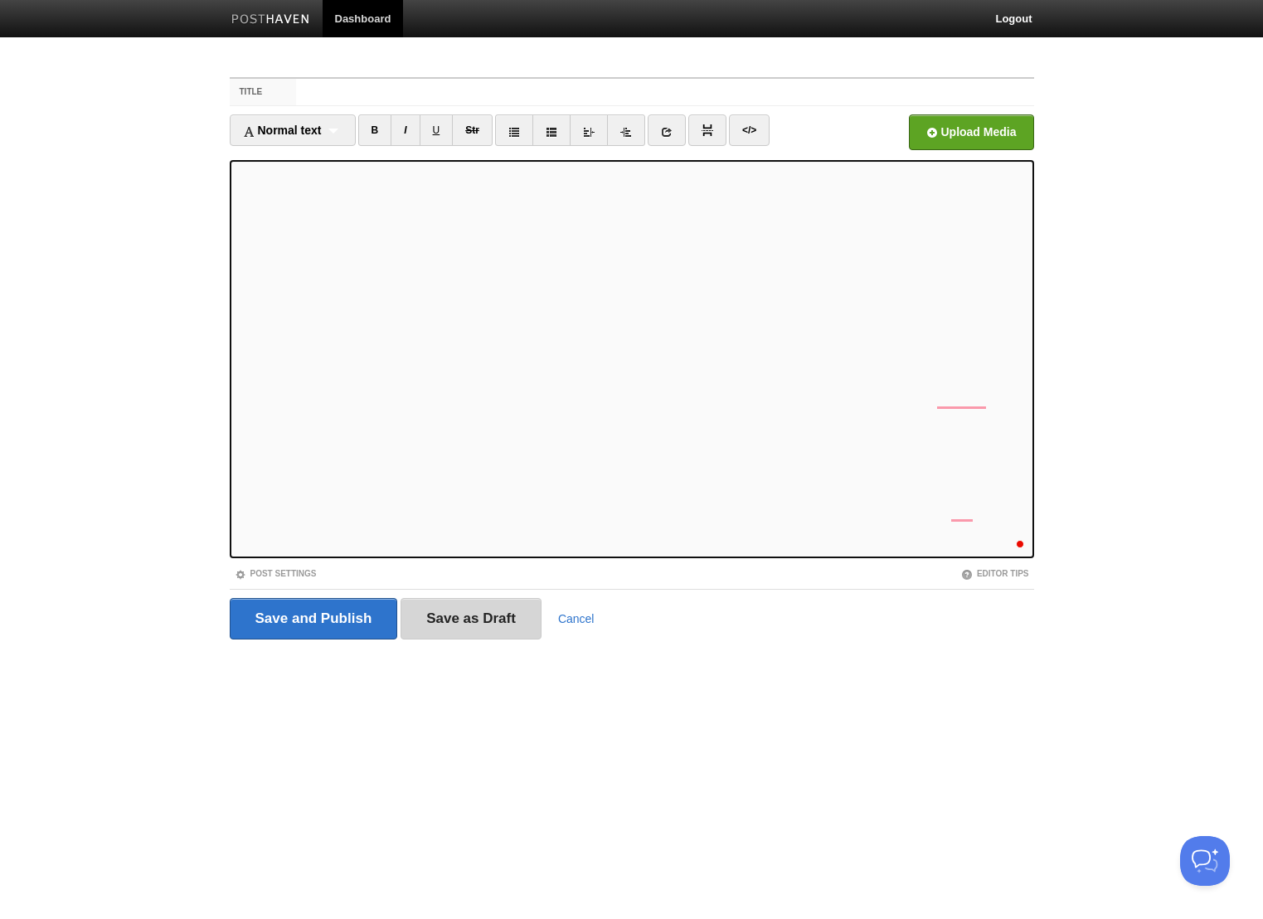
click at [466, 625] on input "Save as Draft" at bounding box center [471, 618] width 141 height 41
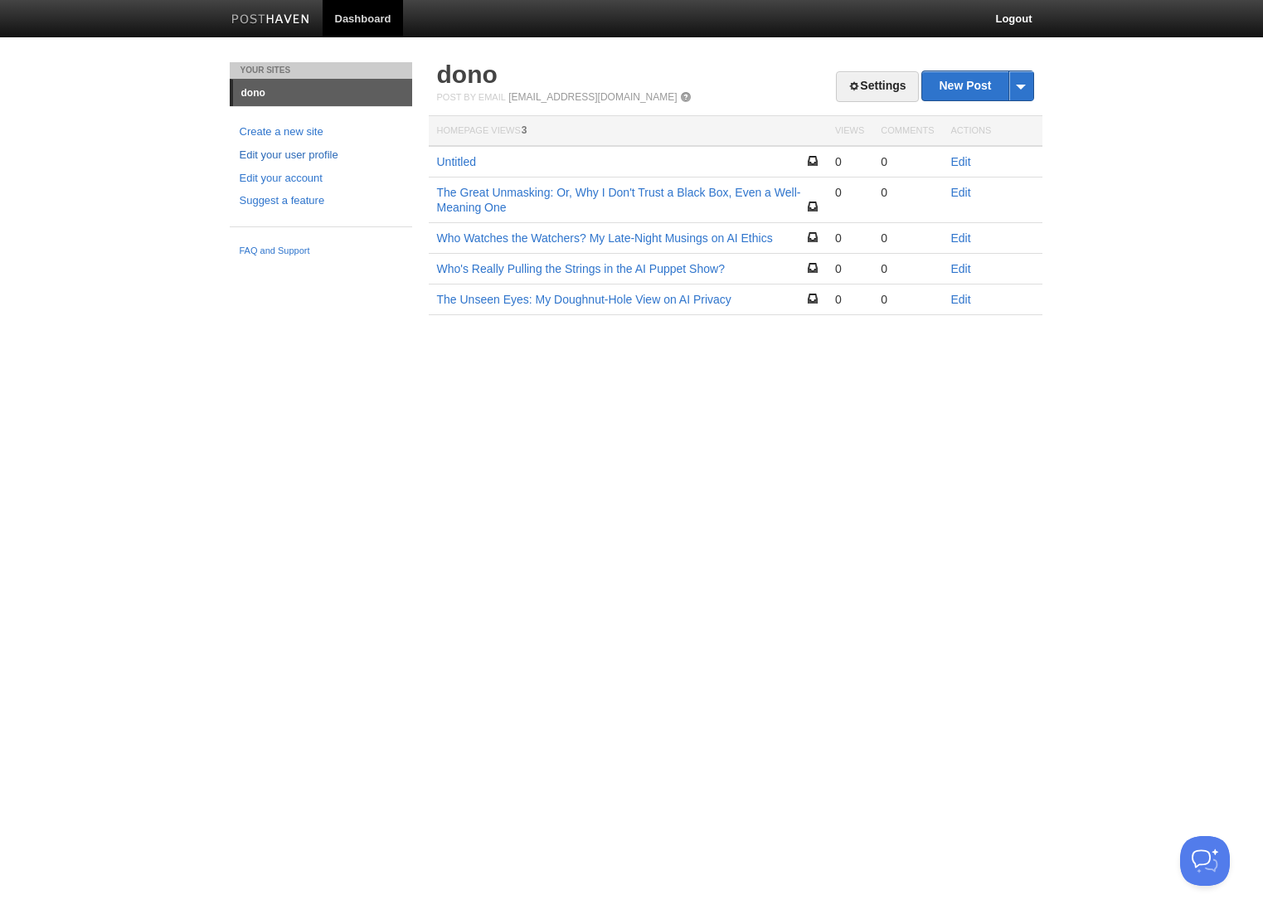
click at [298, 153] on link "Edit your user profile" at bounding box center [321, 155] width 163 height 17
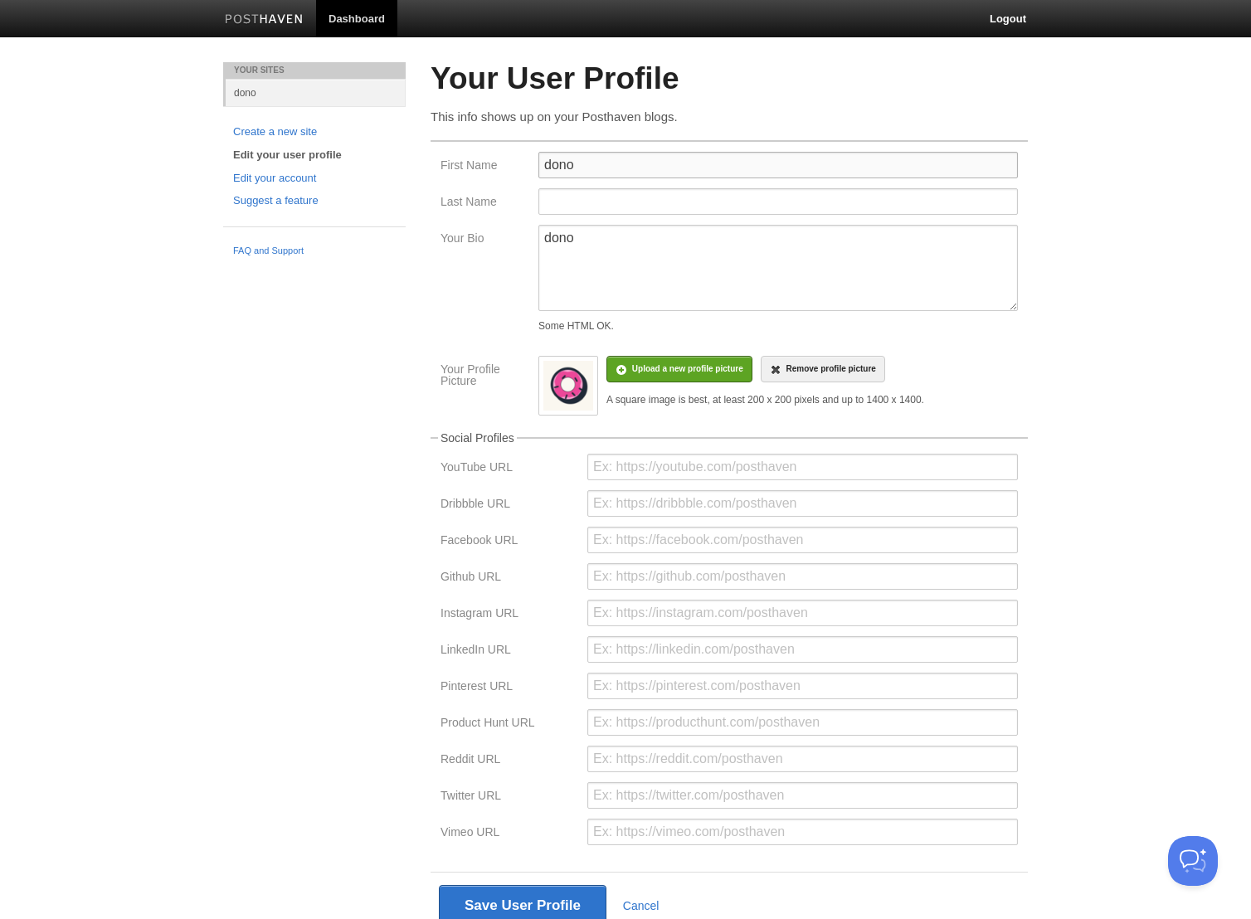
click at [712, 176] on input "dono" at bounding box center [777, 165] width 479 height 27
drag, startPoint x: 678, startPoint y: 236, endPoint x: 469, endPoint y: 243, distance: 209.2
click at [469, 243] on div "Your Bio dono Some HTML OK." at bounding box center [728, 282] width 587 height 114
paste textarea "Late Night with"
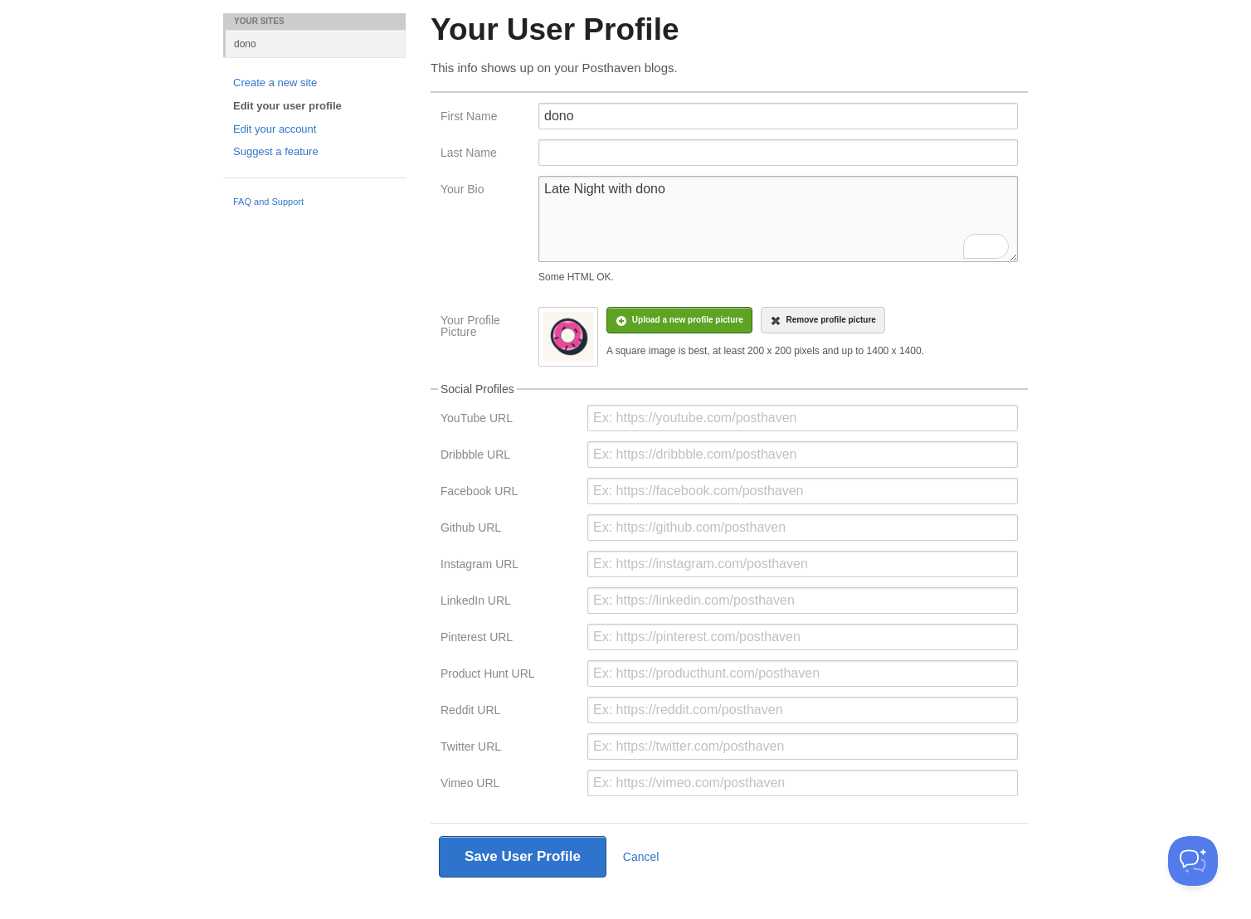
scroll to position [75, 0]
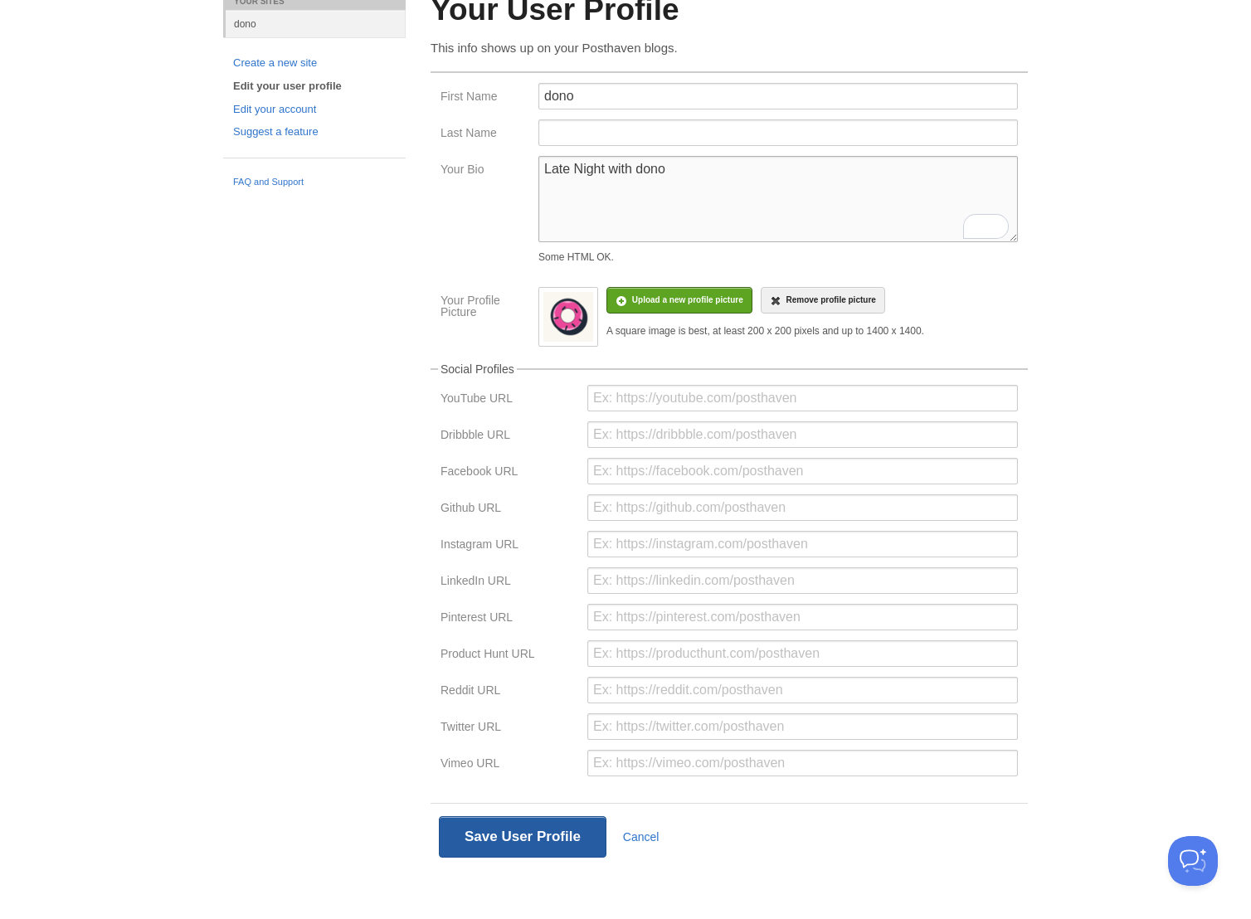
type textarea "Late Night with dono"
click at [493, 834] on button "Save User Profile" at bounding box center [523, 836] width 168 height 41
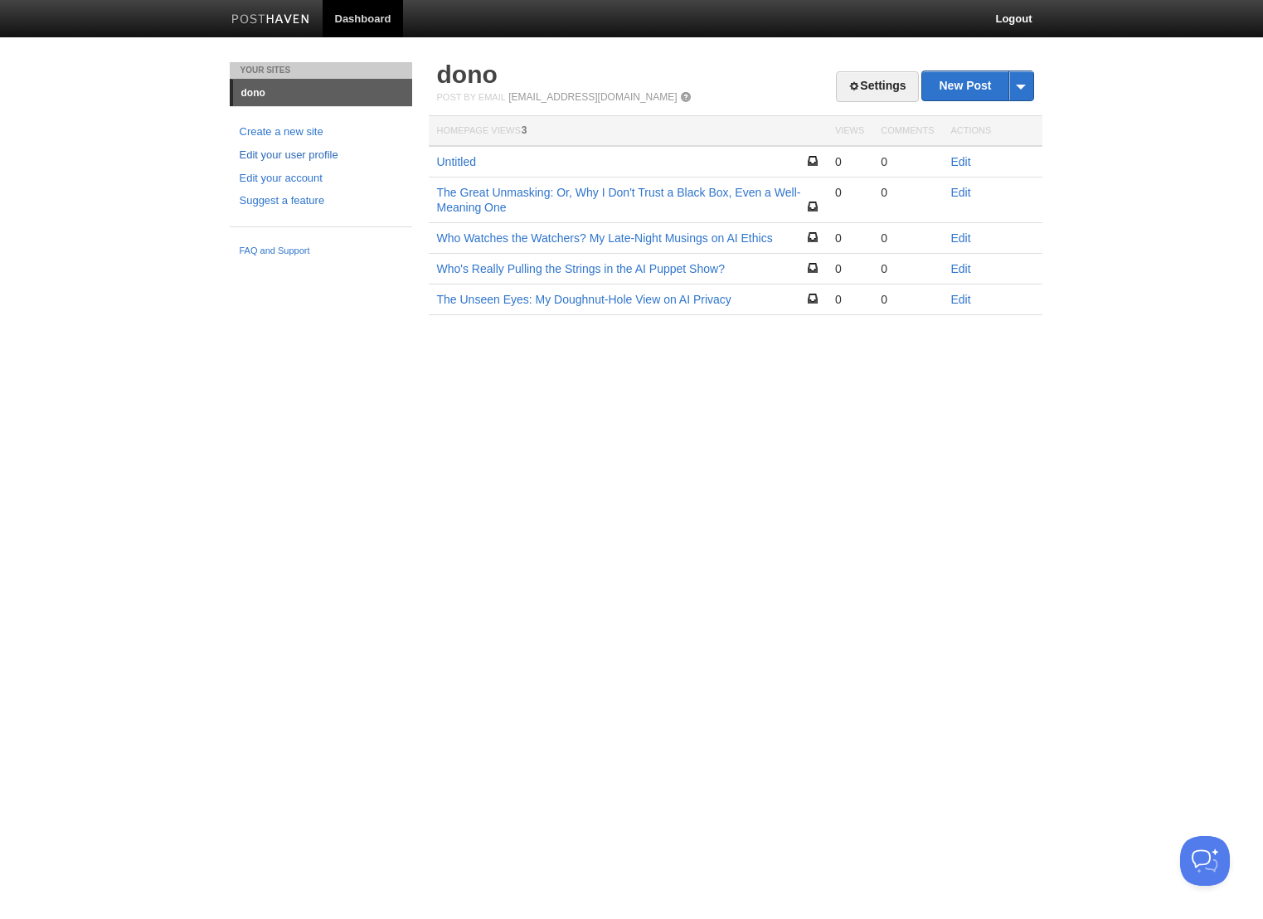
click at [296, 154] on link "Edit your user profile" at bounding box center [321, 155] width 163 height 17
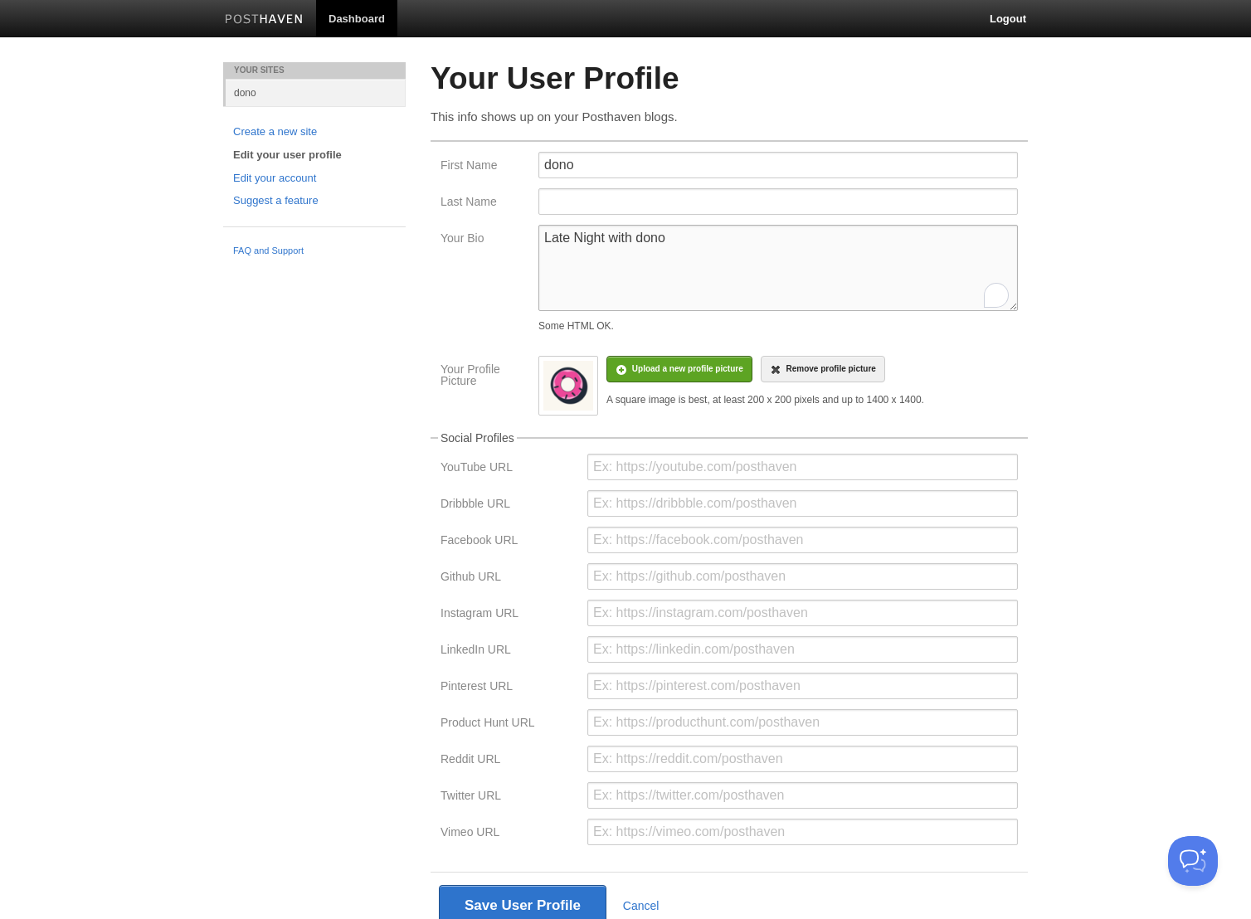
drag, startPoint x: 693, startPoint y: 243, endPoint x: 484, endPoint y: 244, distance: 209.0
click at [484, 244] on div "Your Bio Late Night with dono Some HTML OK." at bounding box center [728, 282] width 587 height 114
type textarea "dono"
click at [503, 904] on button "Save User Profile" at bounding box center [523, 905] width 168 height 41
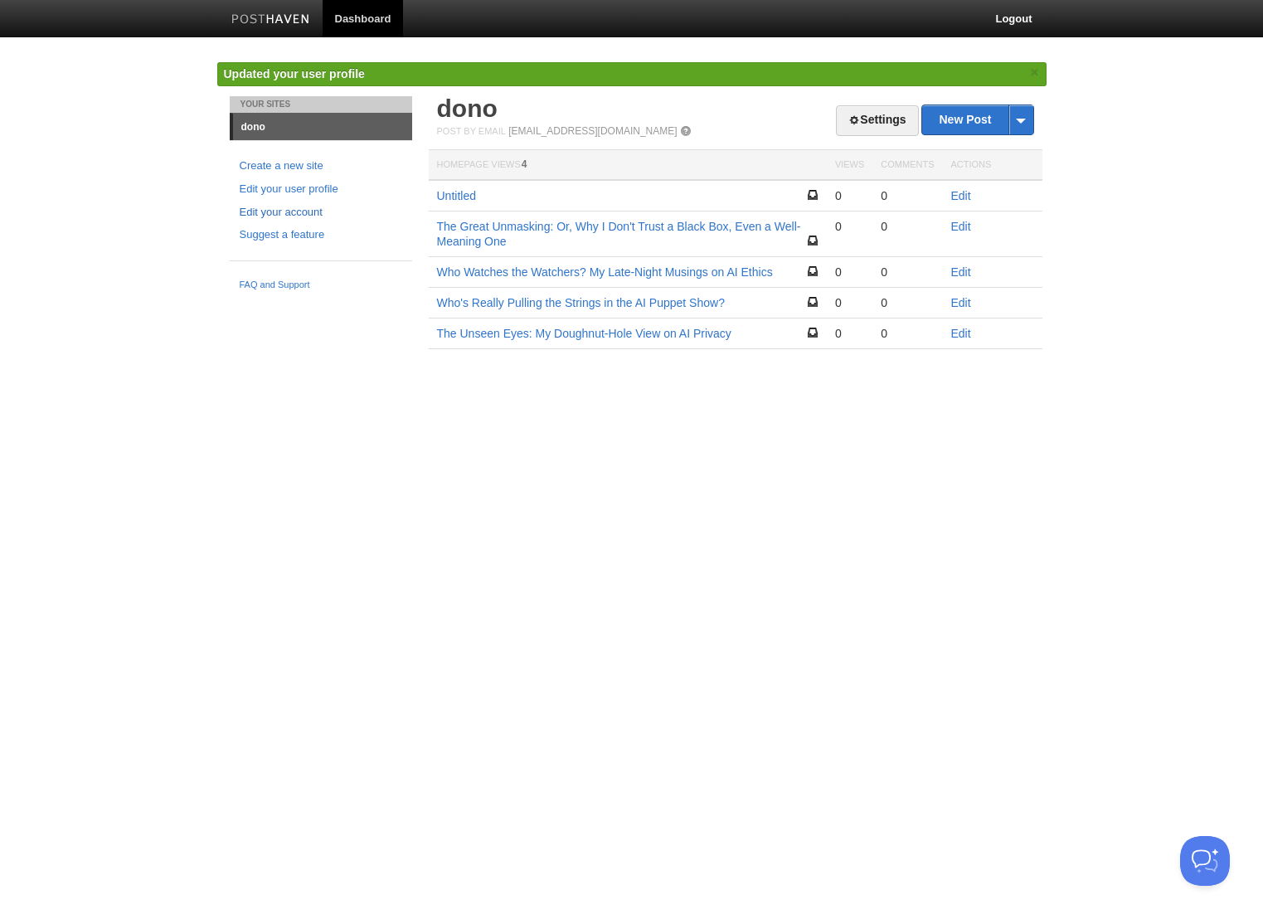
click at [276, 208] on link "Edit your account" at bounding box center [321, 212] width 163 height 17
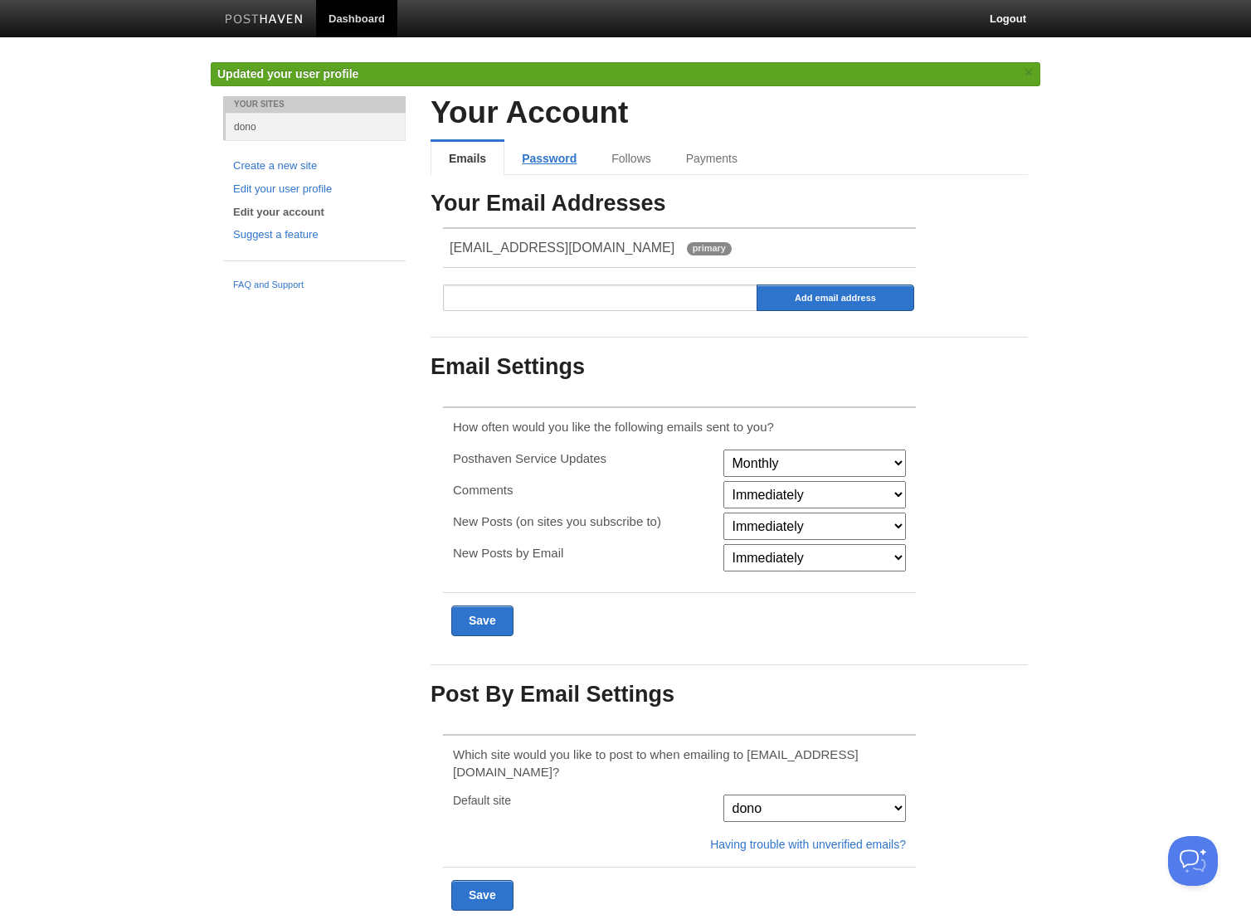
click at [555, 165] on link "Password" at bounding box center [549, 158] width 90 height 33
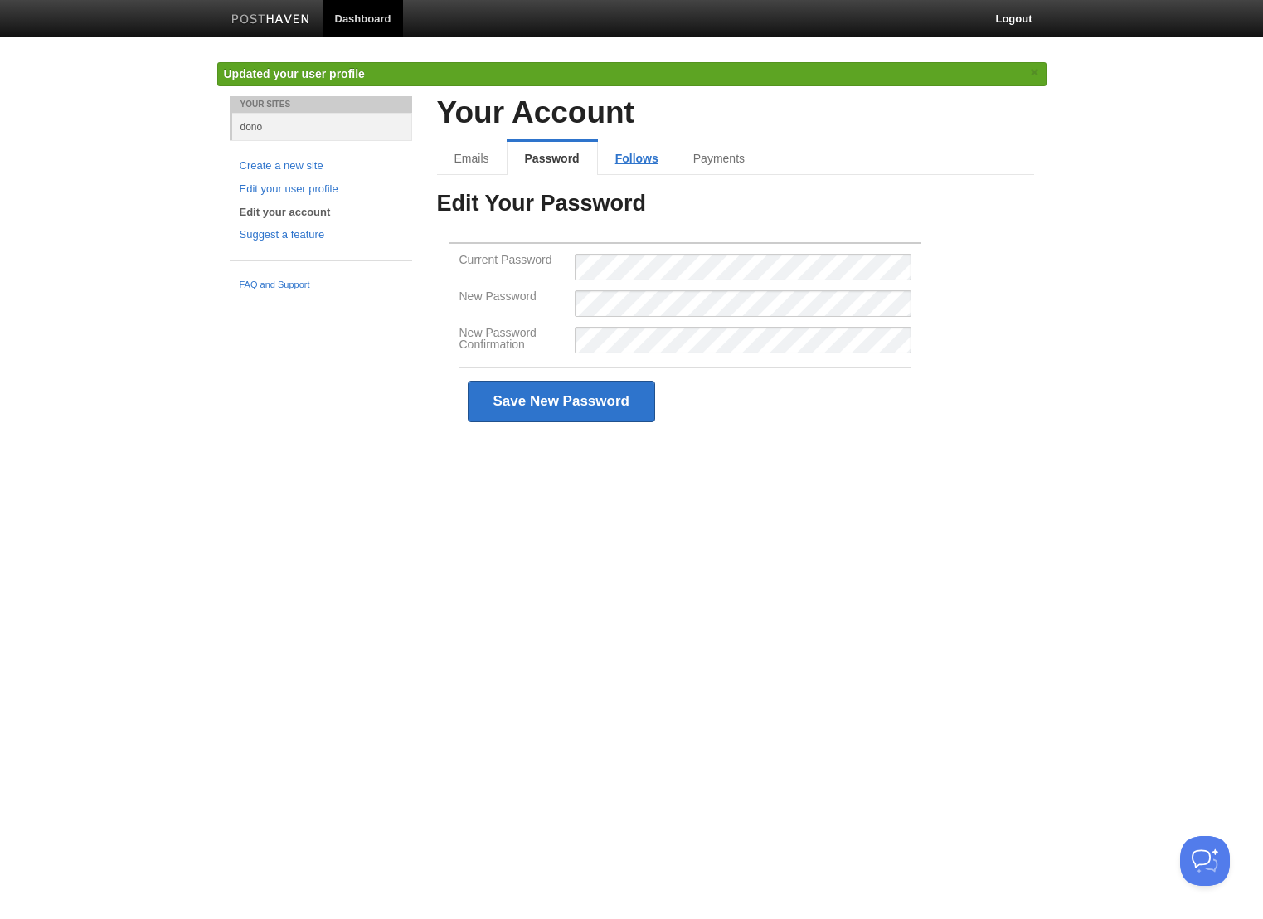
click at [633, 161] on link "Follows" at bounding box center [637, 158] width 78 height 33
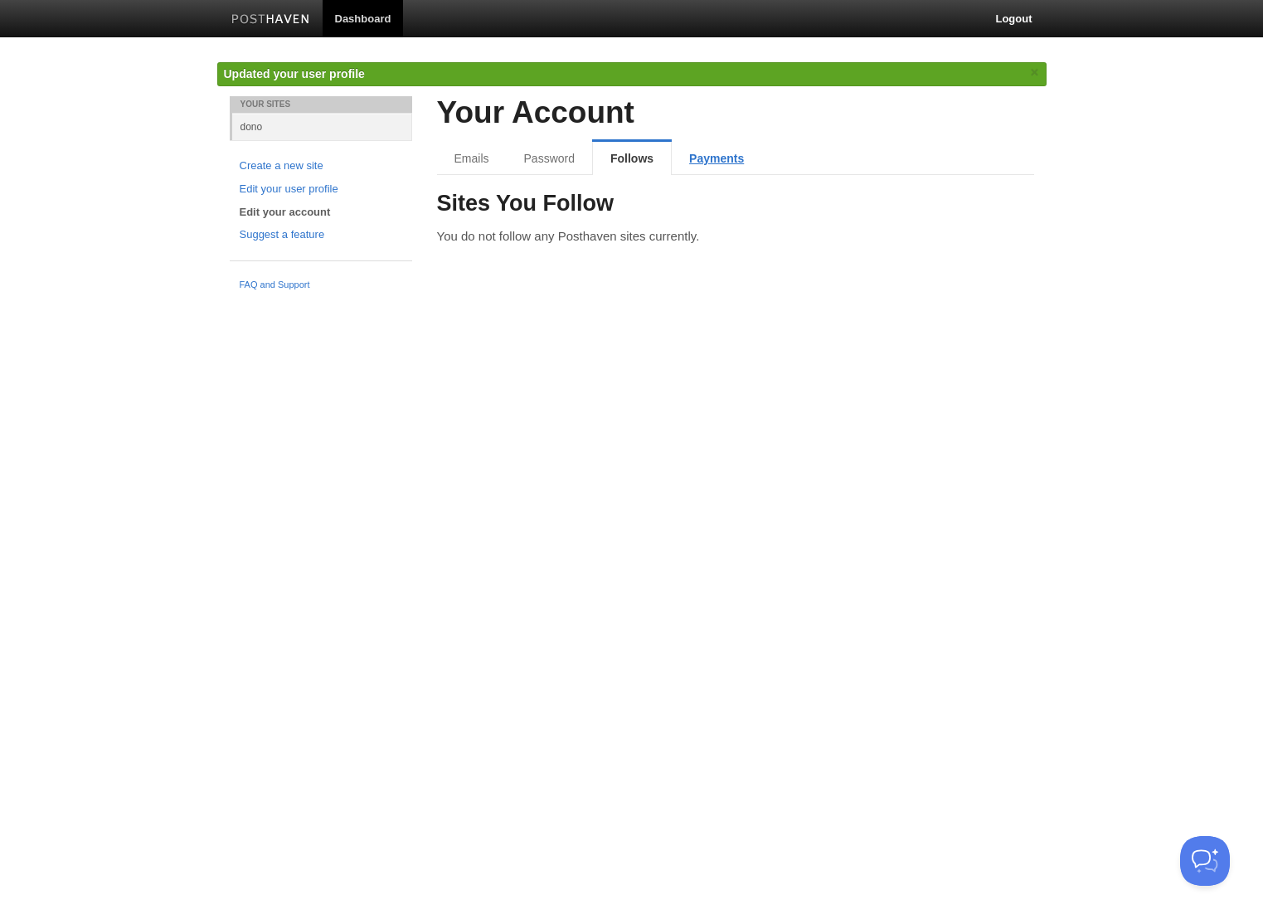
click at [715, 156] on link "Payments" at bounding box center [717, 158] width 90 height 33
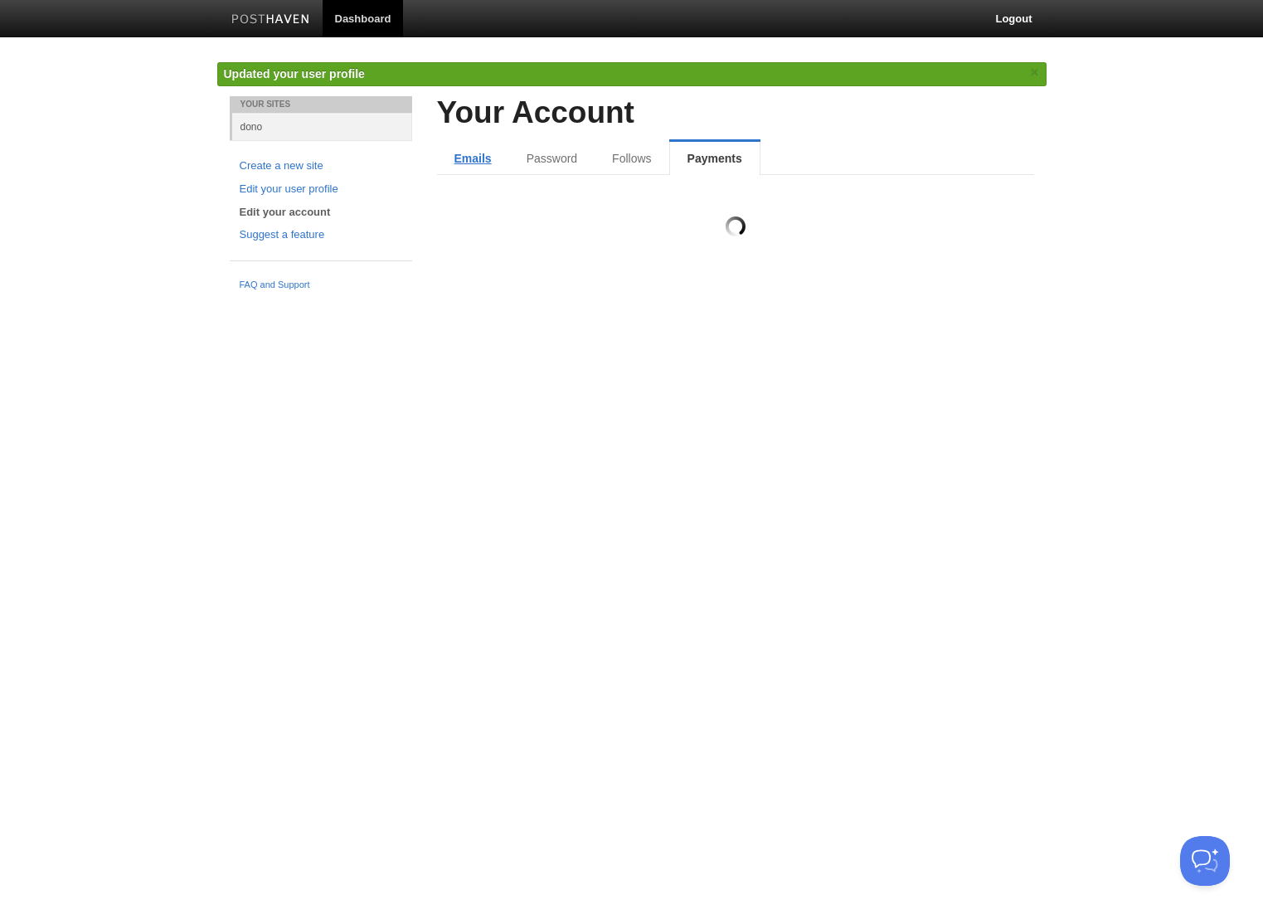
click at [480, 163] on link "Emails" at bounding box center [473, 158] width 72 height 33
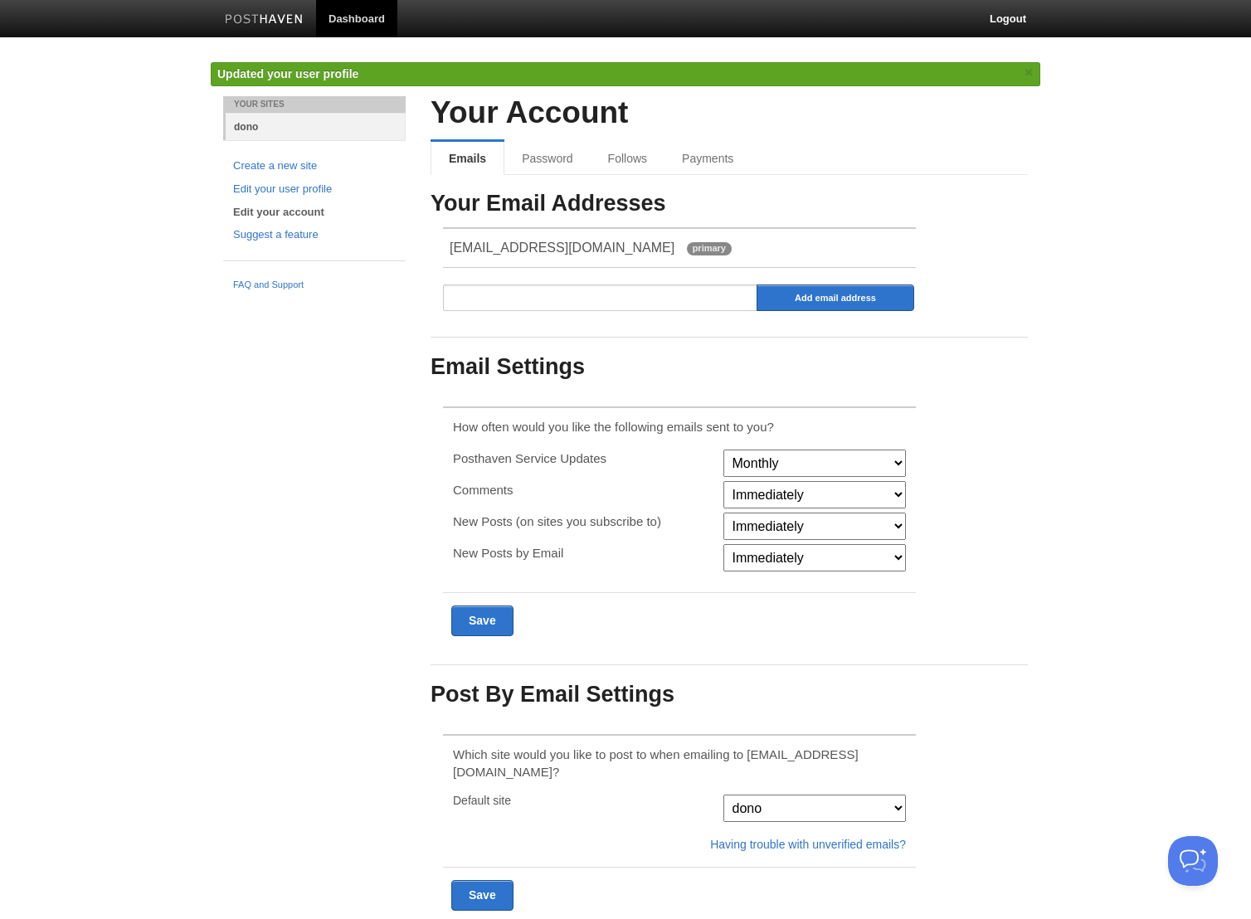
click at [251, 127] on link "dono" at bounding box center [316, 126] width 180 height 27
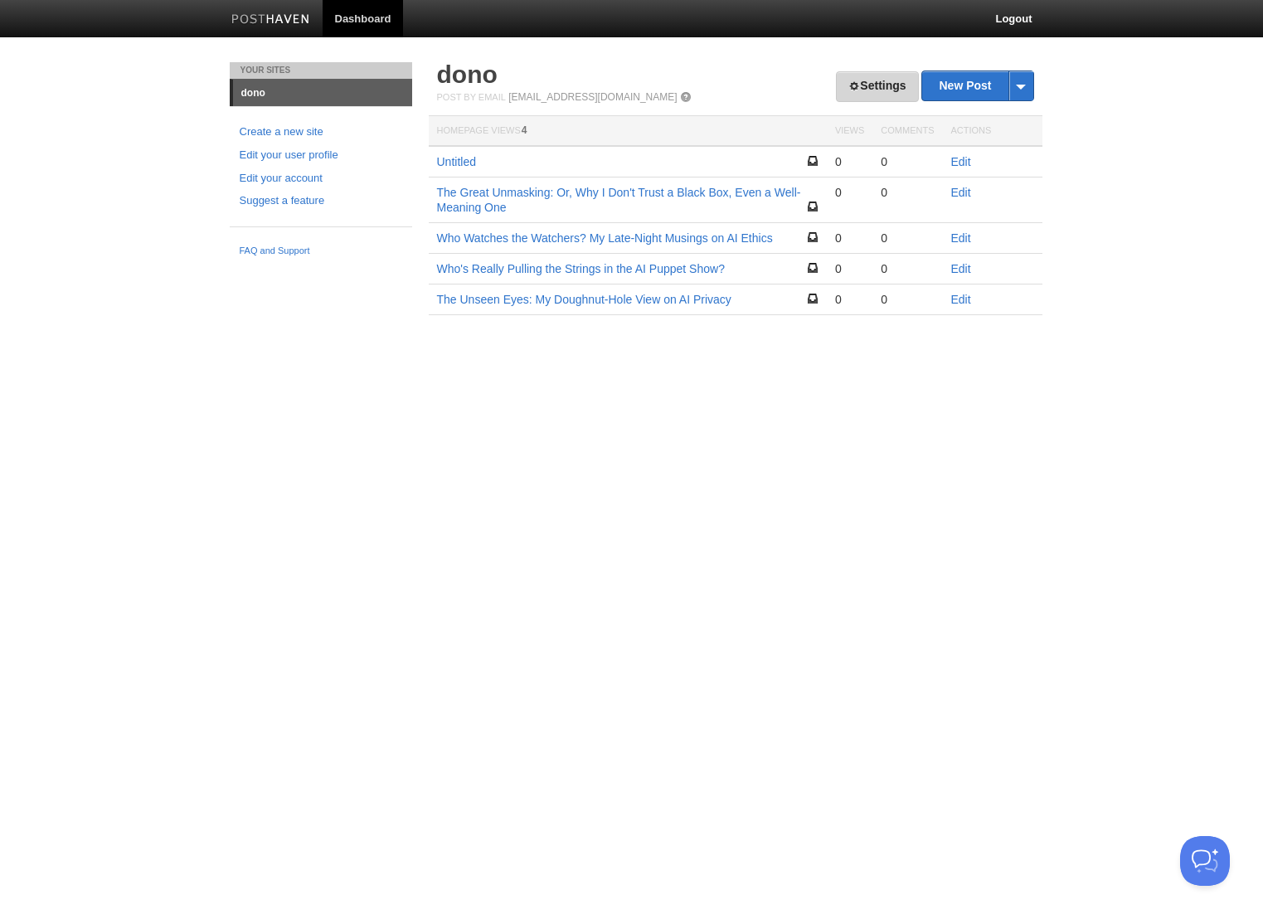
click at [849, 90] on span at bounding box center [855, 86] width 12 height 12
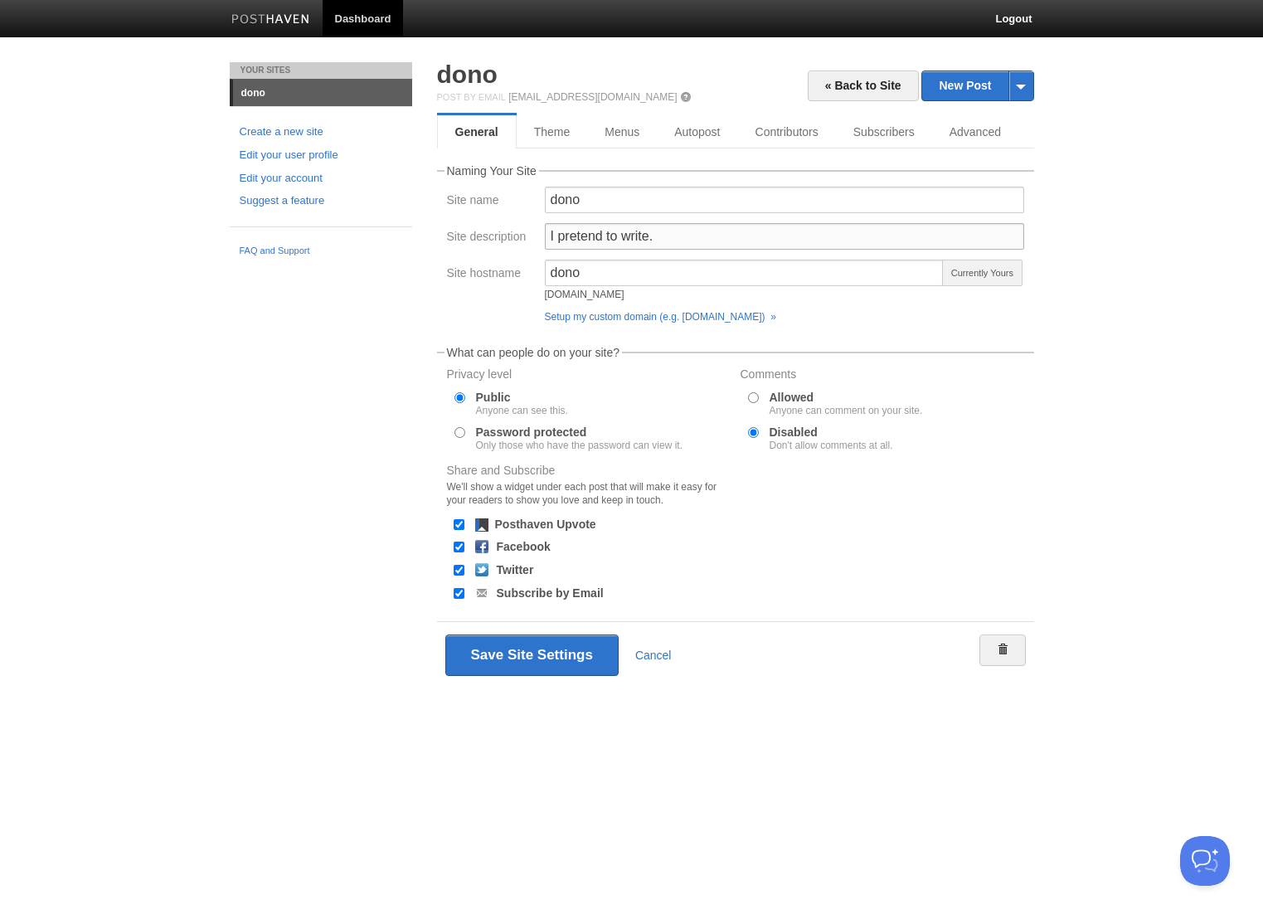
drag, startPoint x: 708, startPoint y: 232, endPoint x: 449, endPoint y: 245, distance: 259.9
click at [449, 245] on div "Site description I pretend to write." at bounding box center [735, 241] width 587 height 36
drag, startPoint x: 683, startPoint y: 231, endPoint x: 528, endPoint y: 236, distance: 156.0
click at [524, 236] on div "Site description I pretend to write." at bounding box center [735, 241] width 587 height 36
paste input "Late Night with dono"
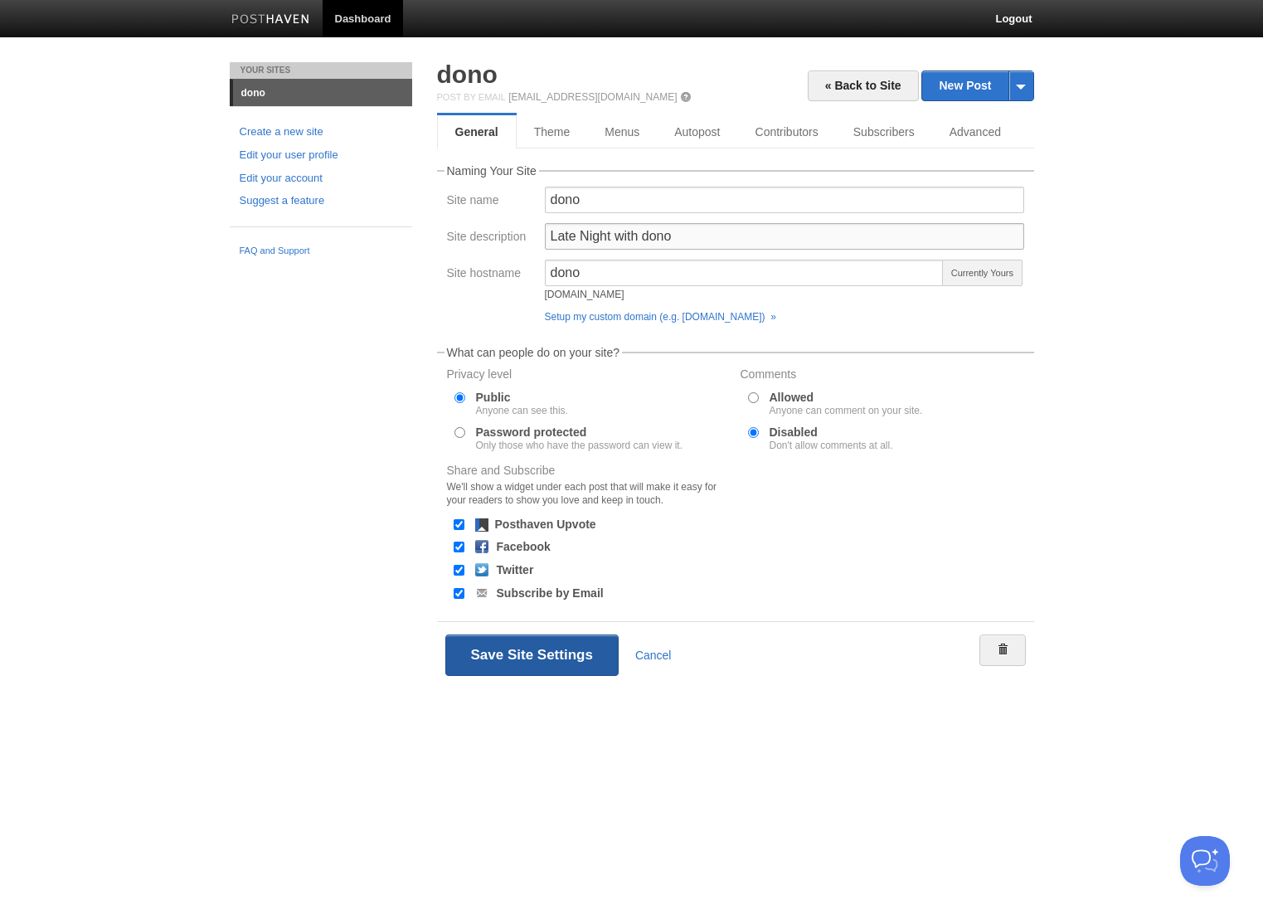
type input "Late Night with dono"
click at [520, 660] on button "Save Site Settings" at bounding box center [531, 655] width 173 height 41
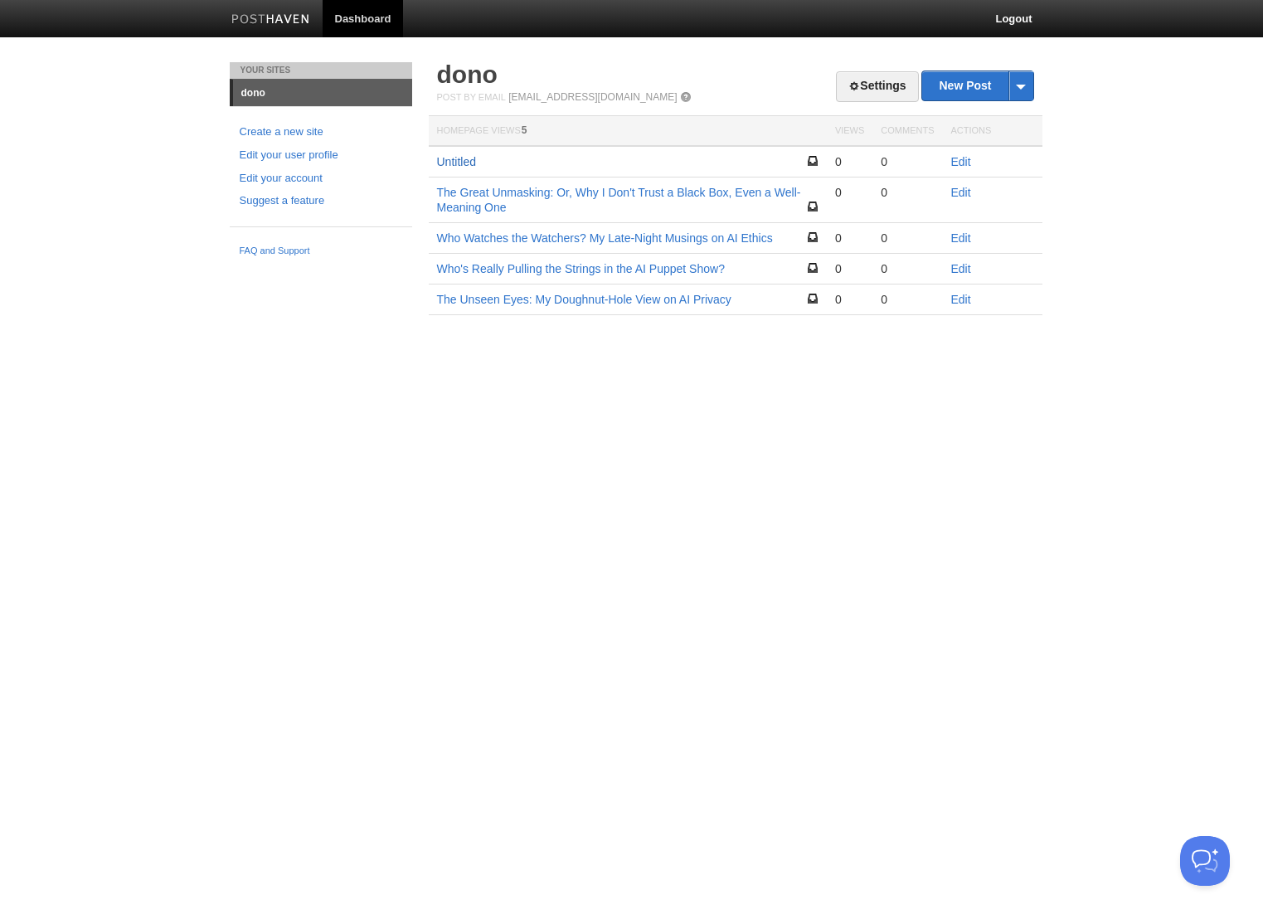
click at [473, 163] on link "Untitled" at bounding box center [456, 161] width 39 height 13
click at [968, 85] on link "New Post" at bounding box center [977, 85] width 110 height 29
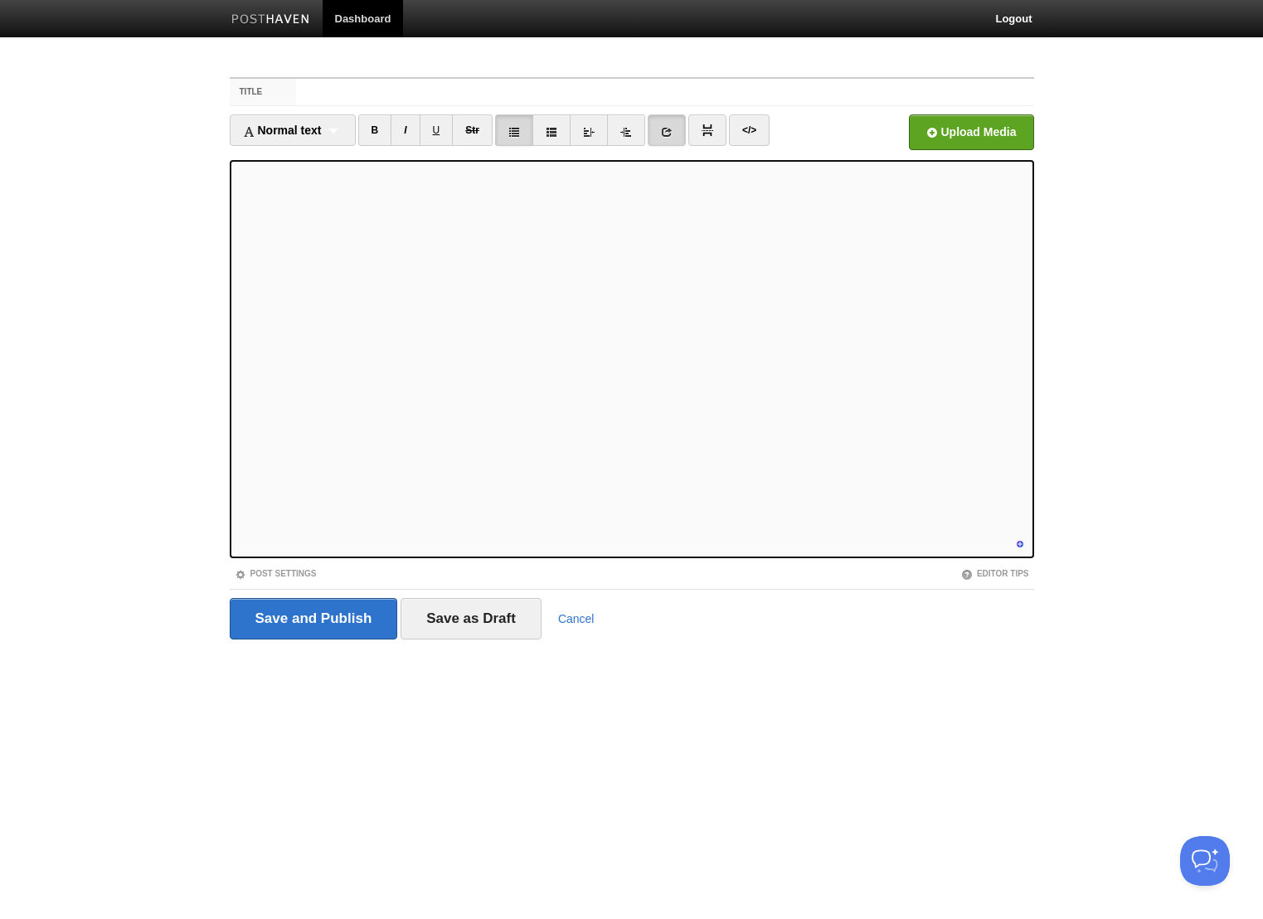
scroll to position [247, 0]
click at [482, 618] on input "Save as Draft" at bounding box center [471, 618] width 141 height 41
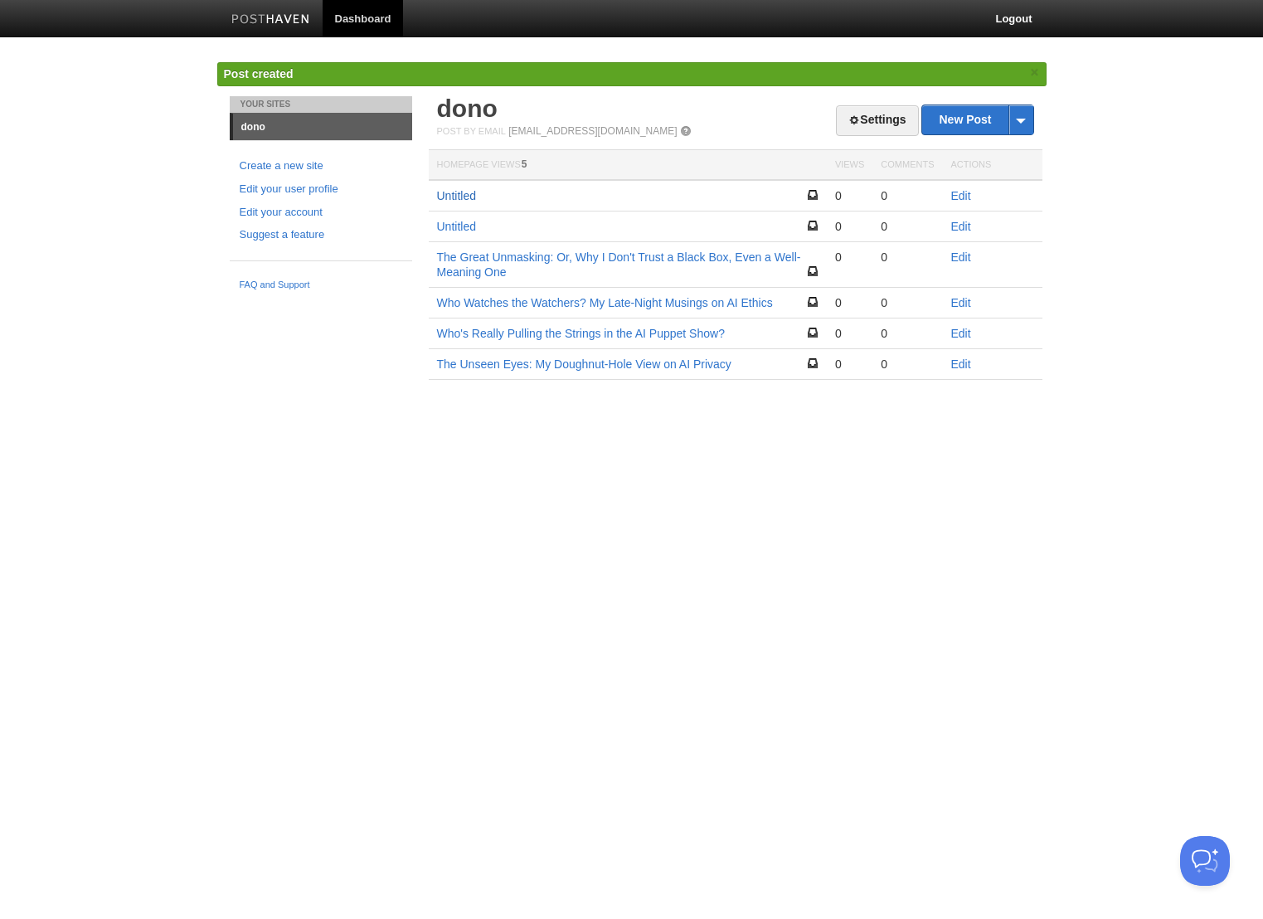
click at [457, 192] on link "Untitled" at bounding box center [456, 195] width 39 height 13
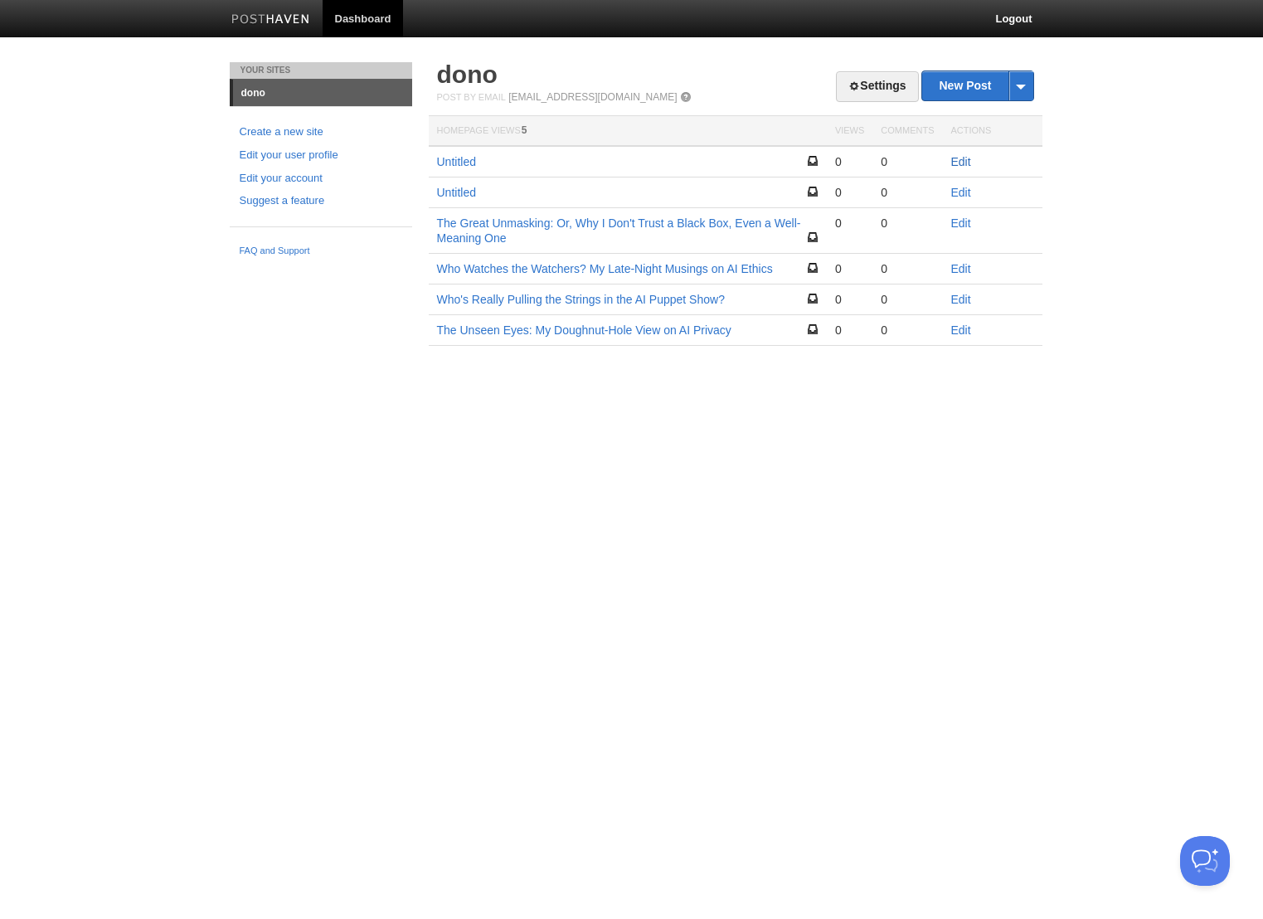
click at [957, 163] on link "Edit" at bounding box center [961, 161] width 20 height 13
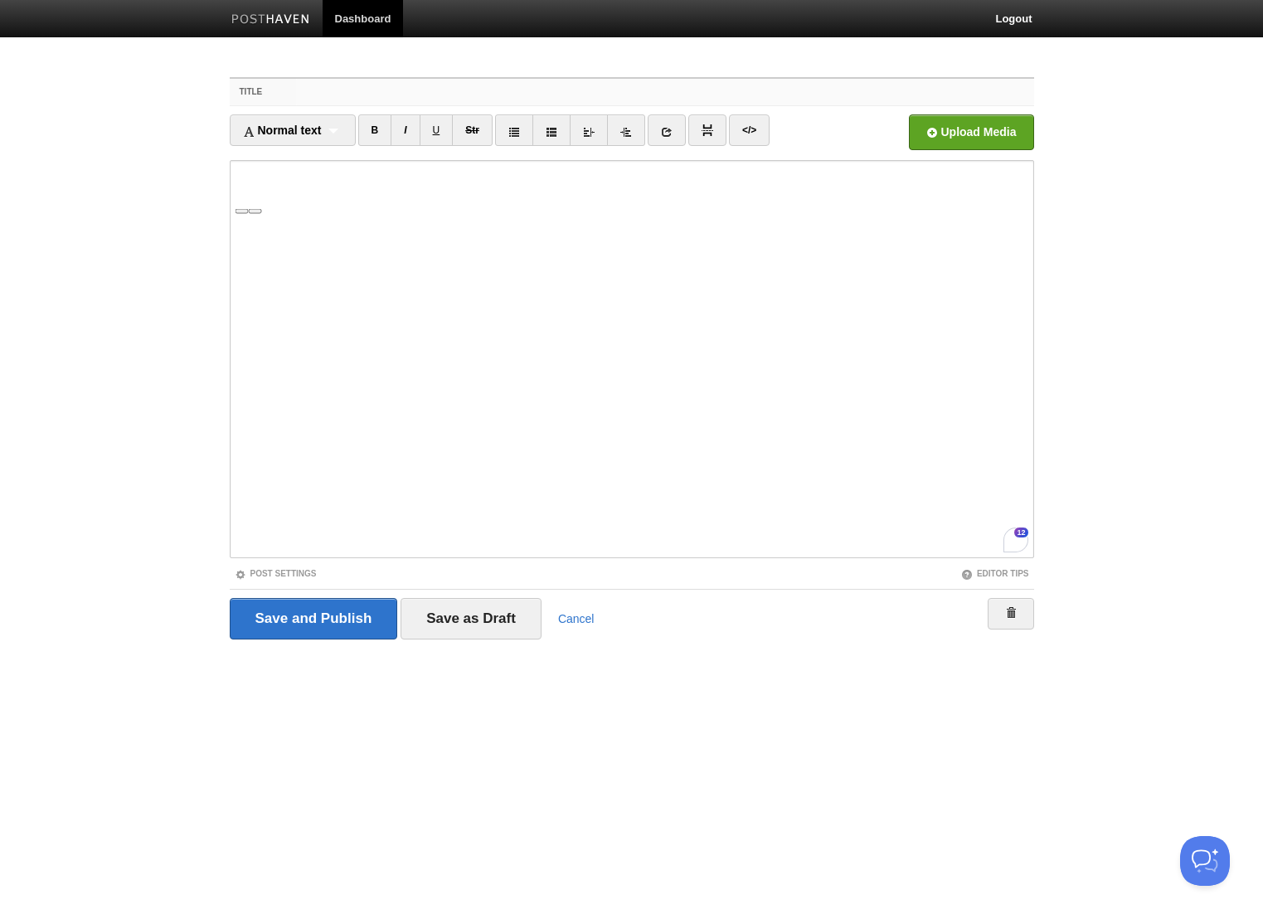
click at [309, 90] on input "Title" at bounding box center [664, 92] width 737 height 27
paste input "Lor IP Dolors Amet Con Adi Eli... Sed Doei Tem In Utla. Etdolor, magna, al'e ad…"
type input "Lor IP Dolors Amet Con Adi Eli... Sed Doei Tem In Utla. Etdolor, magna, al'e ad…"
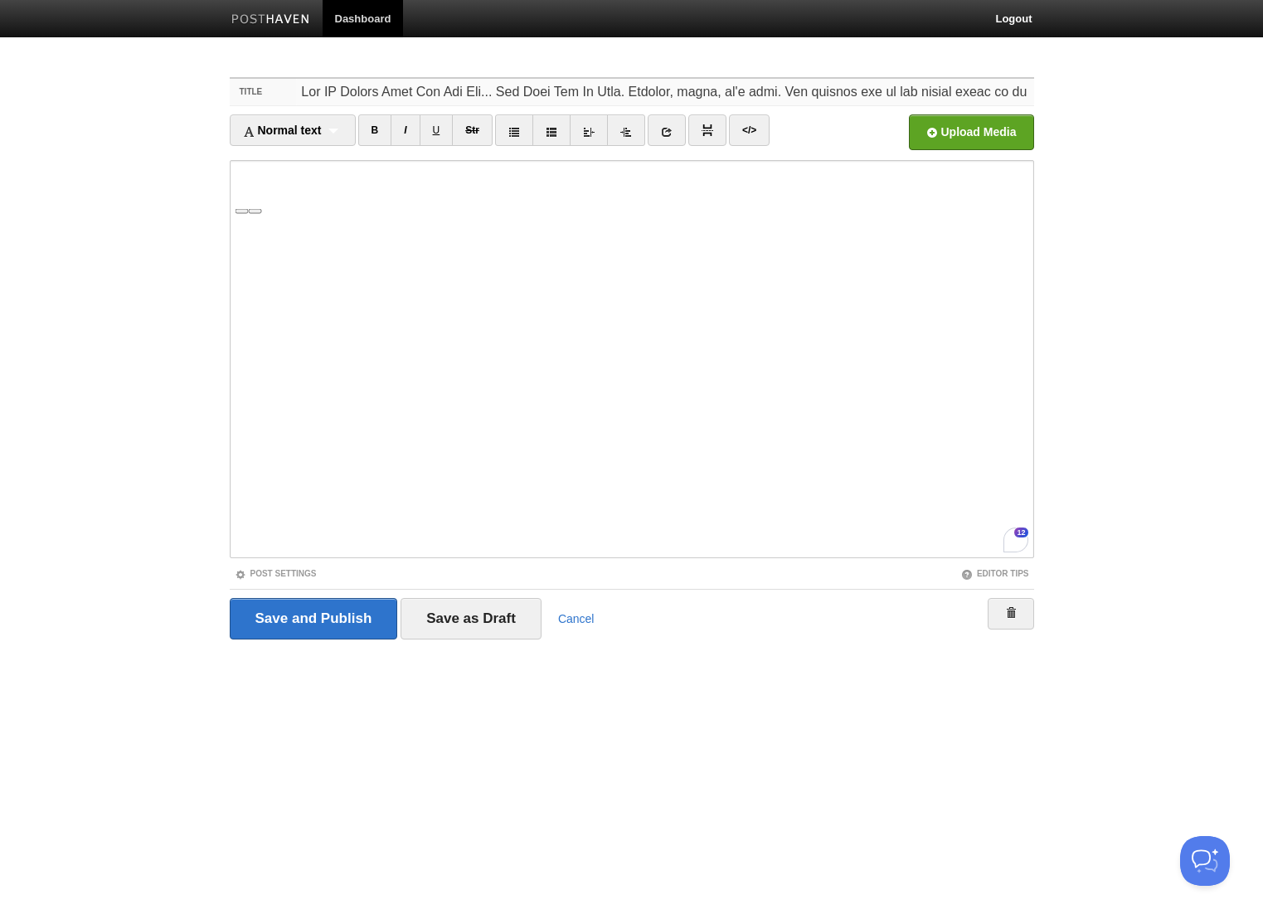
scroll to position [0, 17205]
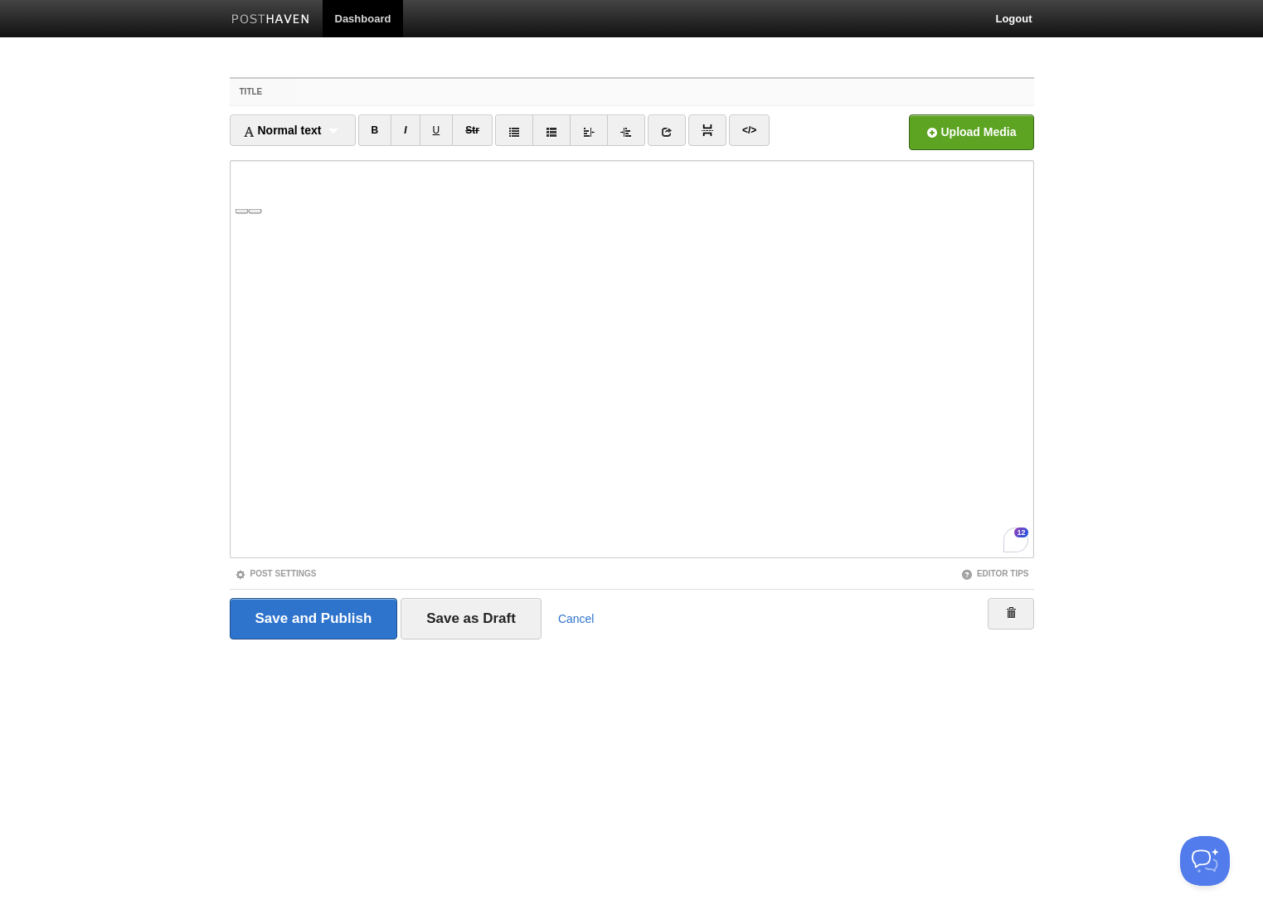
type input "\"
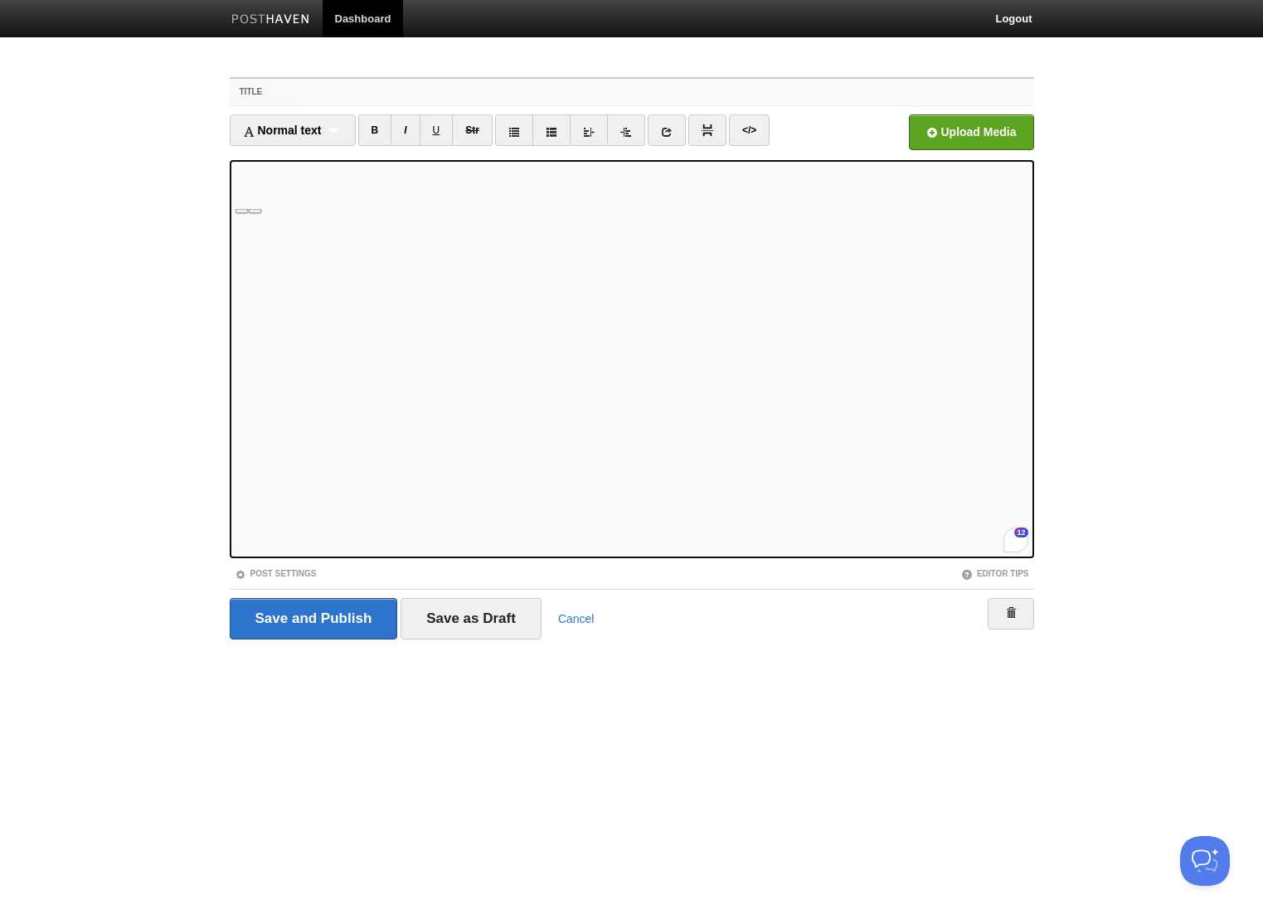
click at [331, 91] on input "Title" at bounding box center [664, 92] width 737 height 27
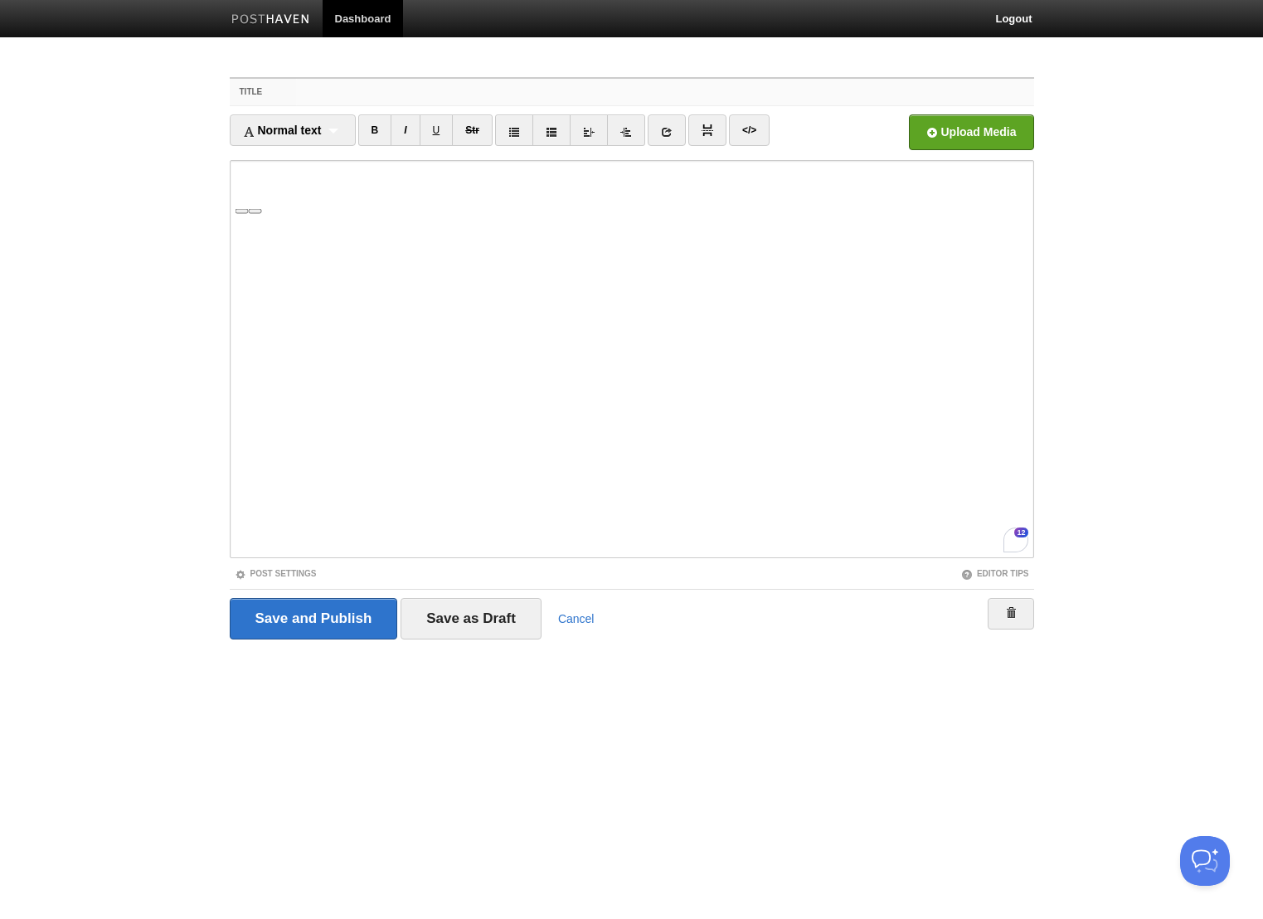
paste input "Lor IP Dolors Amet Con Adi Eli... Sed Doei Tem In Utla. Etdolor, magna, al'e ad…"
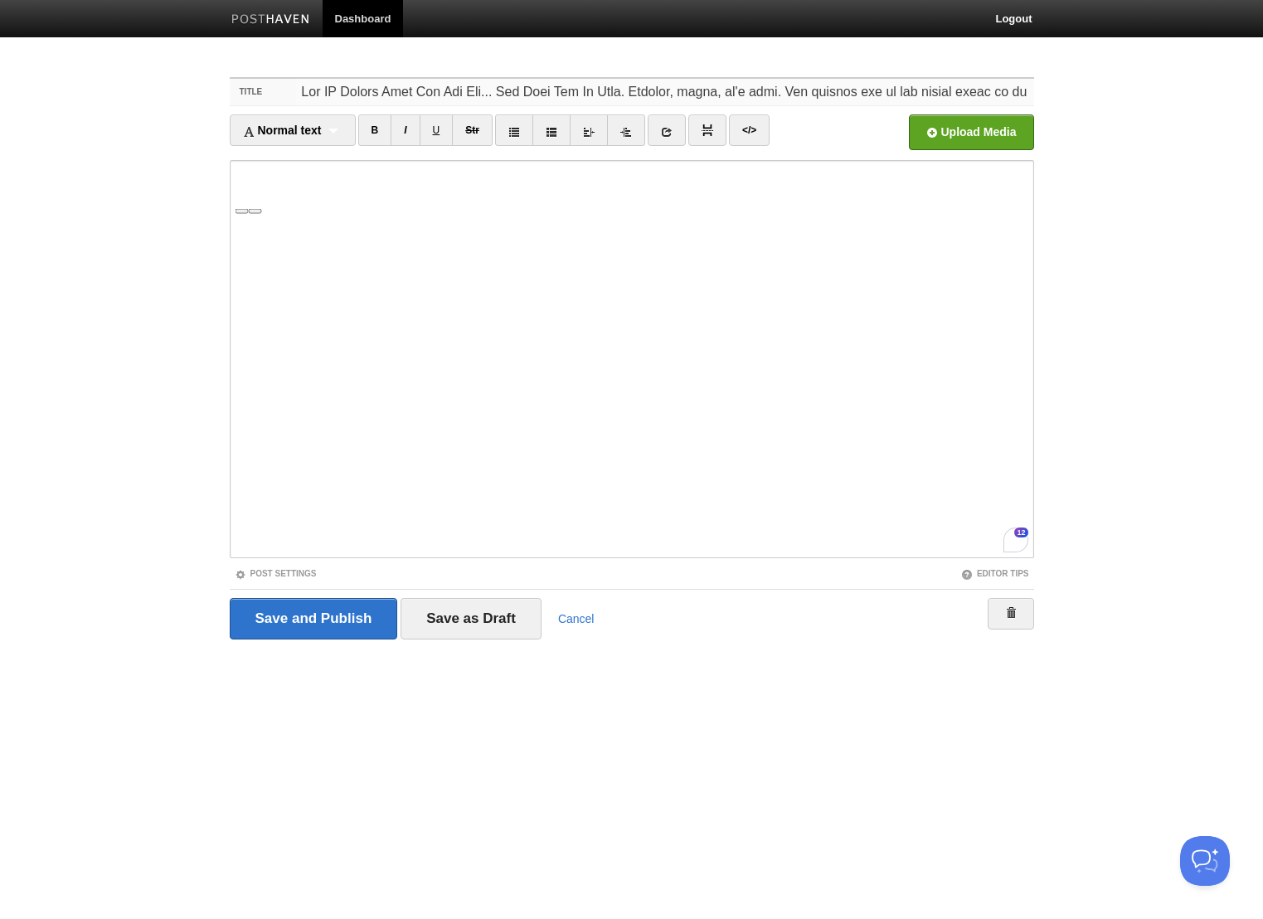
scroll to position [0, 17205]
type input "\"
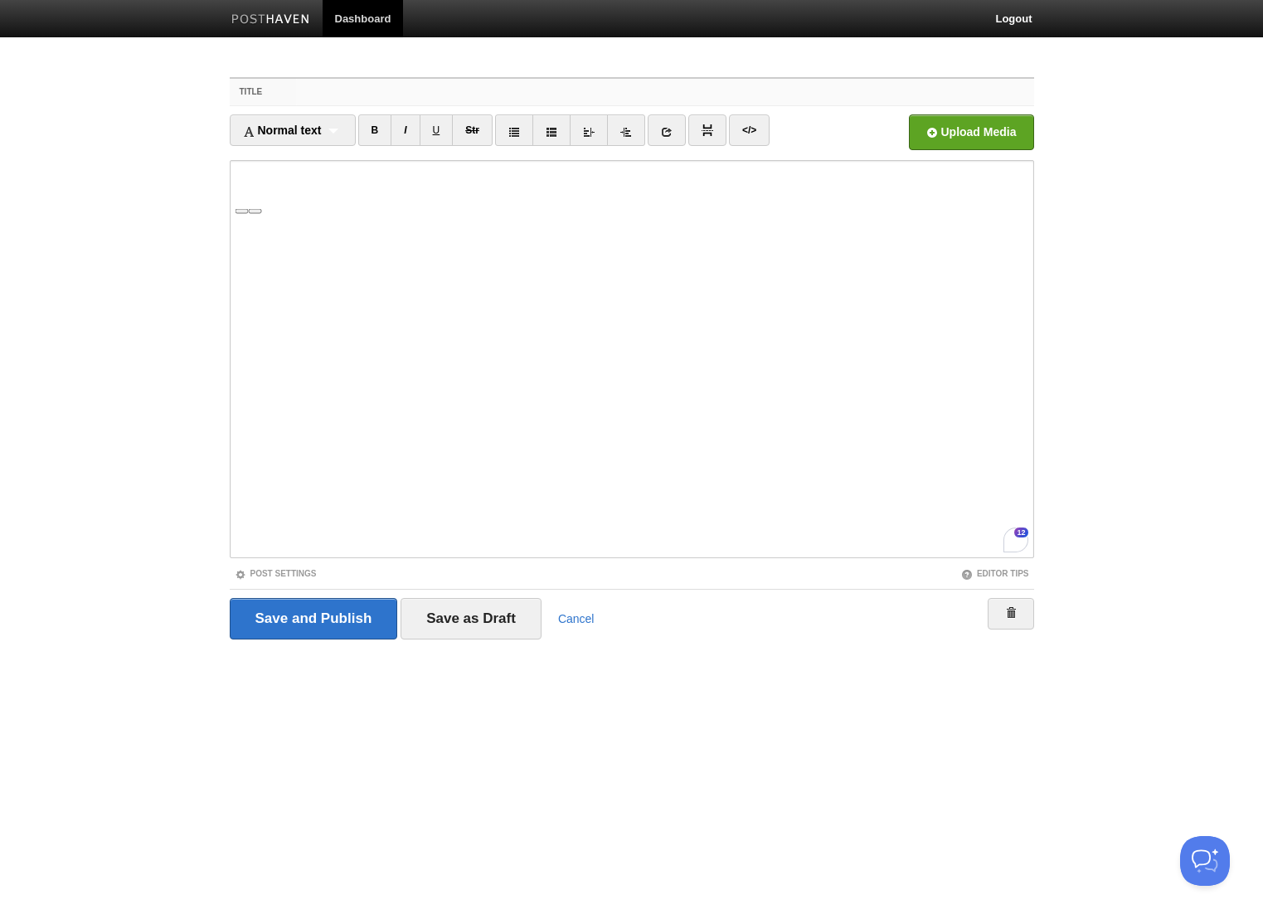
scroll to position [0, 0]
paste input "The AI Doctor Will See You Now... And Bury You In Data."
type input "The AI Doctor Will See You Now... And Bury You In Data."
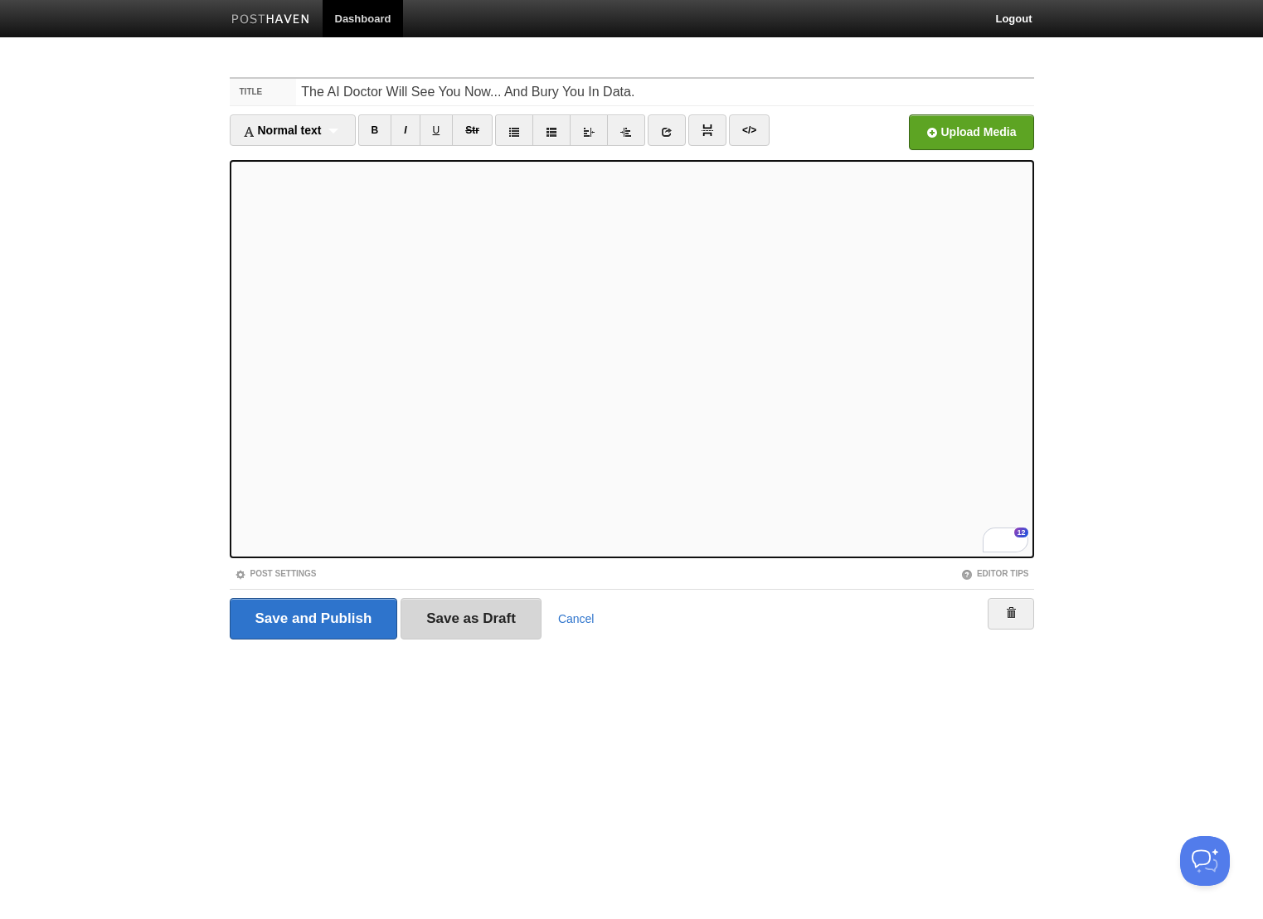
click at [465, 623] on input "Save as Draft" at bounding box center [471, 618] width 141 height 41
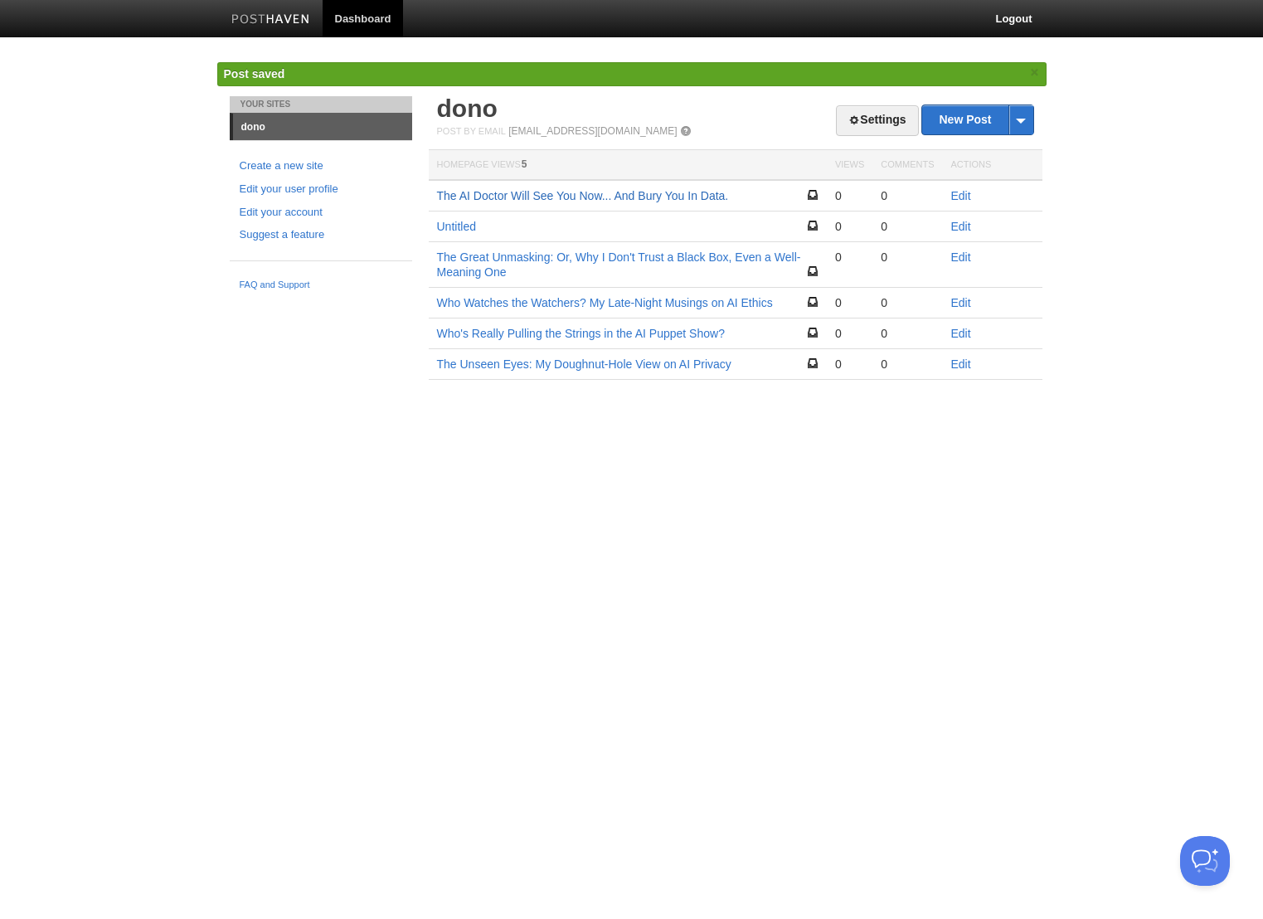
click at [623, 199] on link "The AI Doctor Will See You Now... And Bury You In Data." at bounding box center [583, 195] width 292 height 13
click at [956, 197] on link "Edit" at bounding box center [961, 195] width 20 height 13
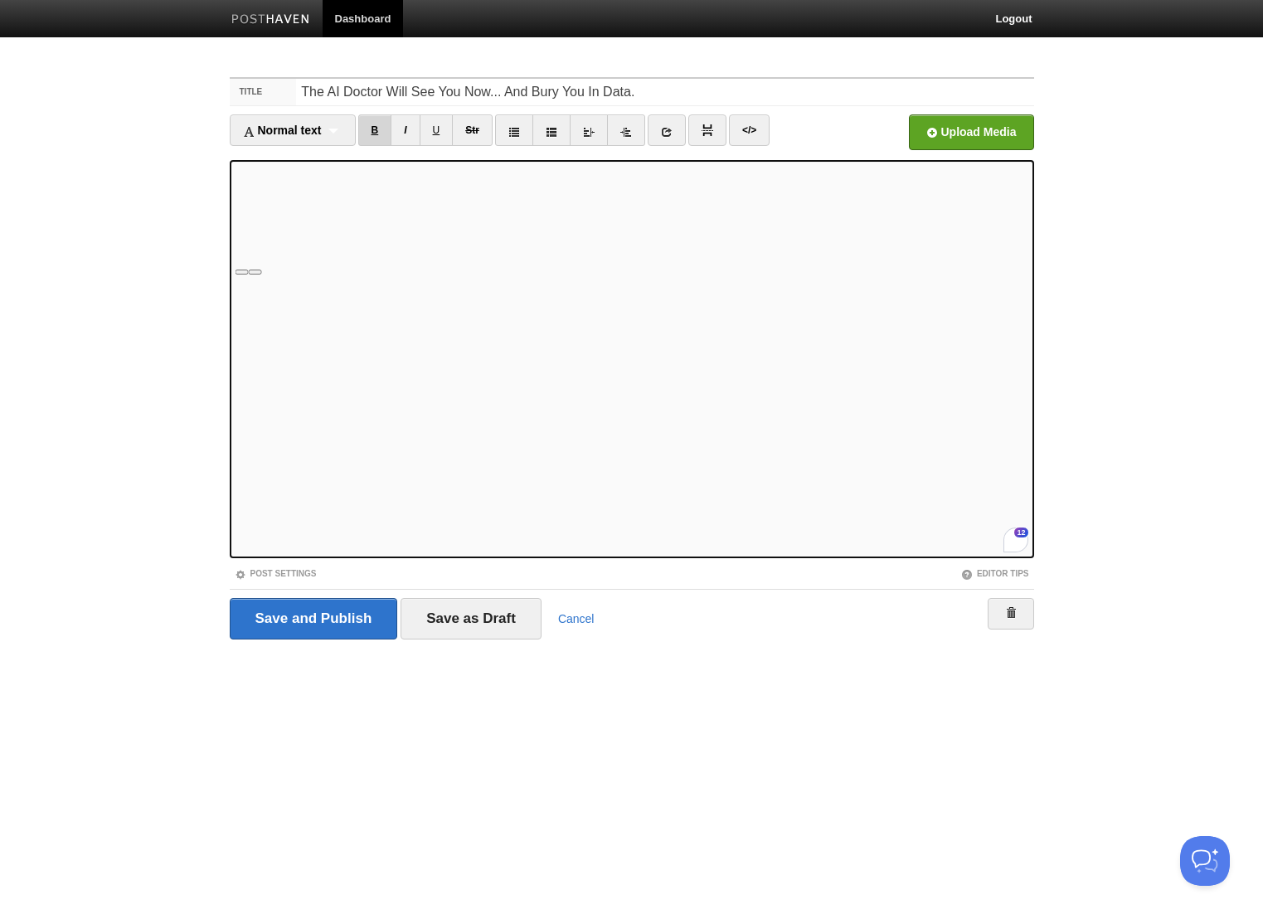
click at [366, 123] on link "B" at bounding box center [375, 130] width 34 height 32
click at [375, 129] on link "B" at bounding box center [375, 130] width 34 height 32
click at [383, 120] on link "B" at bounding box center [375, 130] width 34 height 32
click at [378, 126] on link "B" at bounding box center [375, 130] width 34 height 32
click at [340, 126] on div "Normal text Normal text Heading 1 Heading 2 Heading 3" at bounding box center [293, 130] width 126 height 32
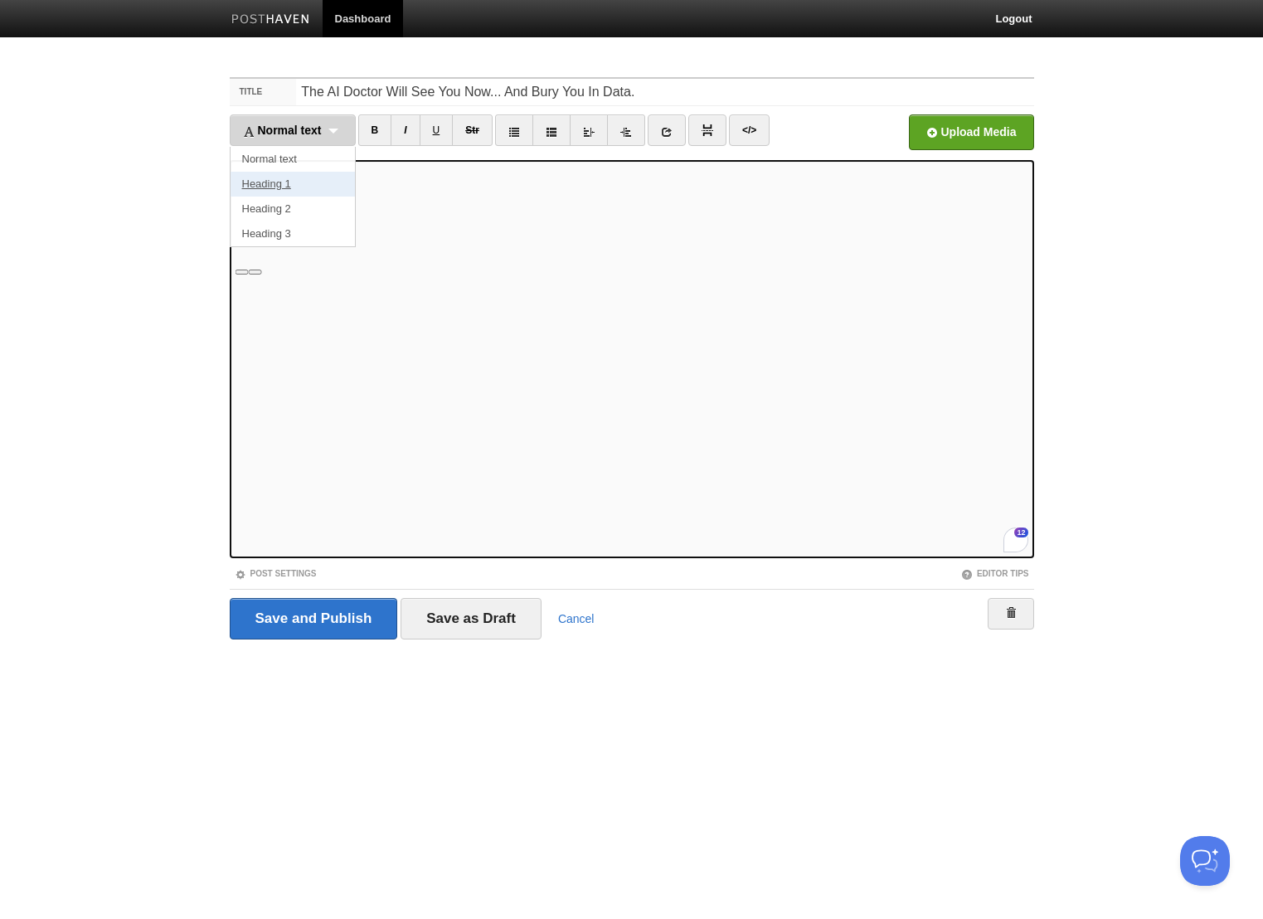
click at [285, 182] on link "Heading 1" at bounding box center [293, 184] width 124 height 25
click at [314, 129] on div "Heading 1 Normal text Heading 1 Heading 2 Heading 3" at bounding box center [281, 130] width 103 height 32
click at [285, 155] on link "Normal text" at bounding box center [281, 159] width 101 height 25
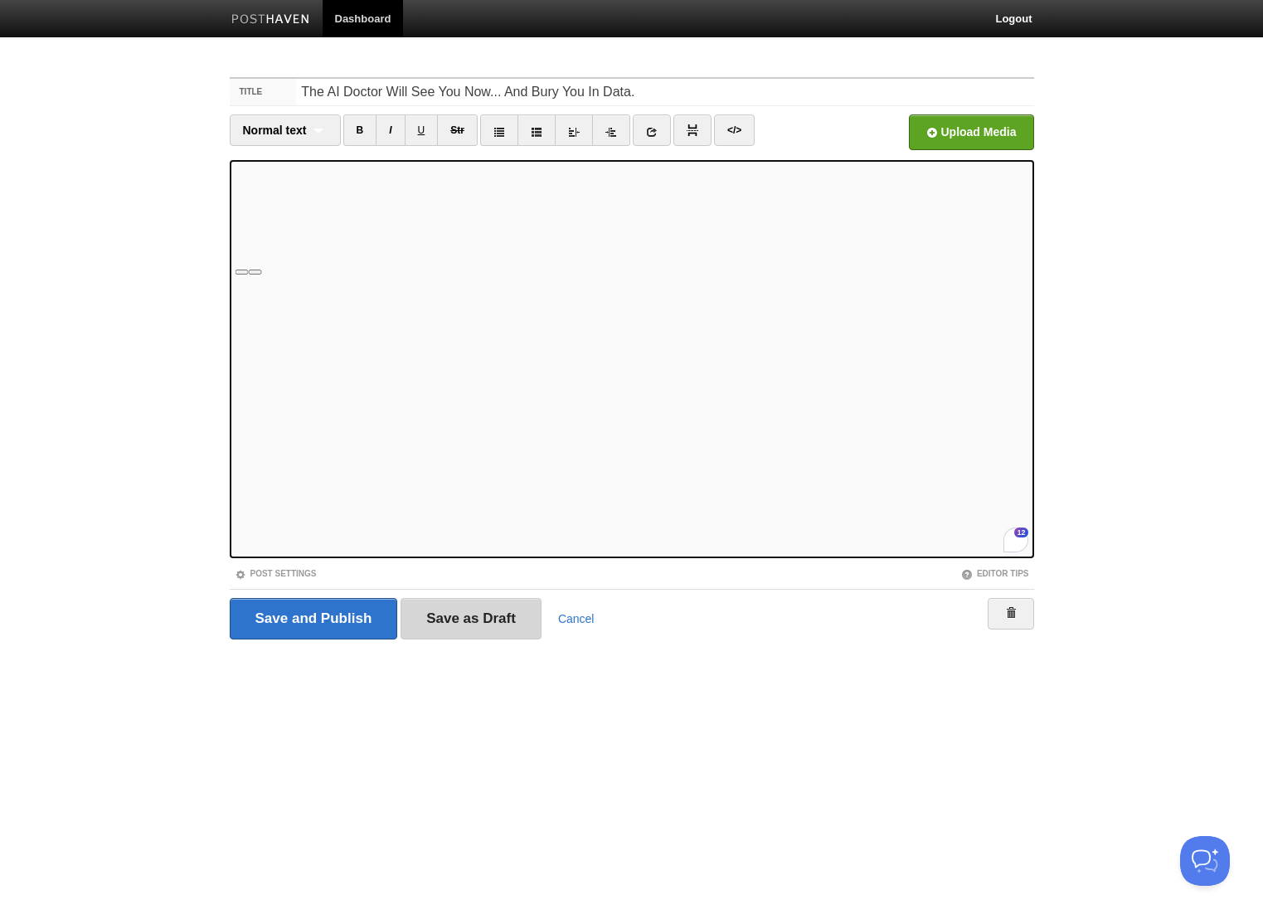
click at [446, 618] on input "Save as Draft" at bounding box center [471, 618] width 141 height 41
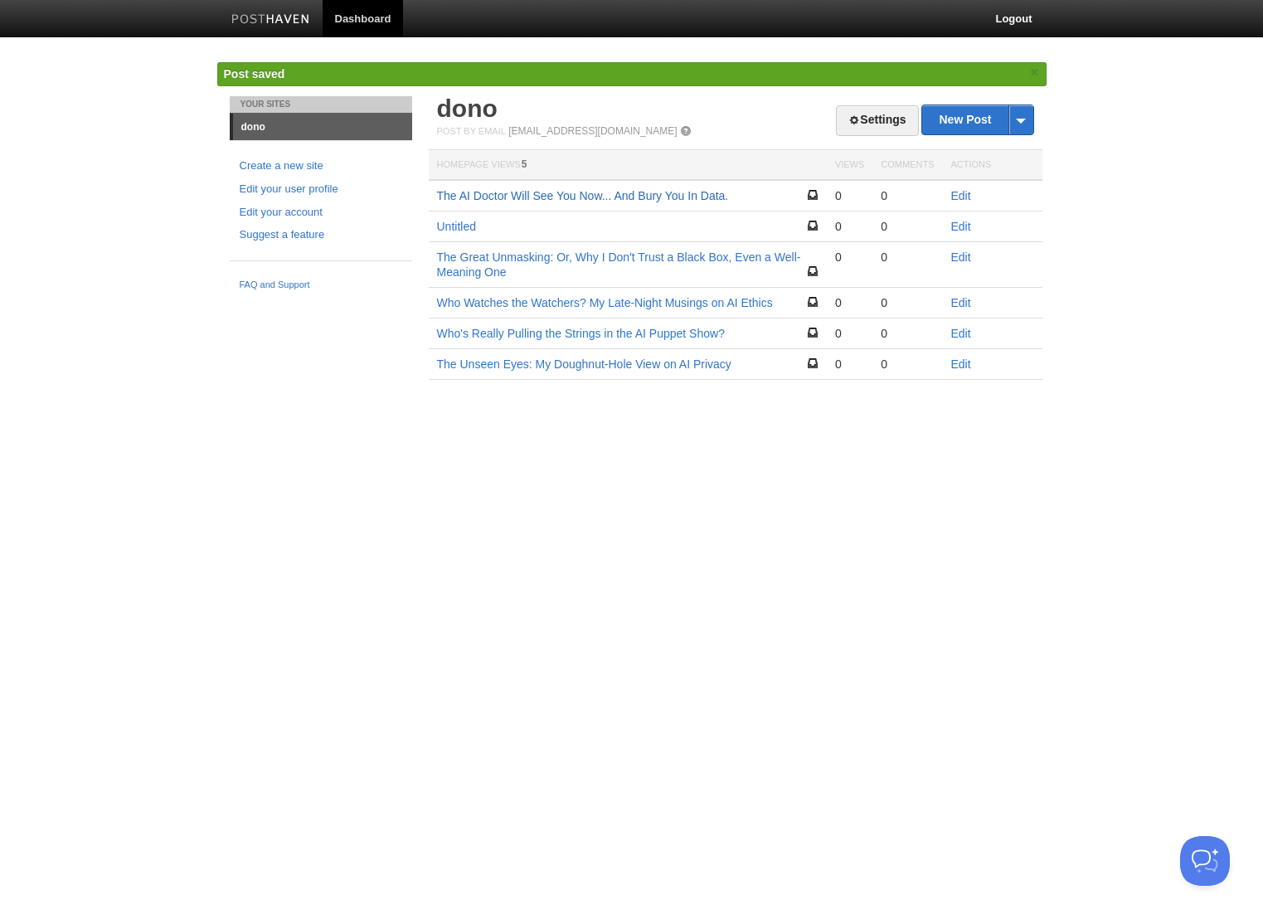
click at [664, 196] on link "The AI Doctor Will See You Now... And Bury You In Data." at bounding box center [583, 195] width 292 height 13
